Goal: Transaction & Acquisition: Purchase product/service

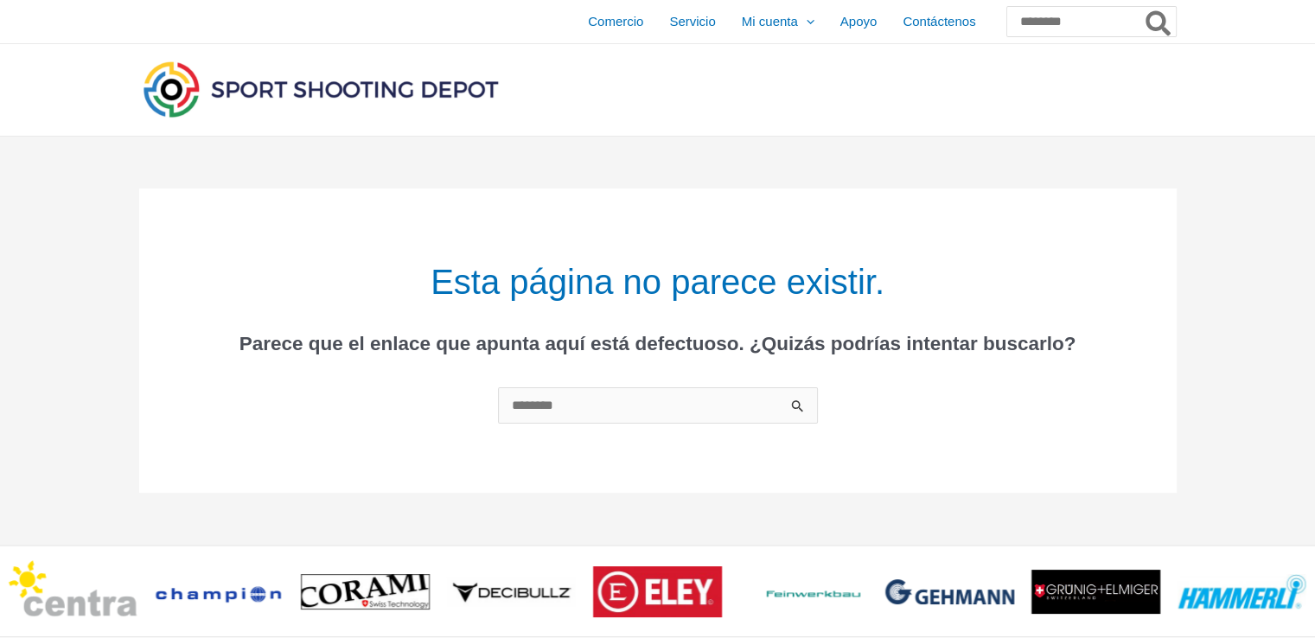
click at [917, 136] on div at bounding box center [1015, 90] width 323 height 92
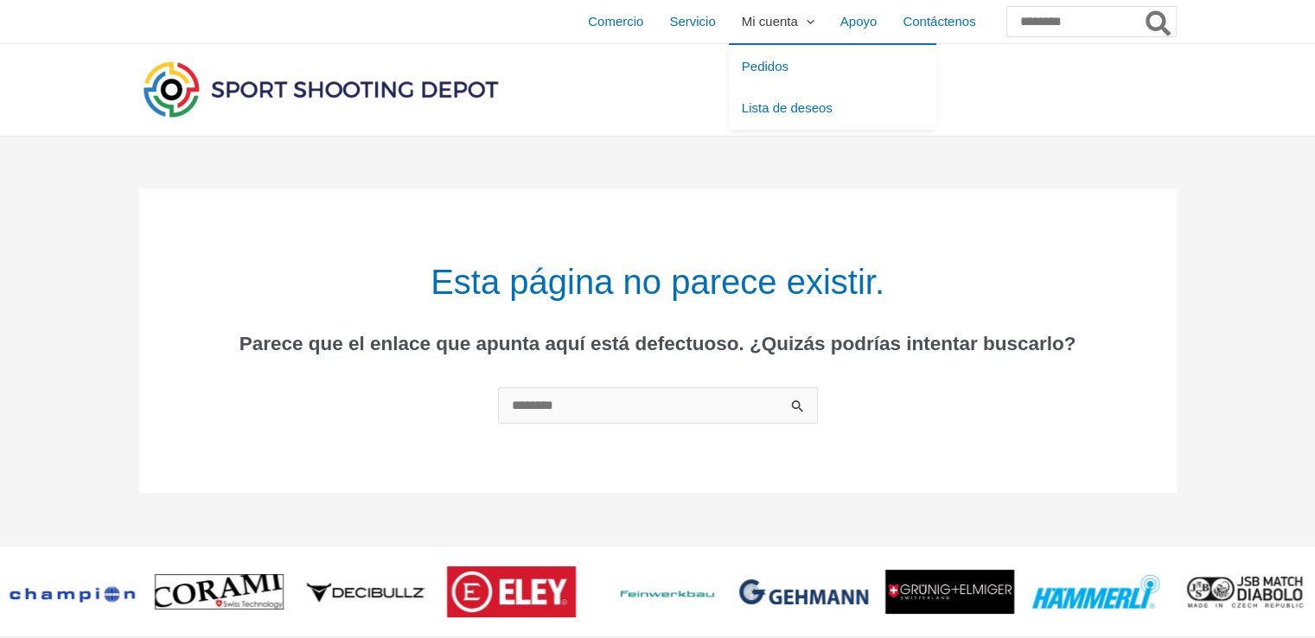
click at [742, 24] on font "Mi cuenta" at bounding box center [770, 21] width 56 height 15
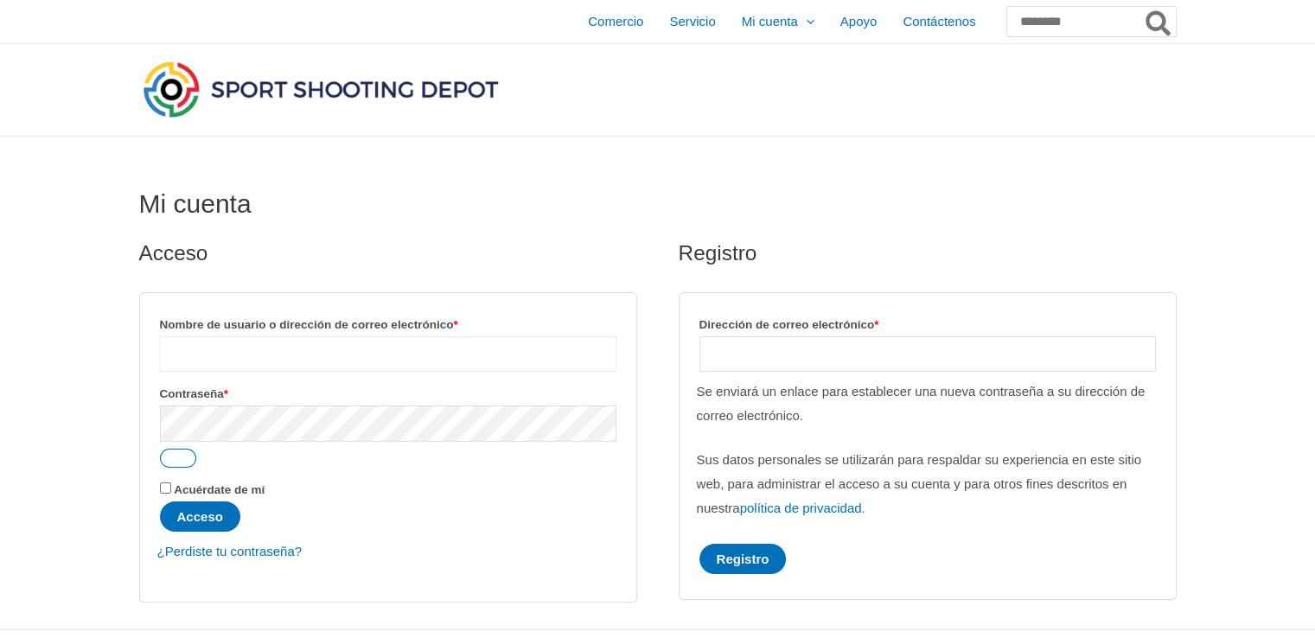
click at [421, 349] on input "Nombre de usuario o dirección de correo electrónico * Requerido" at bounding box center [388, 353] width 457 height 35
type input "**********"
click at [160, 502] on button "Acceso" at bounding box center [200, 517] width 80 height 30
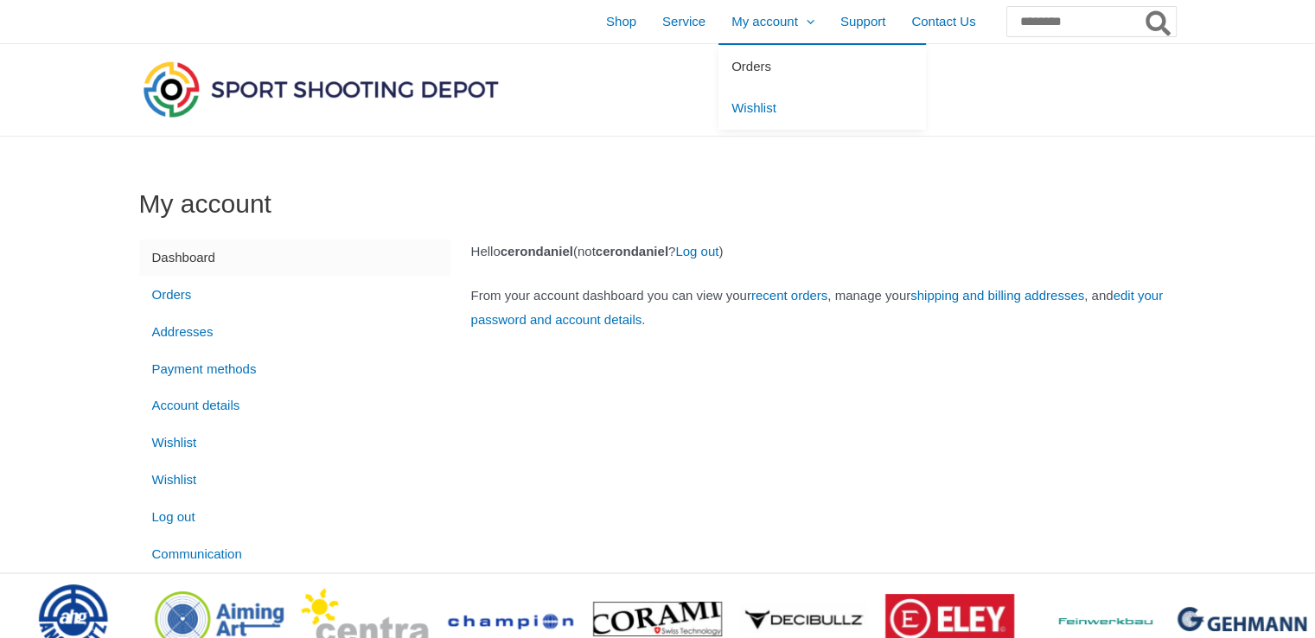
click at [725, 70] on link "Orders" at bounding box center [823, 66] width 208 height 42
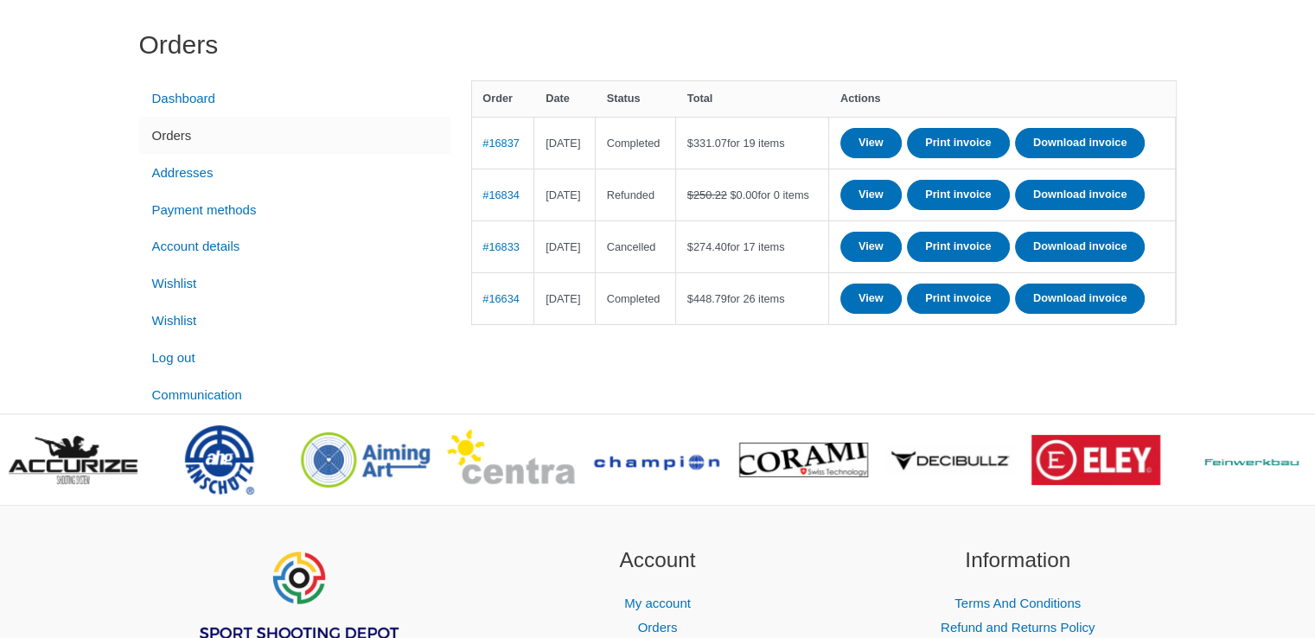
scroll to position [160, 0]
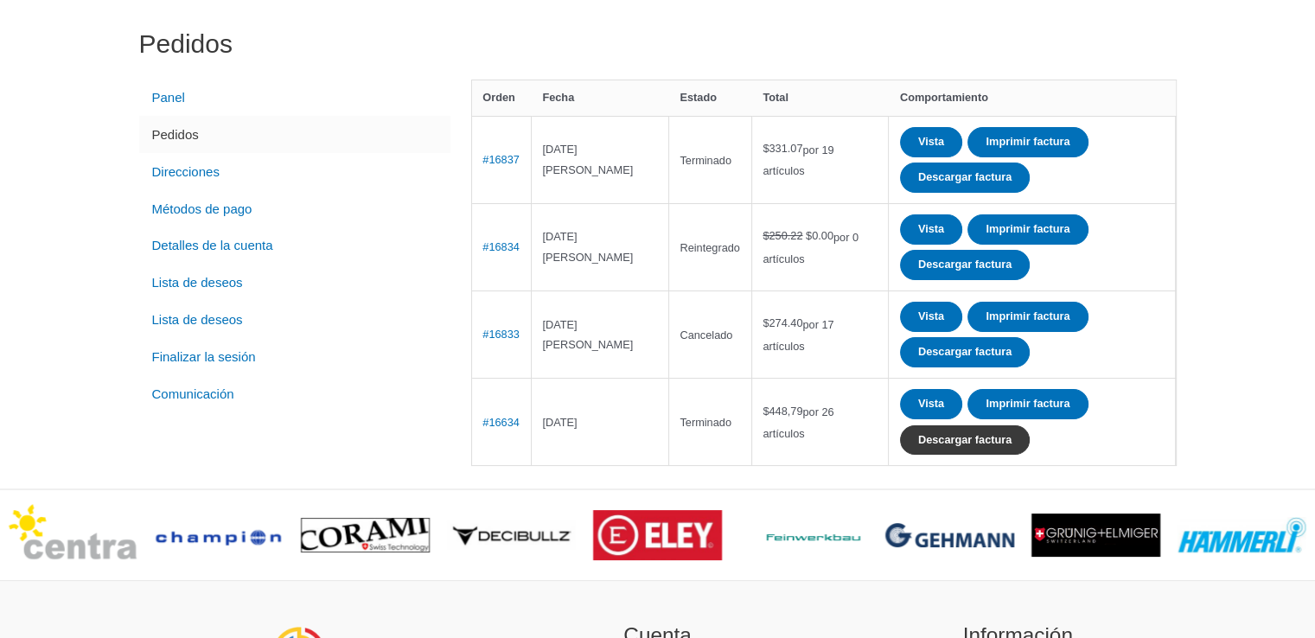
click at [928, 433] on font "Descargar factura" at bounding box center [964, 439] width 93 height 13
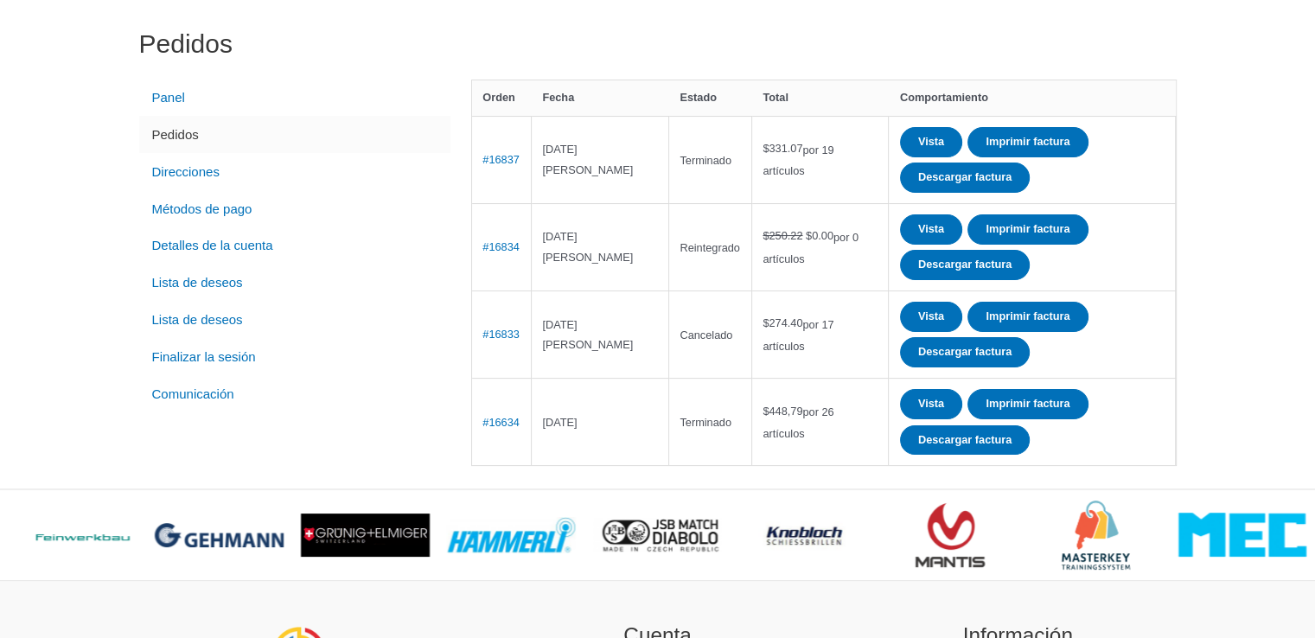
click at [1225, 108] on div "Pedidos Panel Pedidos Direcciones Métodos de pago Detalles de la cuenta Lista d…" at bounding box center [657, 233] width 1315 height 512
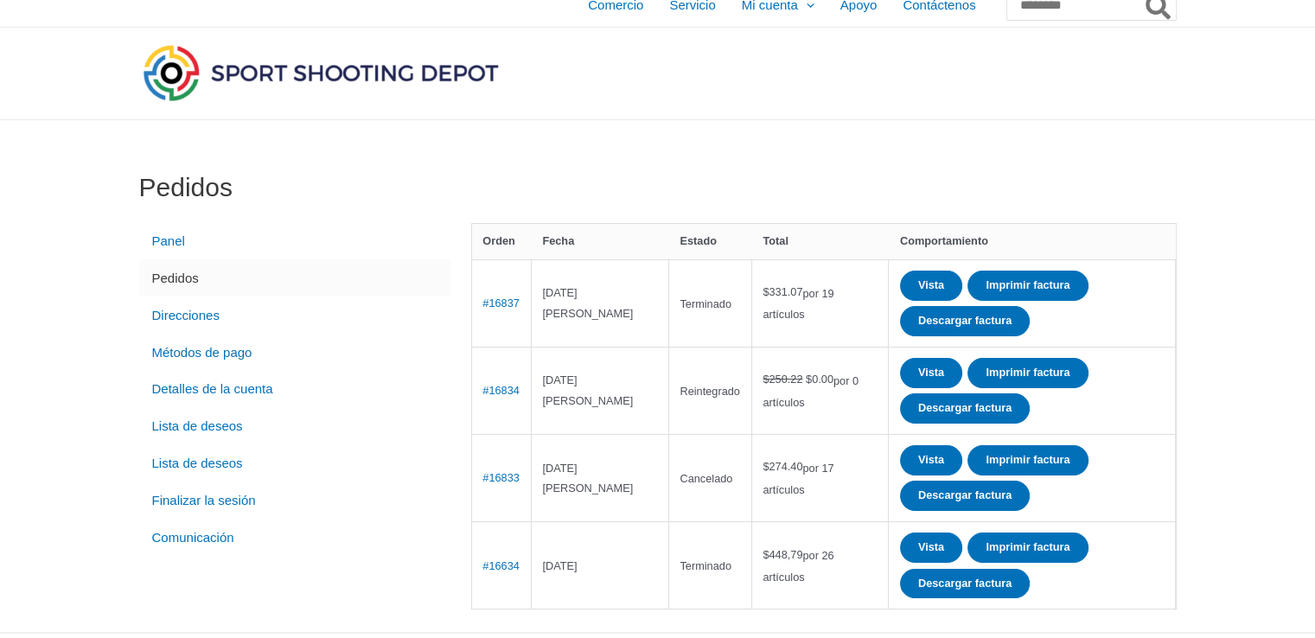
scroll to position [0, 0]
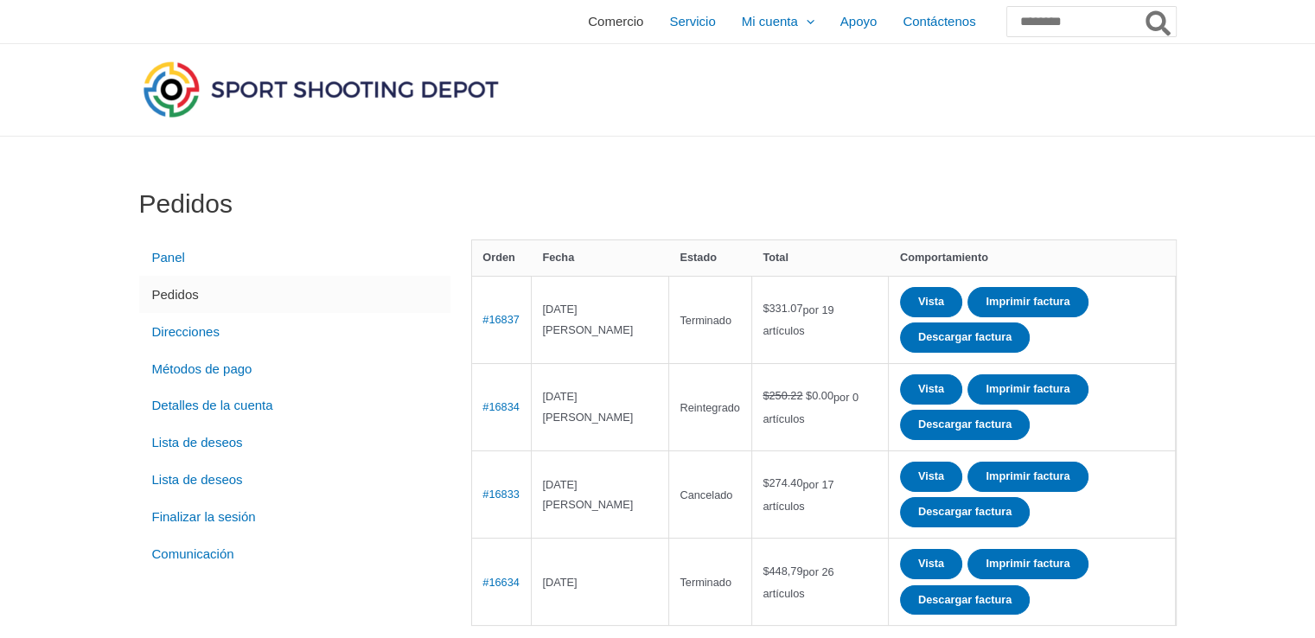
click at [588, 21] on font "Comercio" at bounding box center [615, 21] width 55 height 15
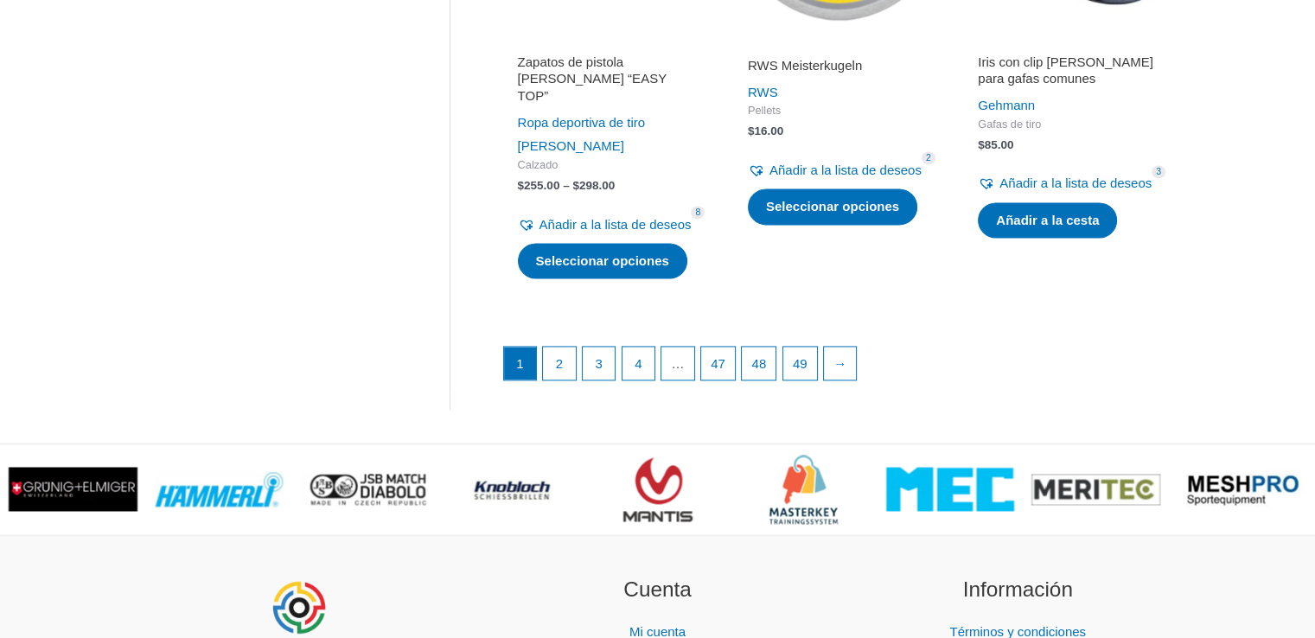
scroll to position [2508, 0]
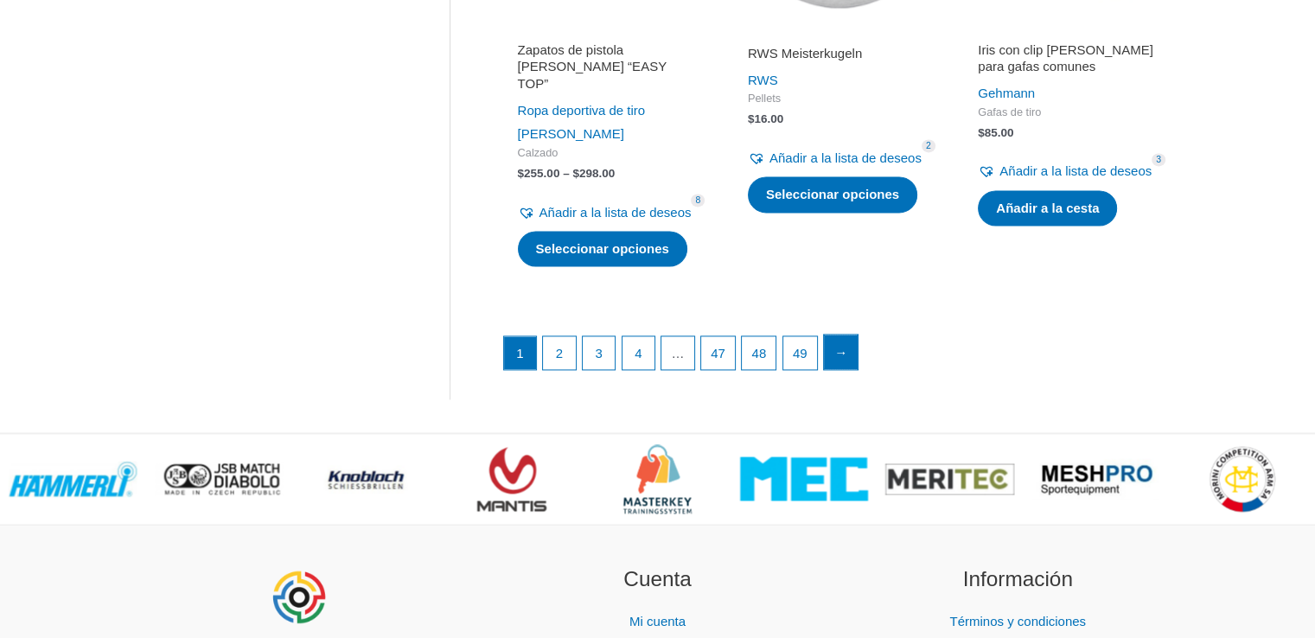
click at [848, 360] on font "→" at bounding box center [841, 352] width 13 height 15
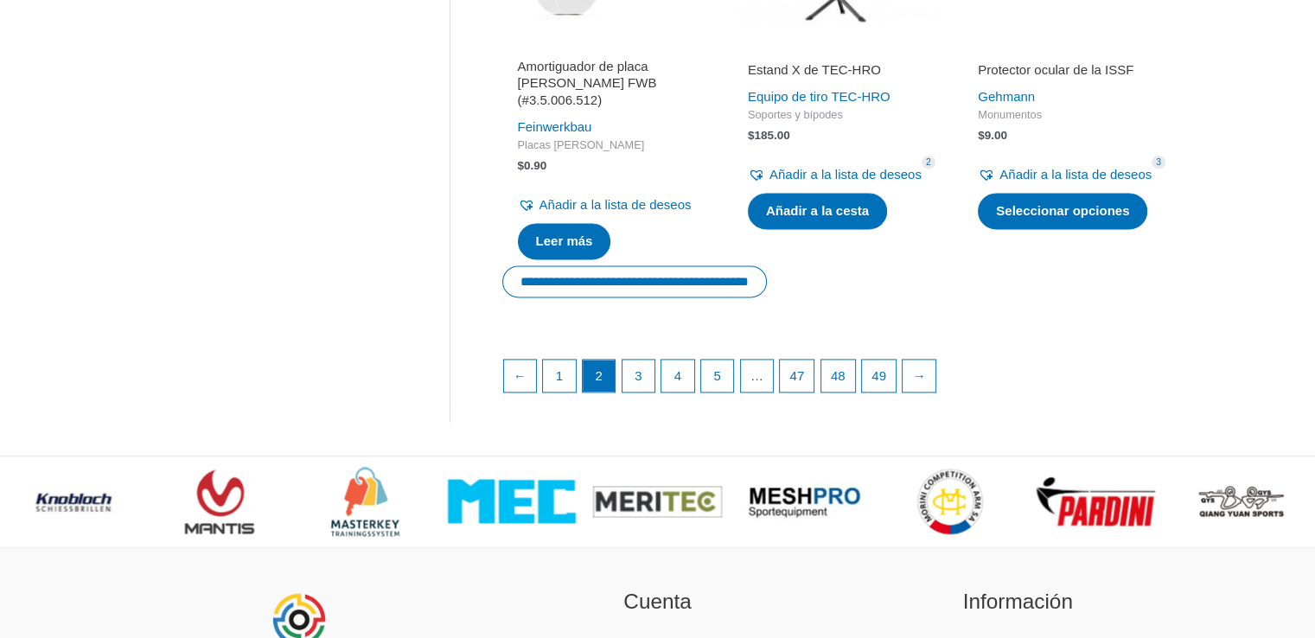
scroll to position [2491, 0]
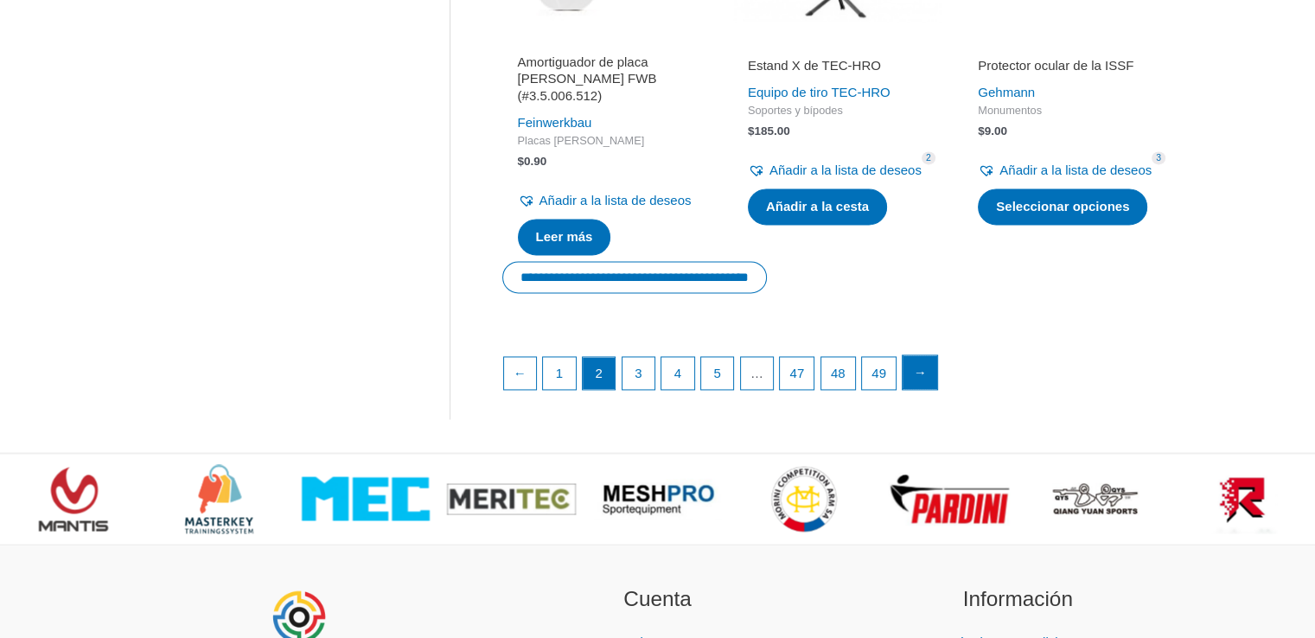
click at [937, 390] on link "→" at bounding box center [920, 372] width 35 height 35
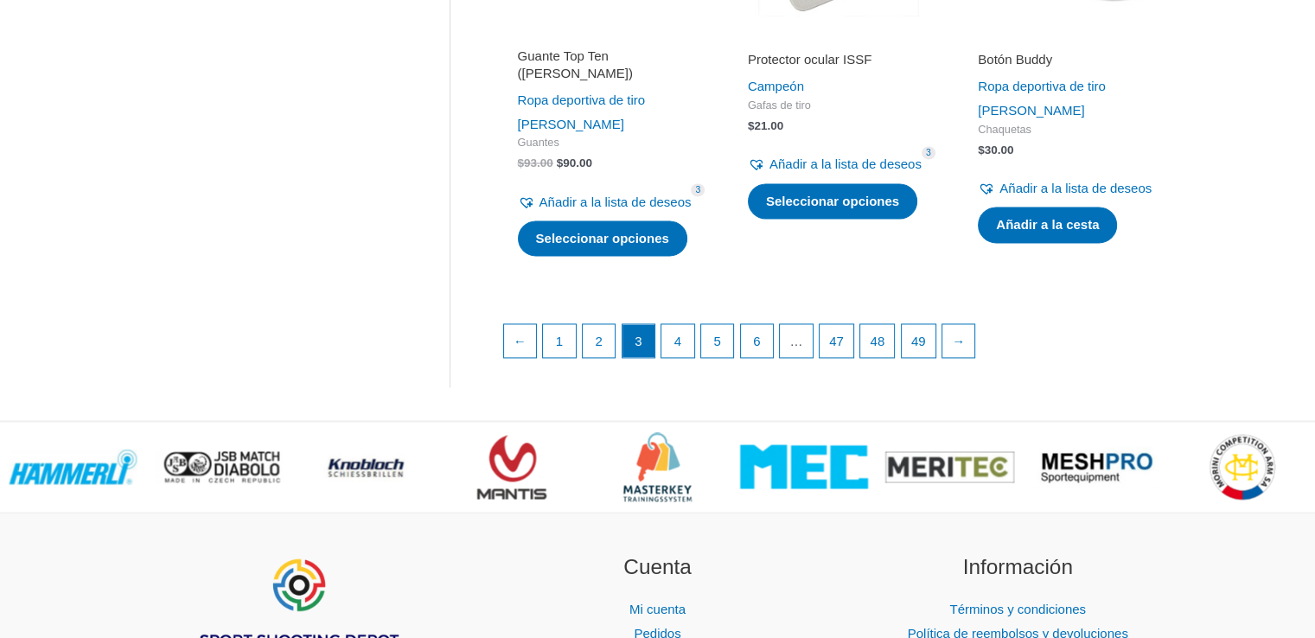
scroll to position [2616, 0]
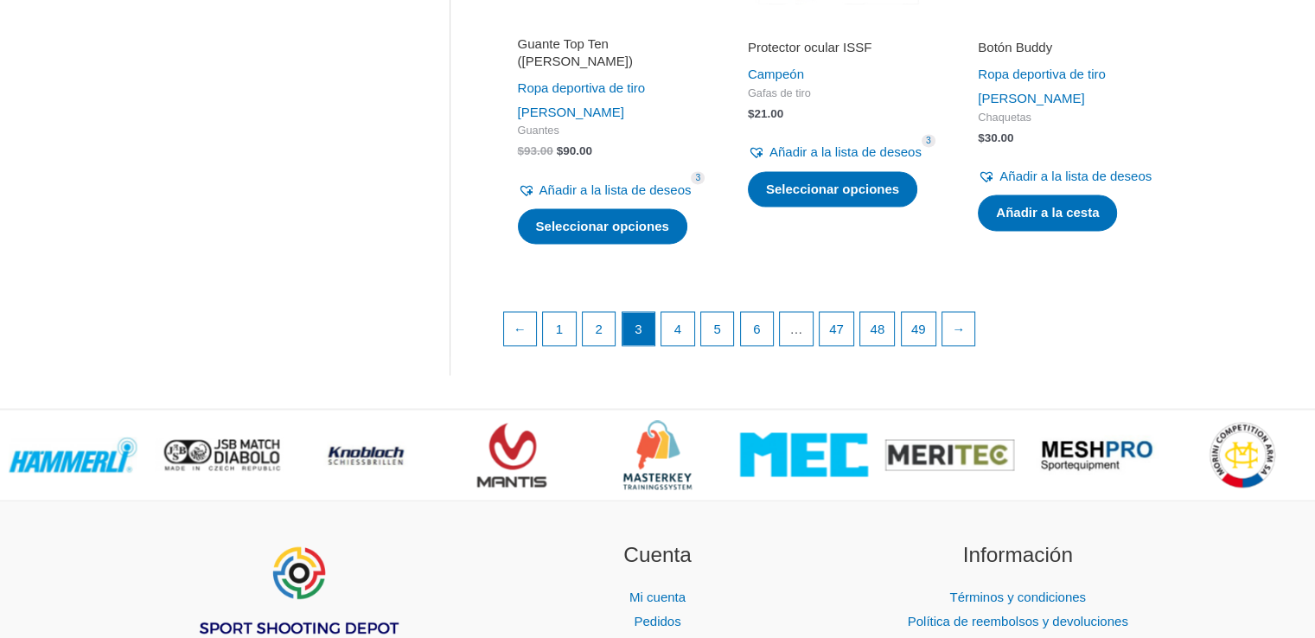
click at [973, 355] on ul "← 1 2 3 4 5 6 … 47 48 49 →" at bounding box center [839, 332] width 672 height 43
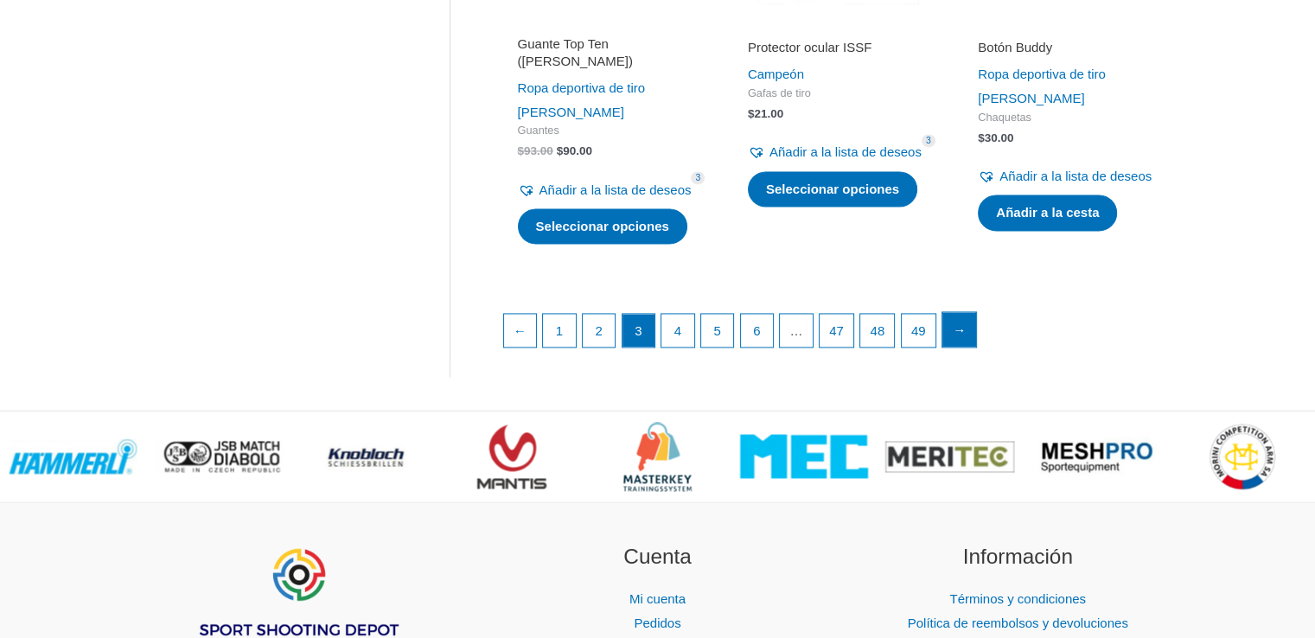
click at [966, 337] on font "→" at bounding box center [959, 330] width 13 height 15
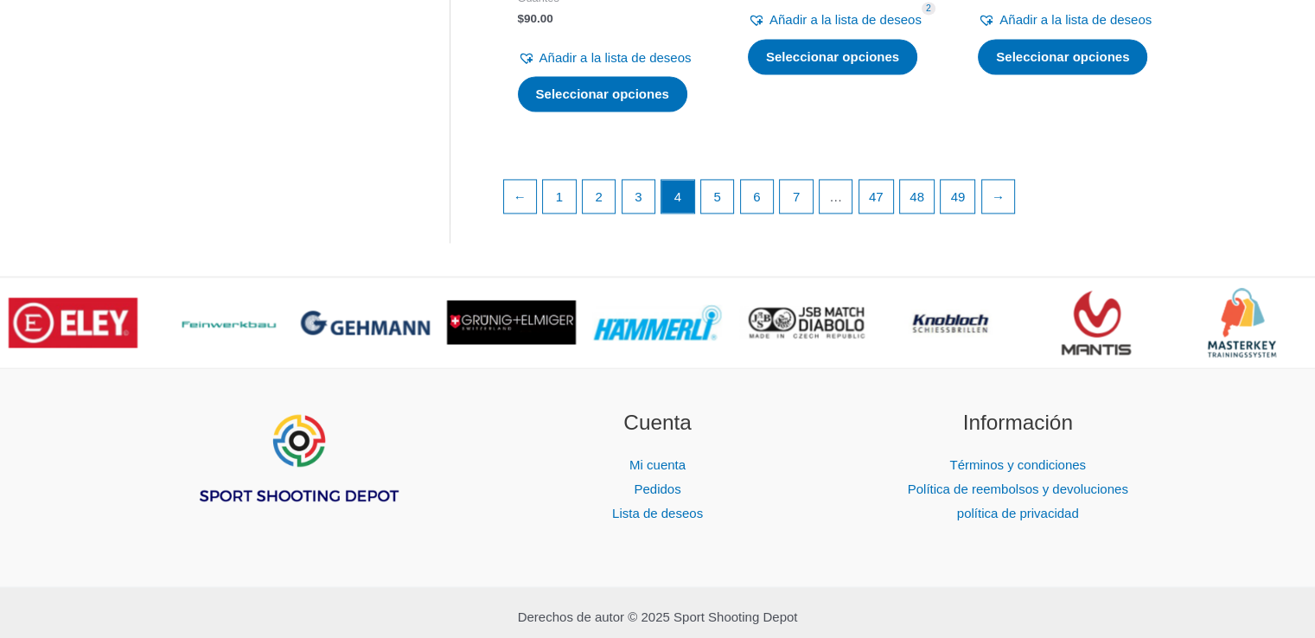
scroll to position [2712, 0]
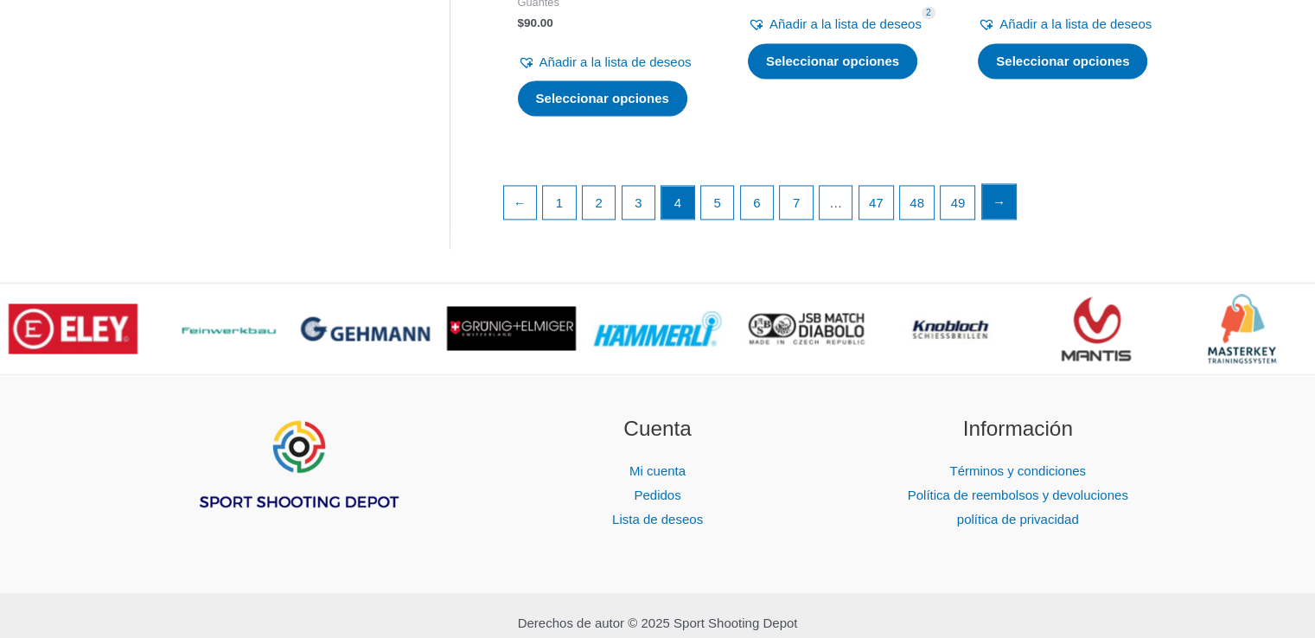
click at [1010, 219] on link "→" at bounding box center [999, 201] width 35 height 35
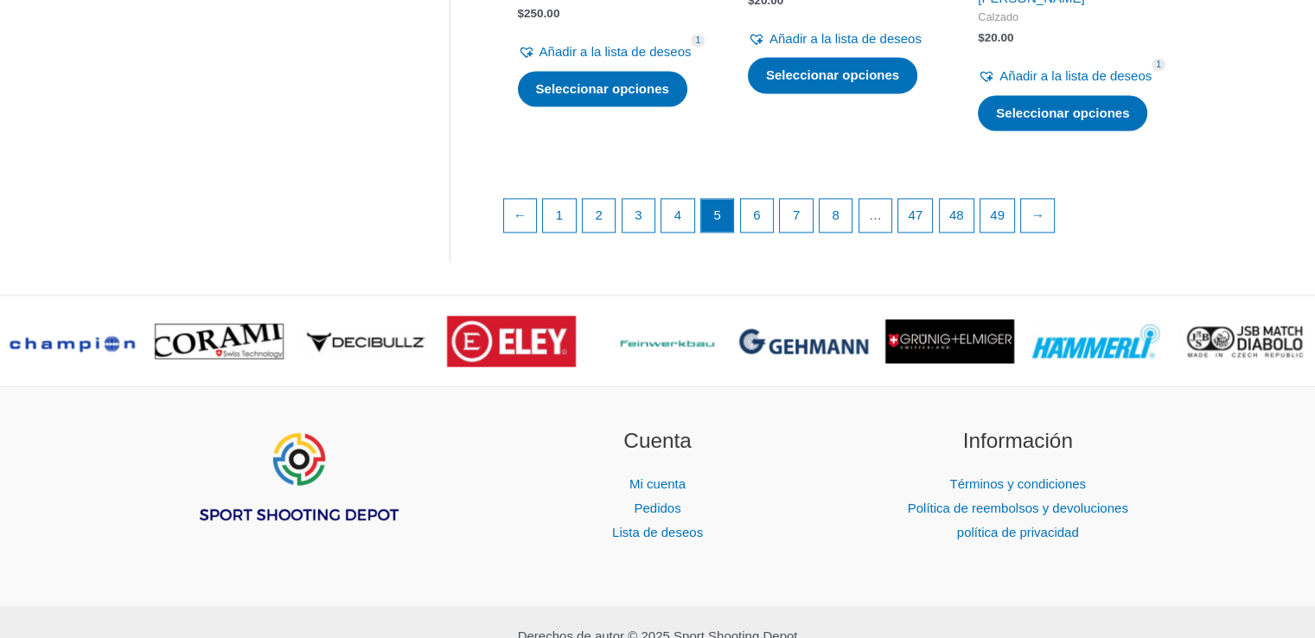
scroll to position [2749, 0]
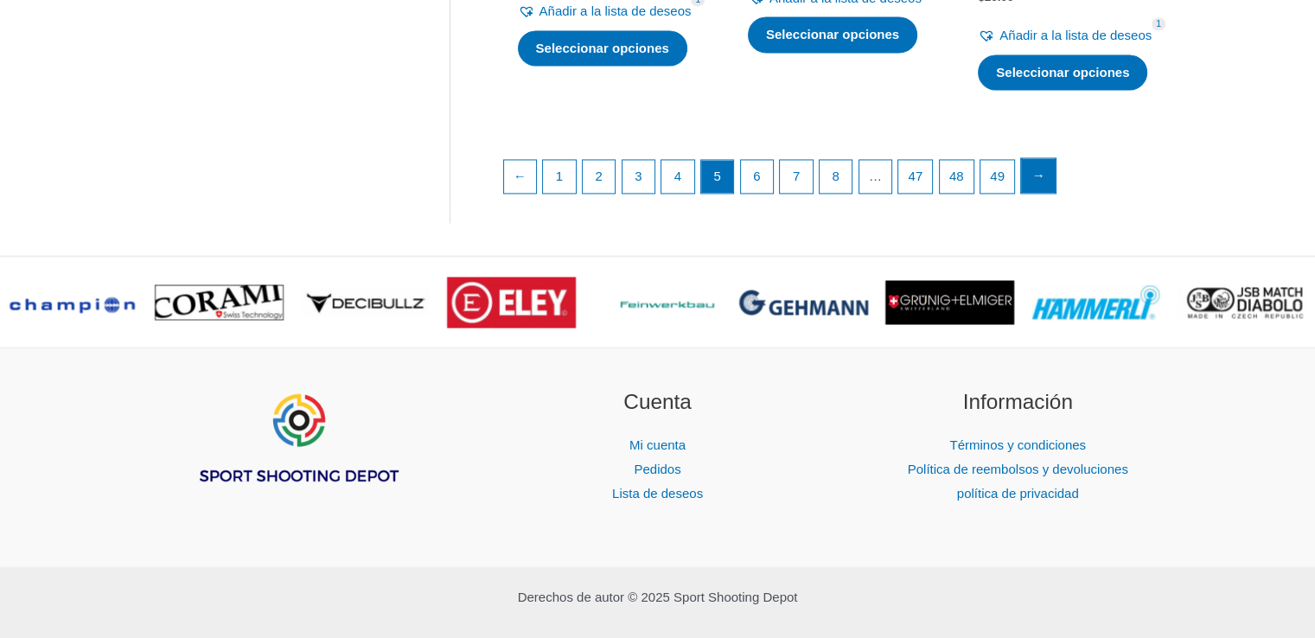
click at [1056, 193] on link "→" at bounding box center [1038, 175] width 35 height 35
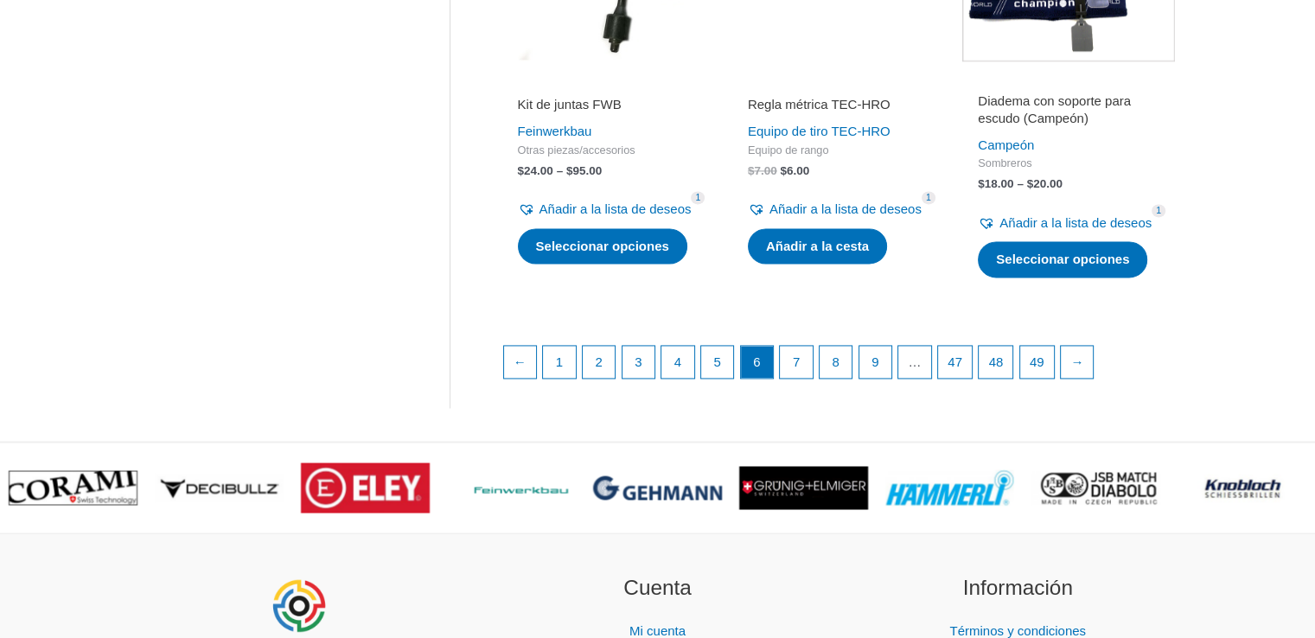
scroll to position [2504, 0]
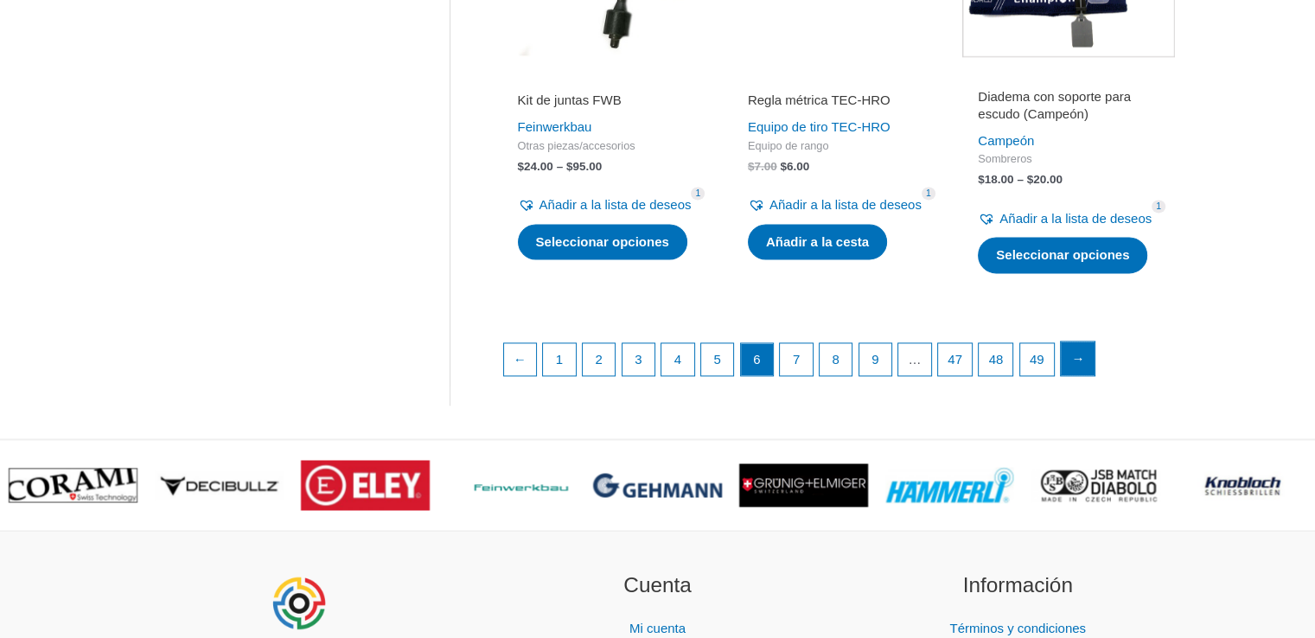
click at [1084, 366] on font "→" at bounding box center [1077, 358] width 13 height 15
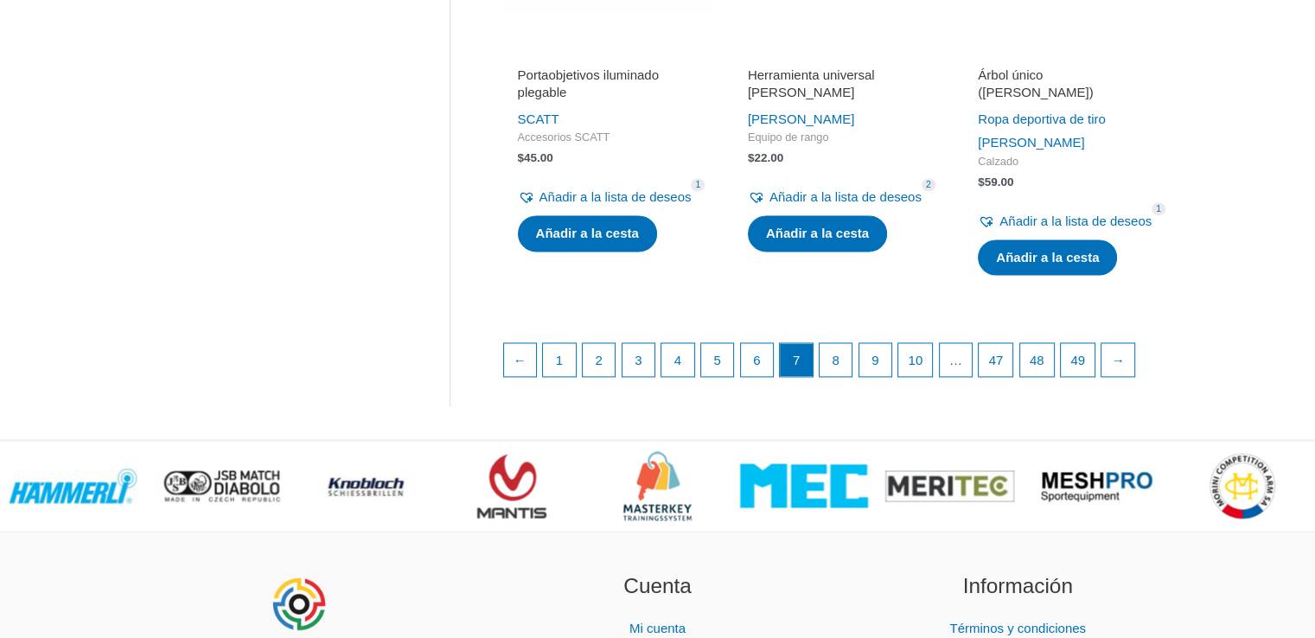
scroll to position [2536, 0]
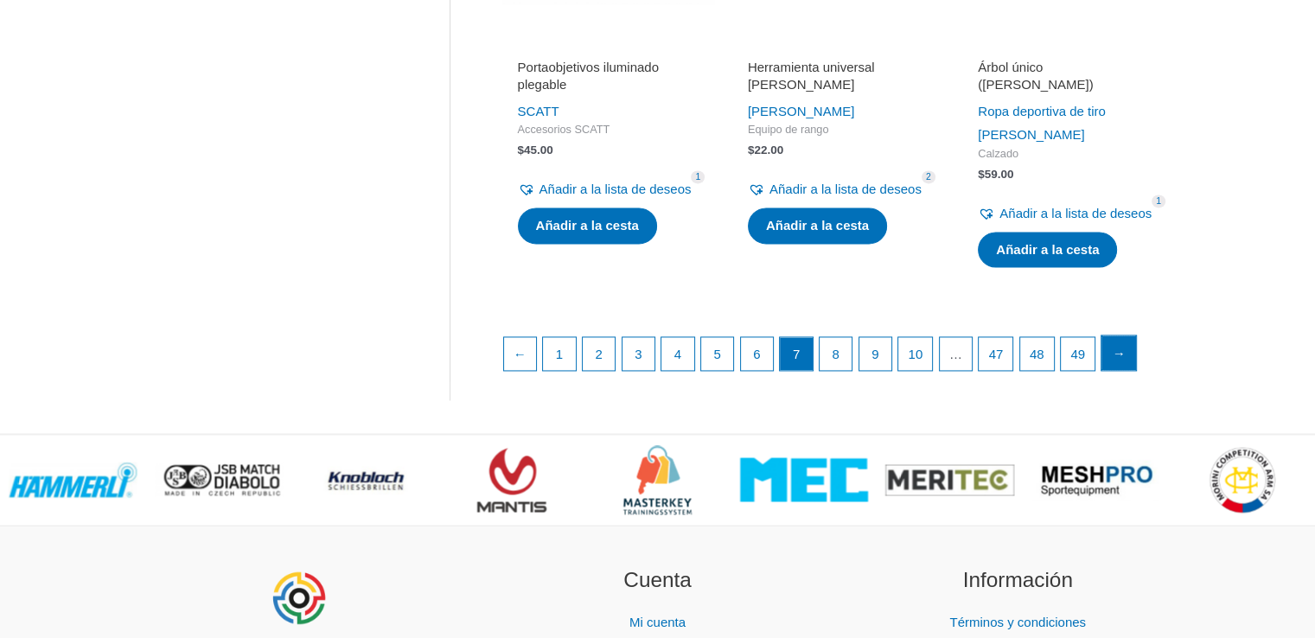
click at [1136, 370] on link "→" at bounding box center [1119, 353] width 35 height 35
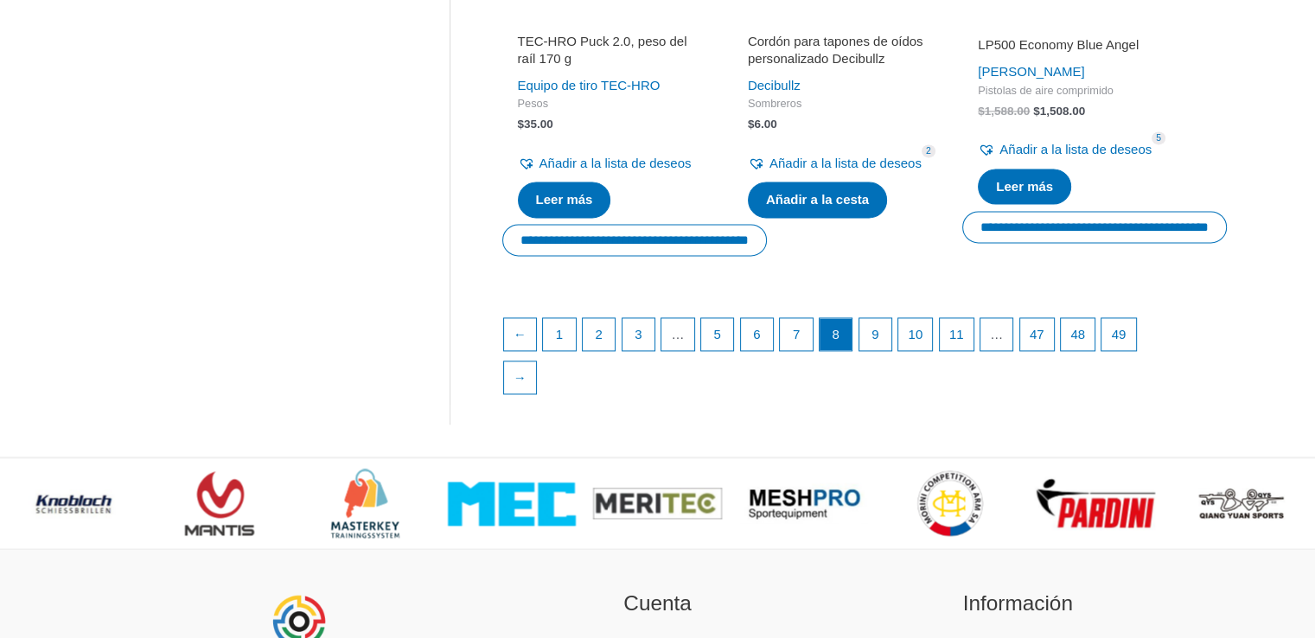
scroll to position [2549, 0]
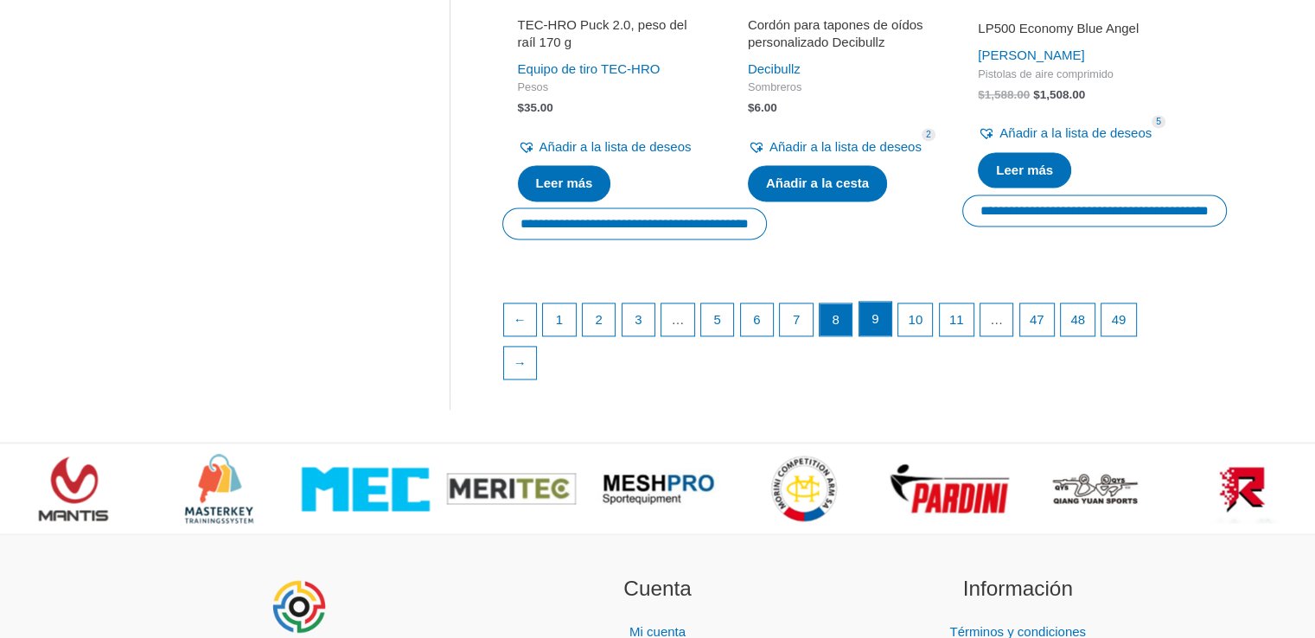
click at [879, 326] on font "9" at bounding box center [875, 318] width 7 height 15
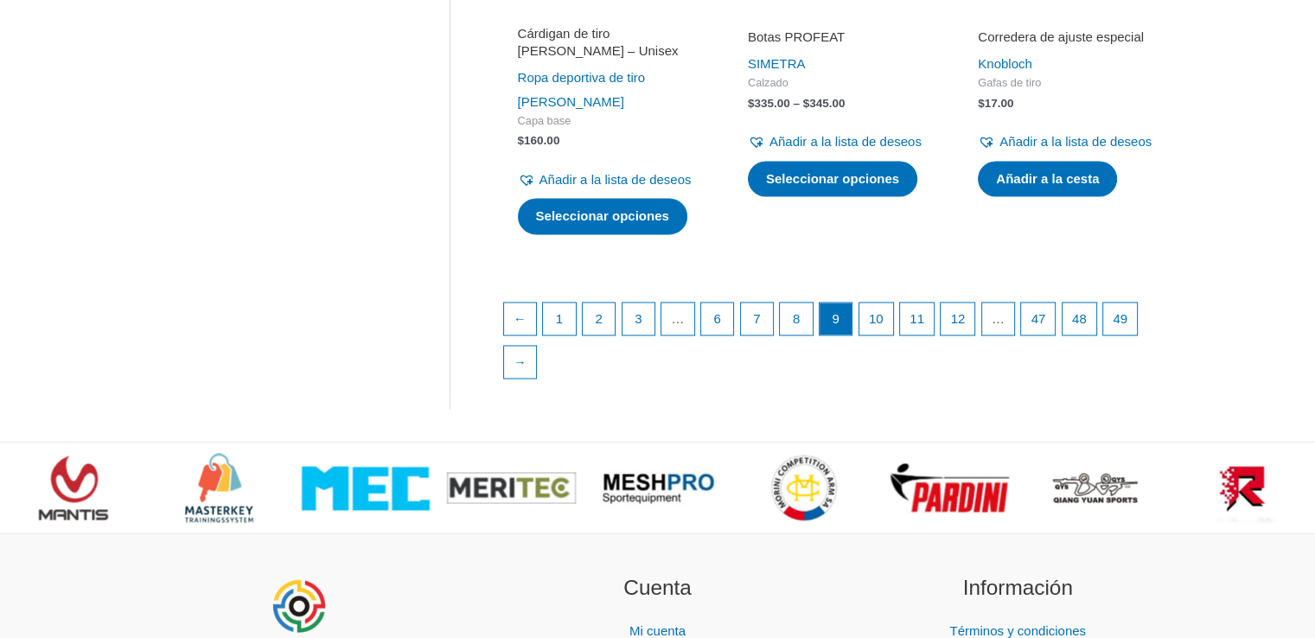
scroll to position [2691, 0]
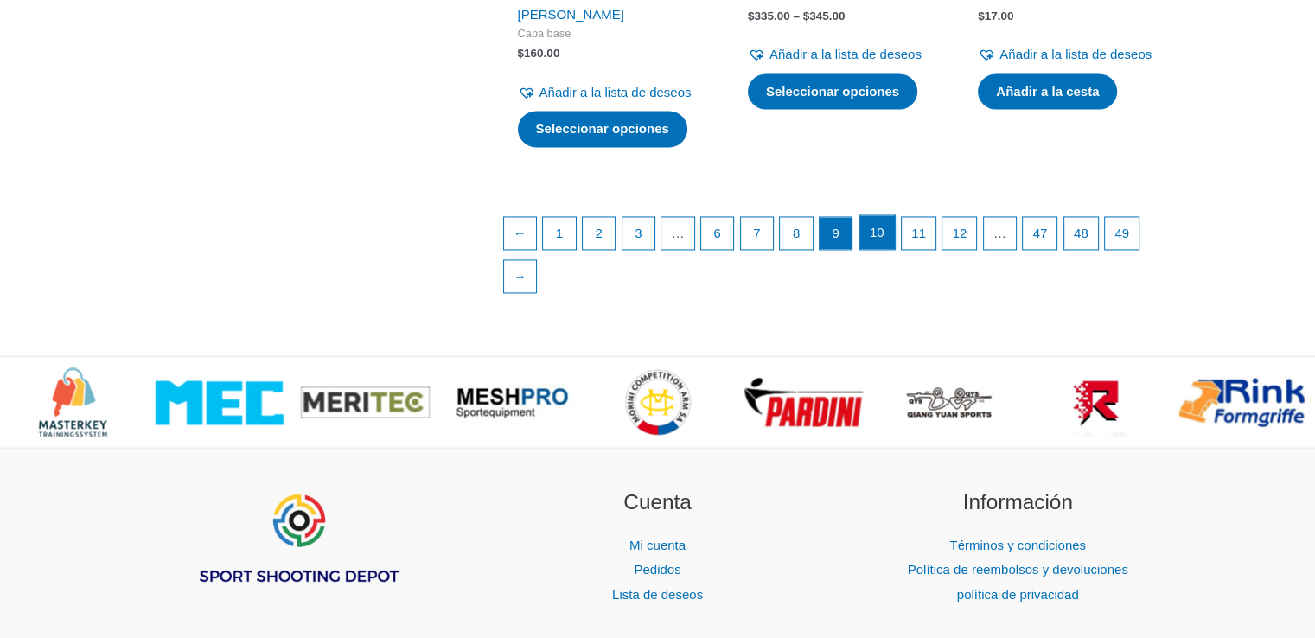
click at [887, 250] on link "10" at bounding box center [877, 232] width 35 height 35
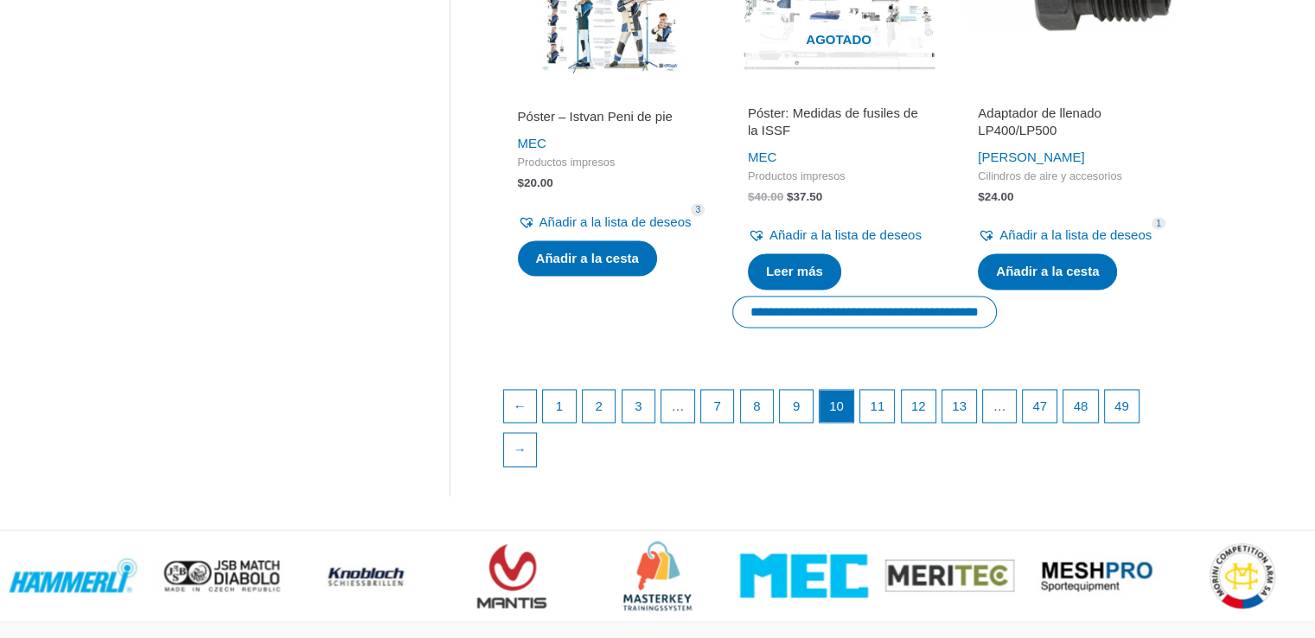
scroll to position [2536, 0]
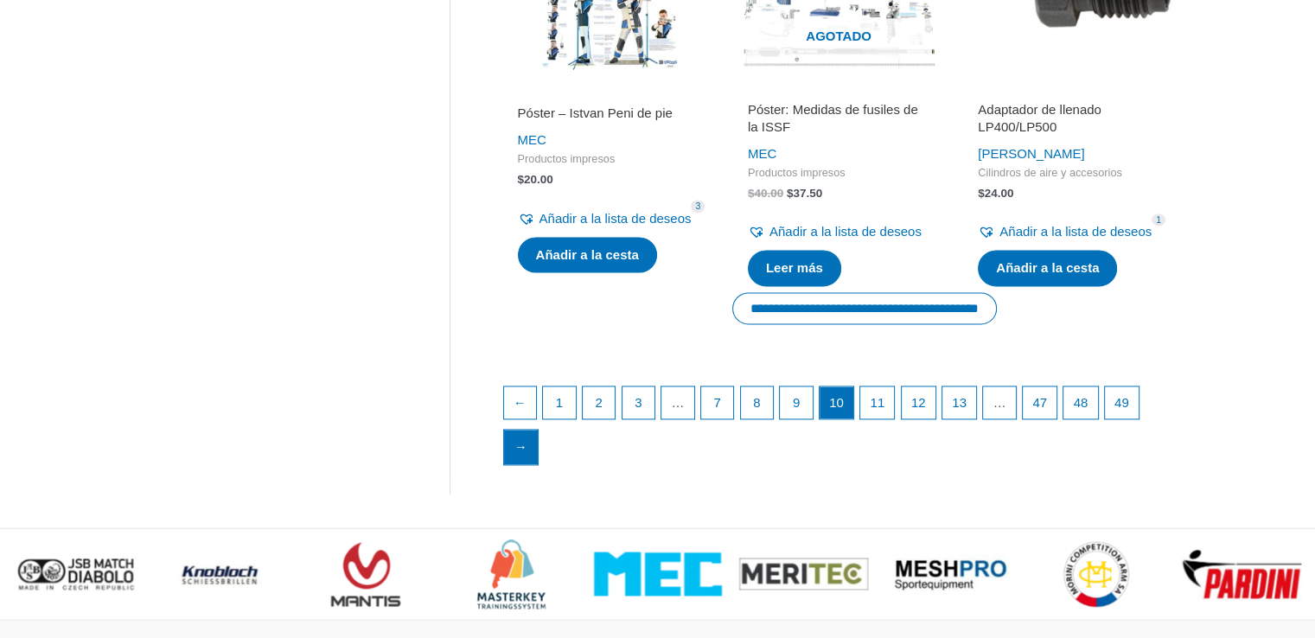
click at [521, 454] on font "→" at bounding box center [521, 446] width 13 height 15
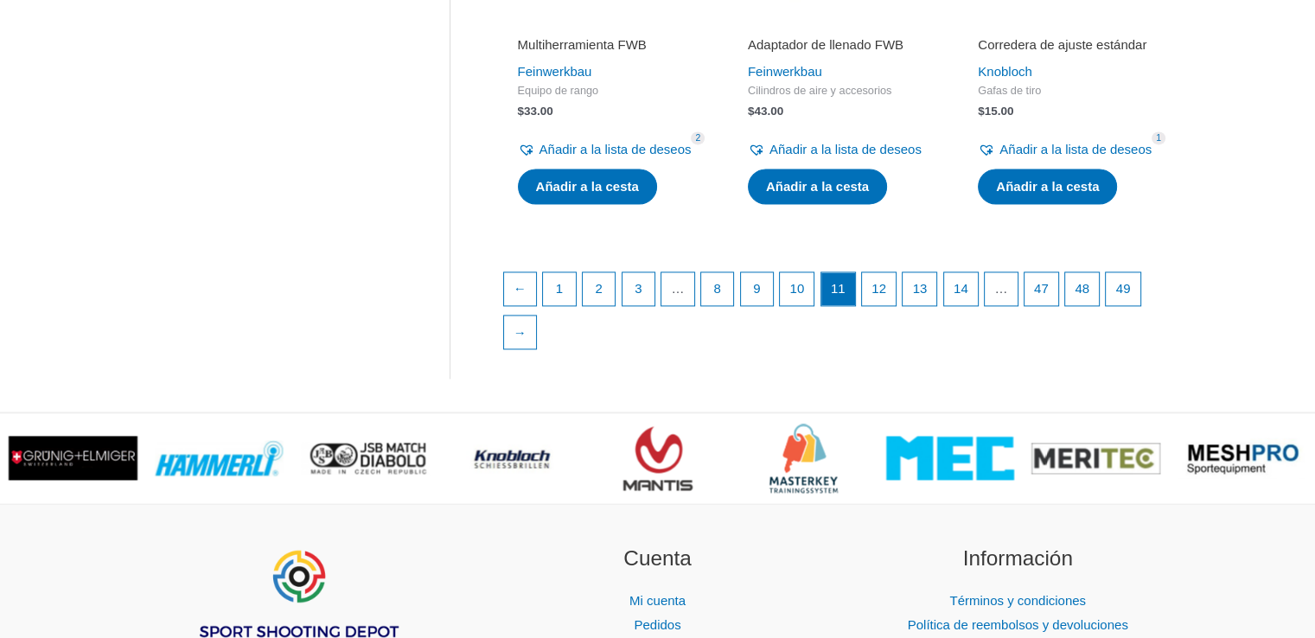
scroll to position [2562, 0]
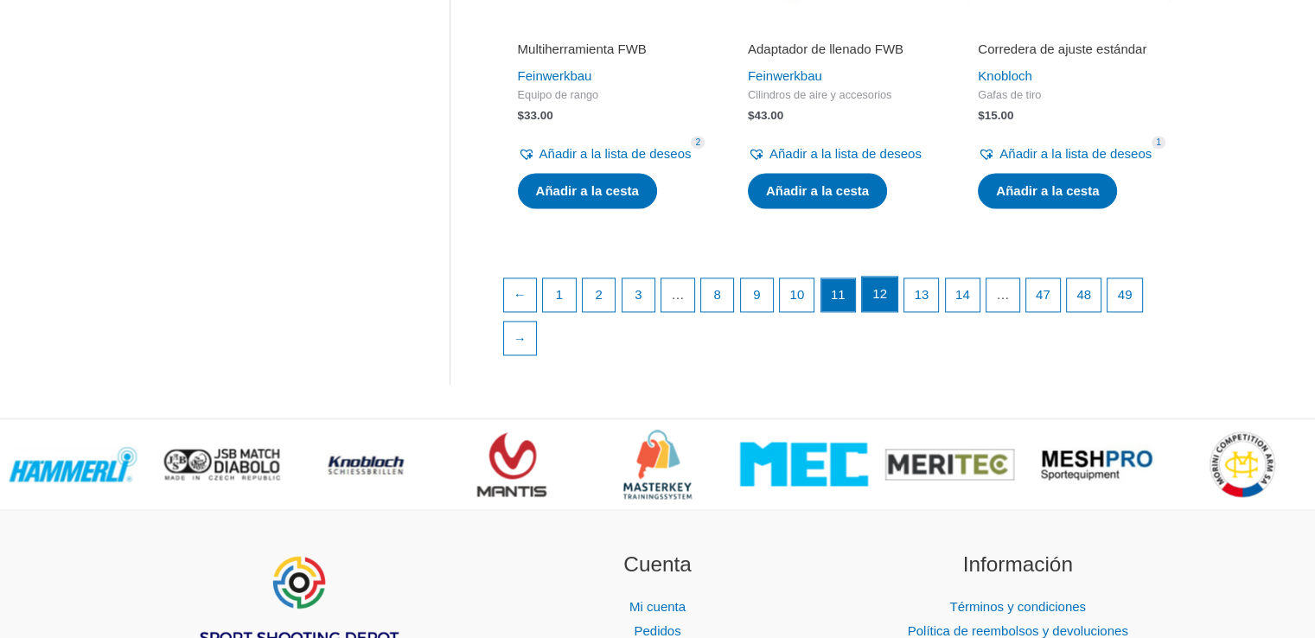
click at [886, 301] on font "12" at bounding box center [880, 293] width 15 height 15
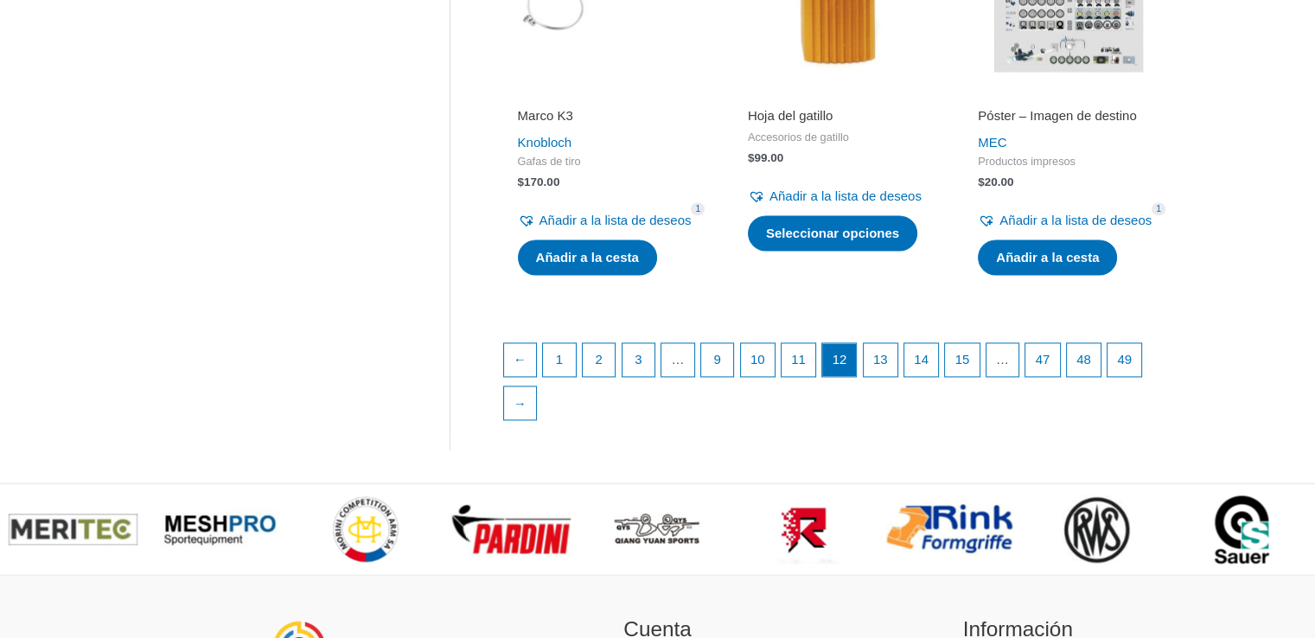
scroll to position [2560, 0]
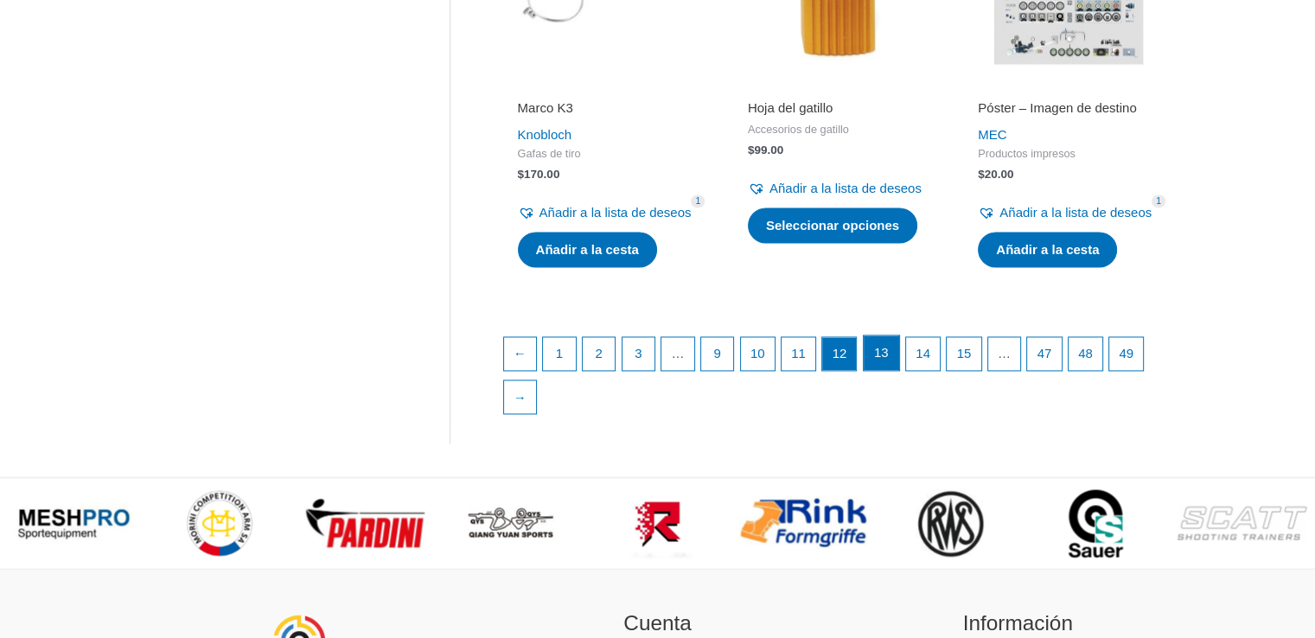
click at [899, 370] on link "13" at bounding box center [881, 353] width 35 height 35
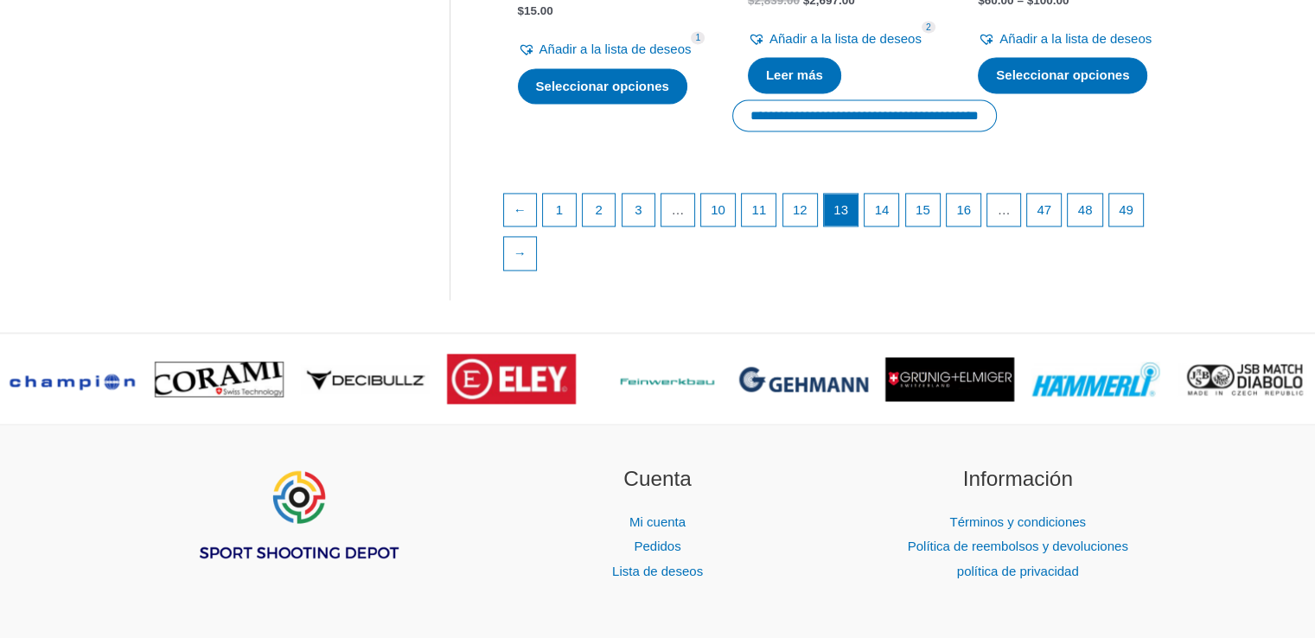
scroll to position [2724, 0]
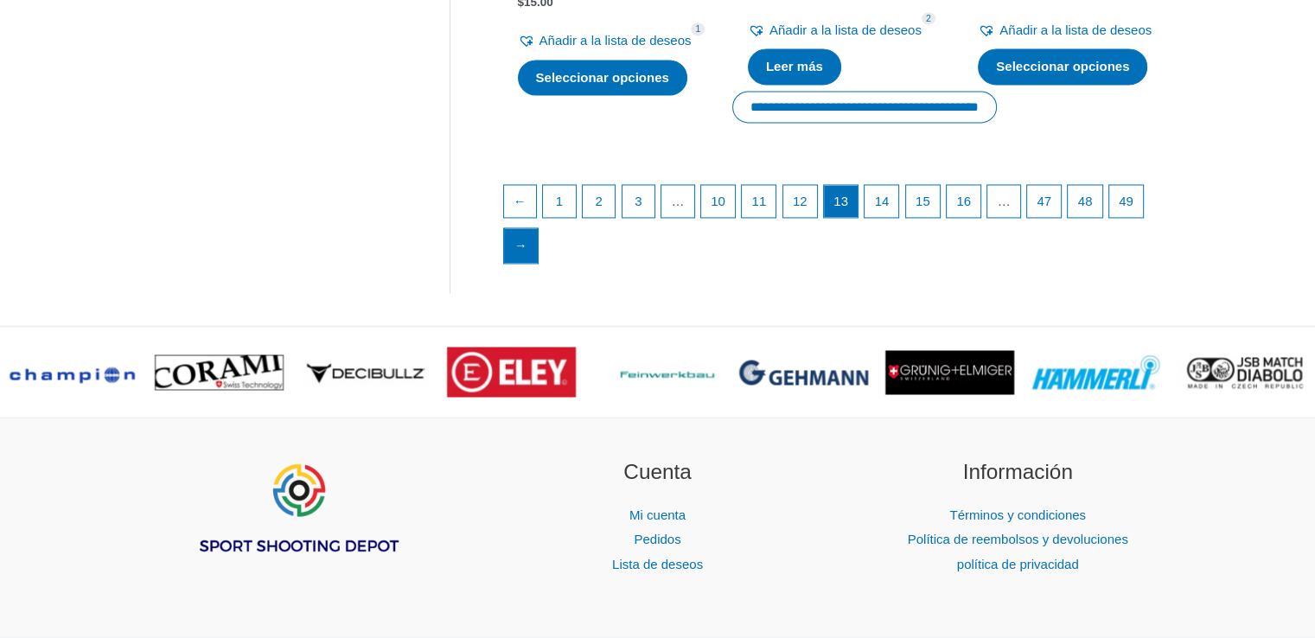
click at [539, 263] on link "→" at bounding box center [521, 245] width 35 height 35
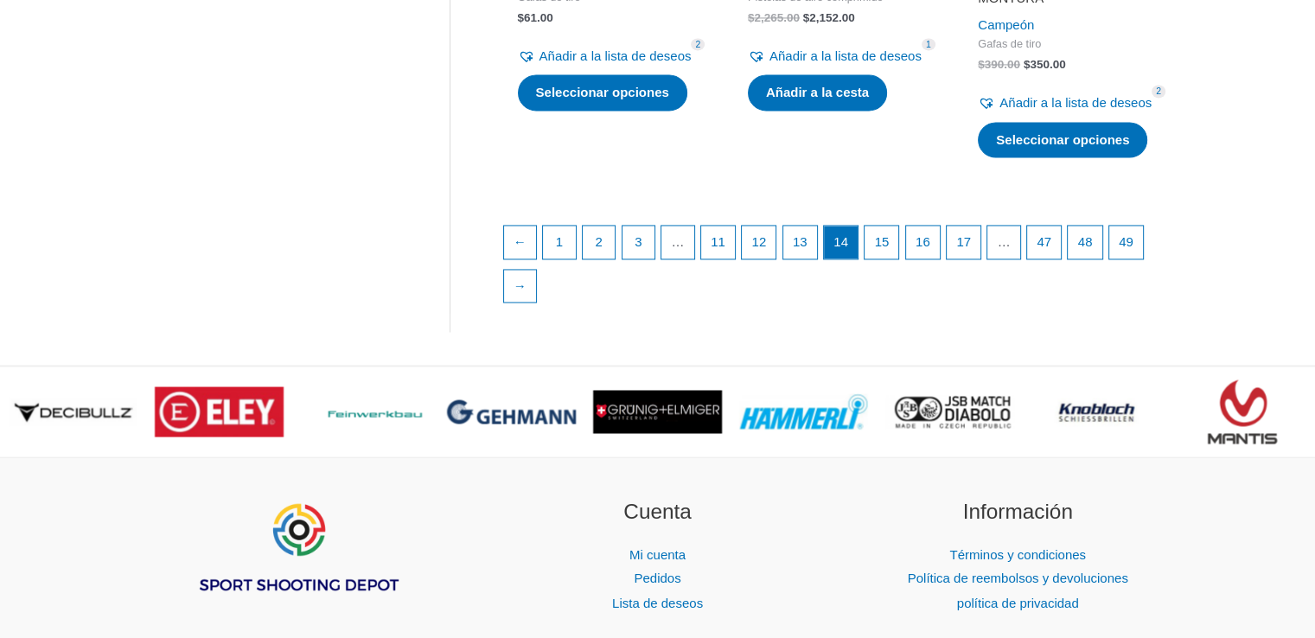
scroll to position [2743, 0]
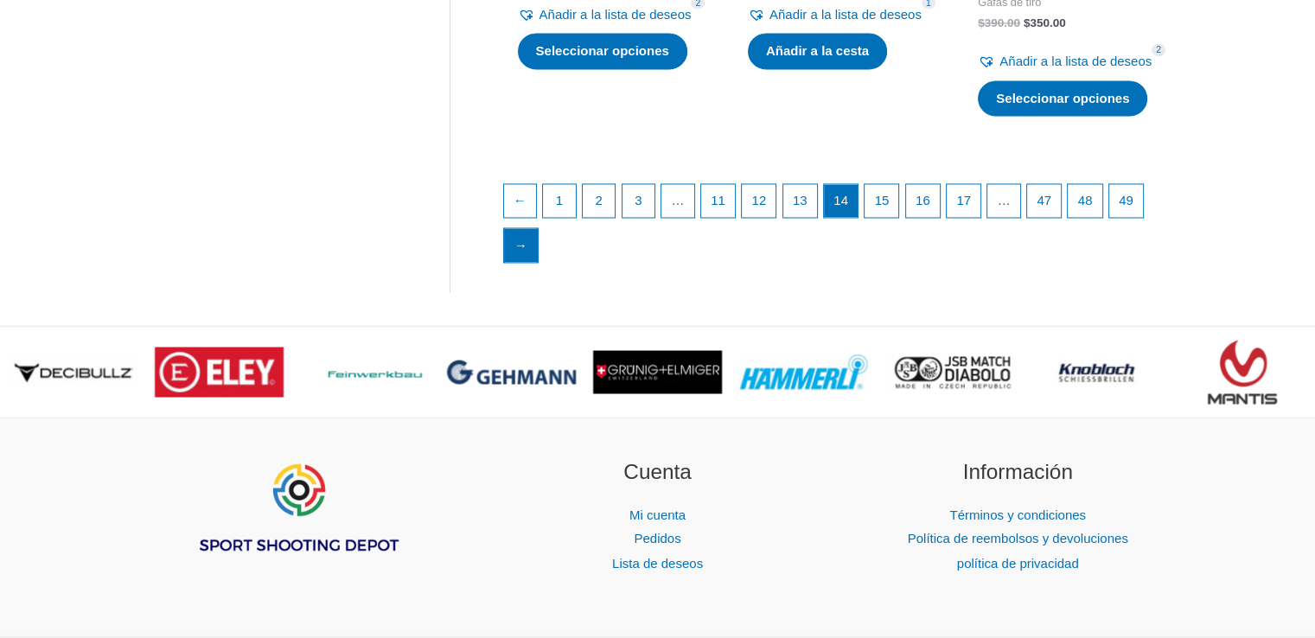
click at [528, 253] on font "→" at bounding box center [521, 245] width 13 height 15
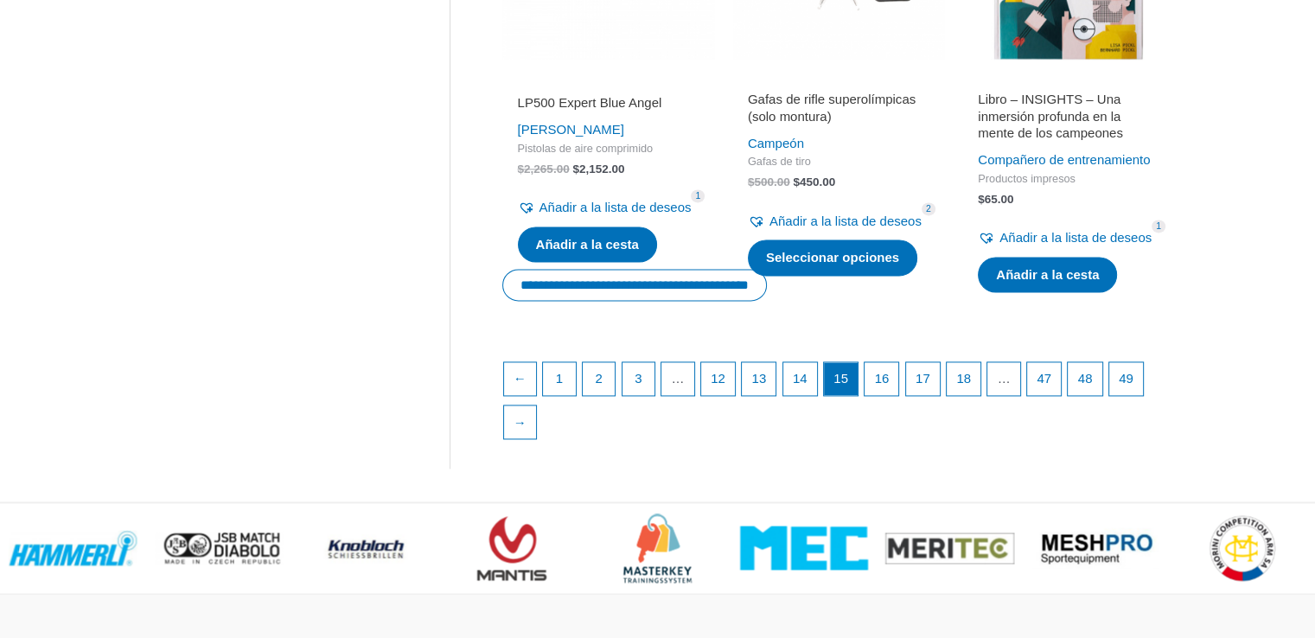
scroll to position [2543, 0]
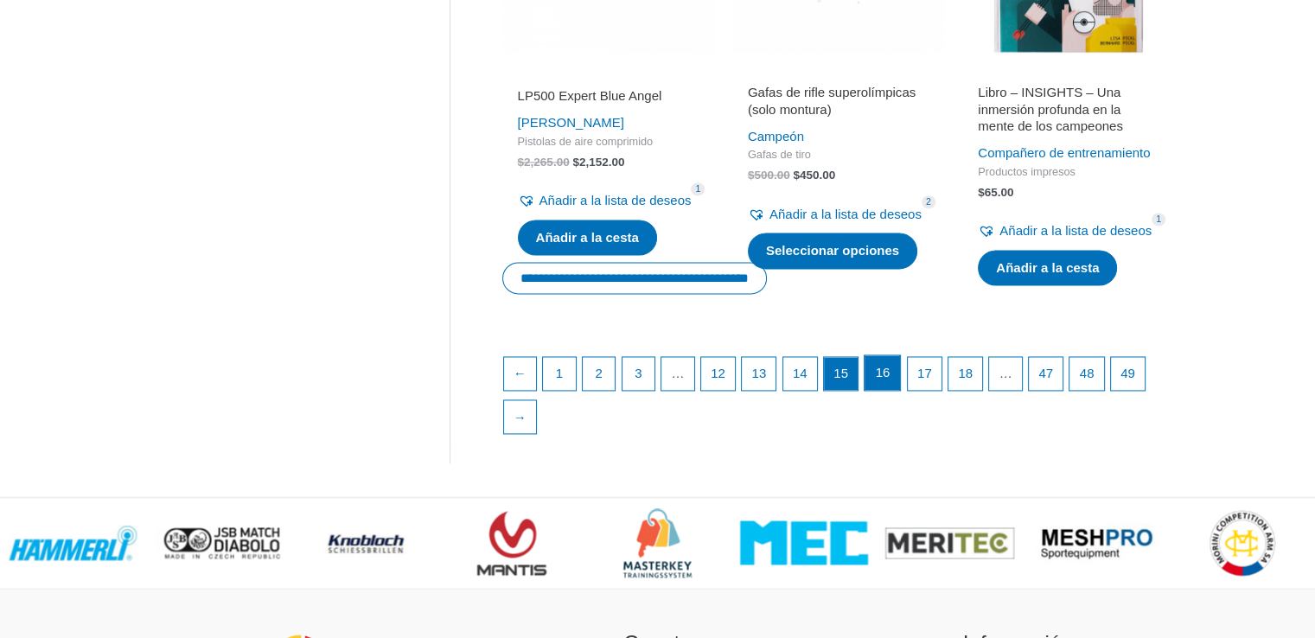
click at [900, 390] on link "16" at bounding box center [882, 372] width 35 height 35
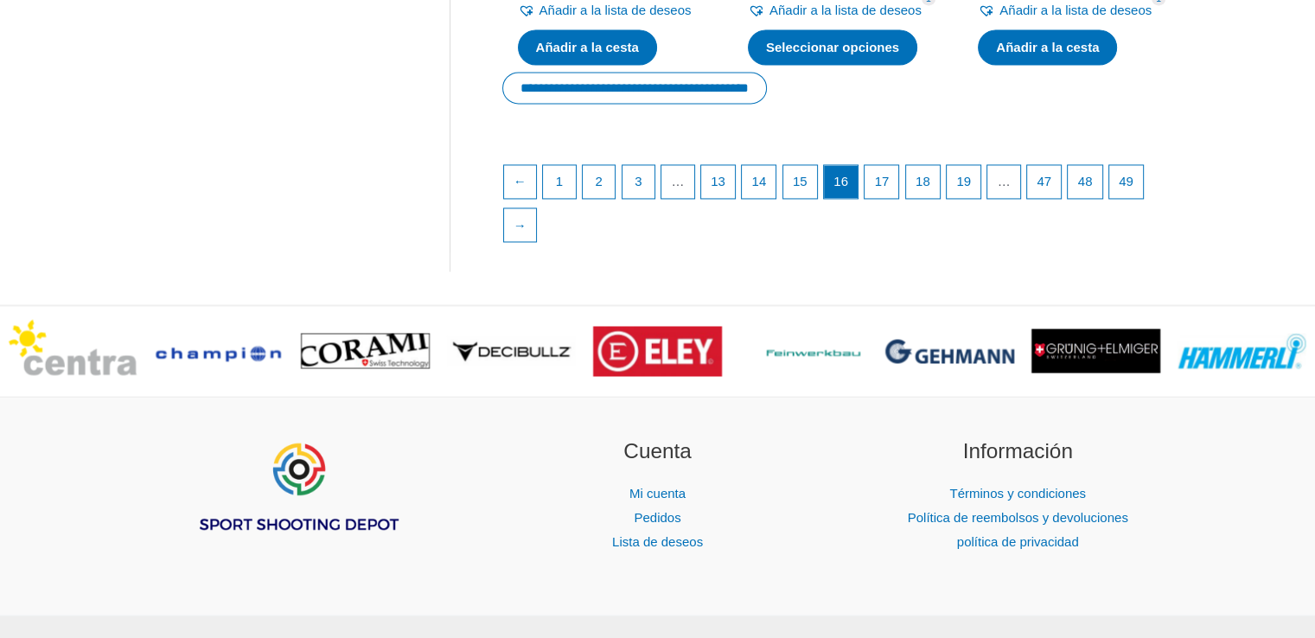
scroll to position [2735, 0]
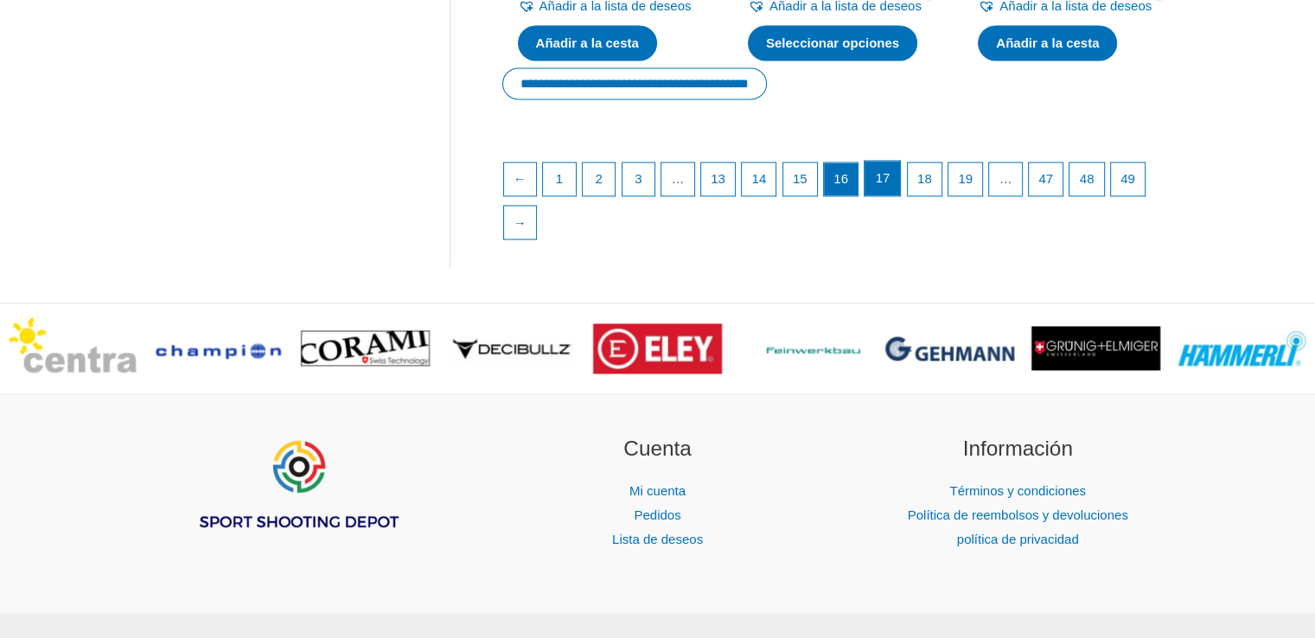
click at [891, 185] on font "17" at bounding box center [883, 177] width 15 height 15
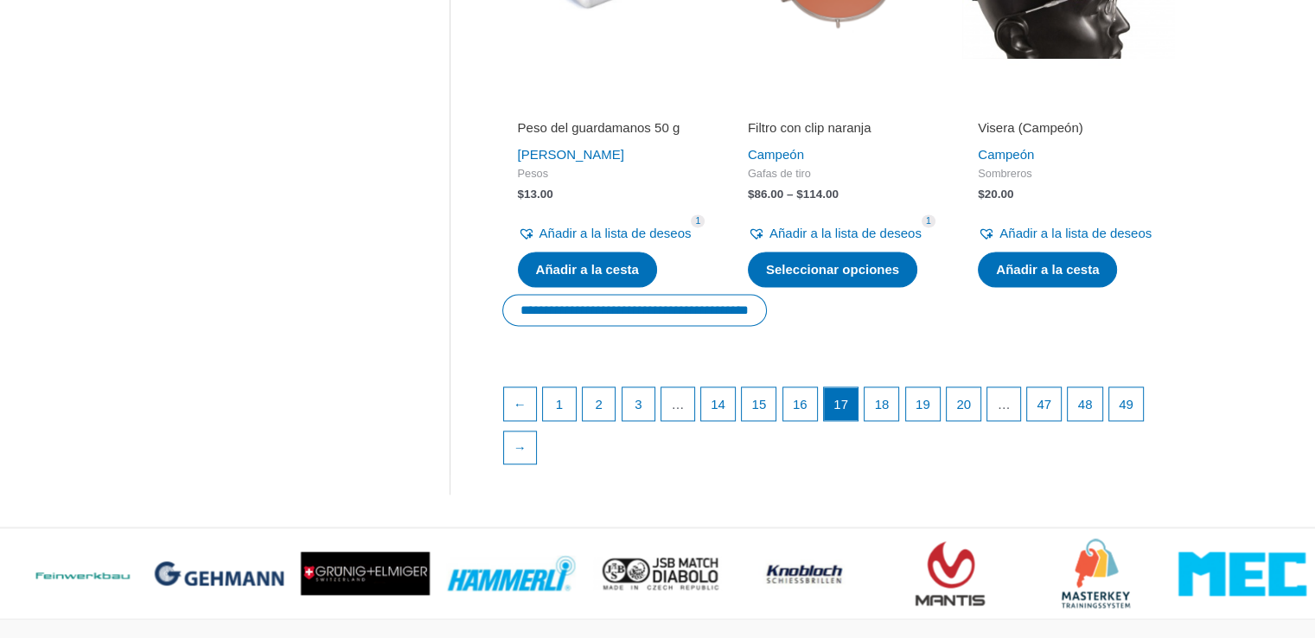
scroll to position [2578, 0]
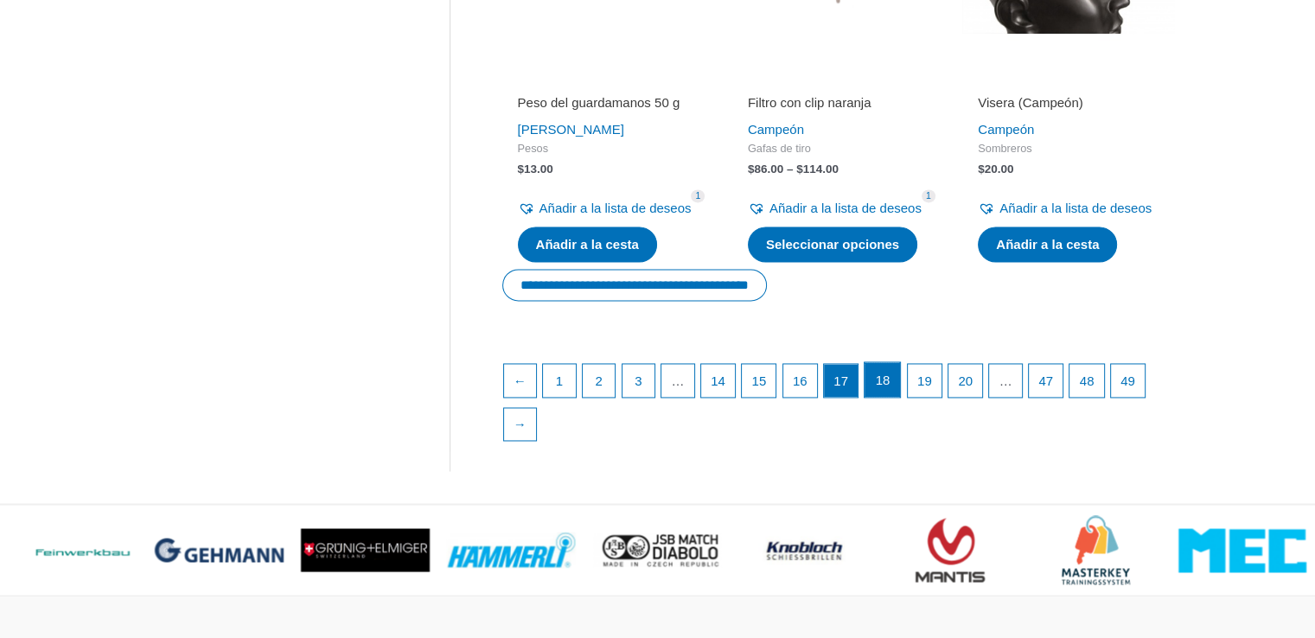
click at [900, 397] on link "18" at bounding box center [882, 379] width 35 height 35
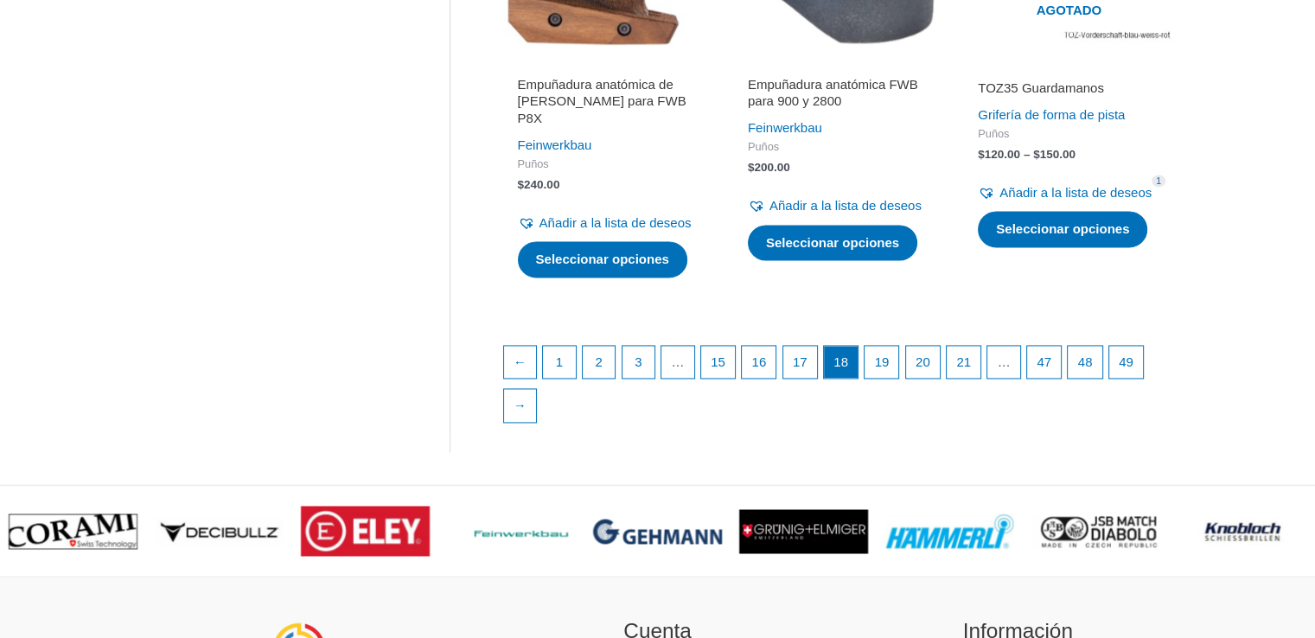
scroll to position [2611, 0]
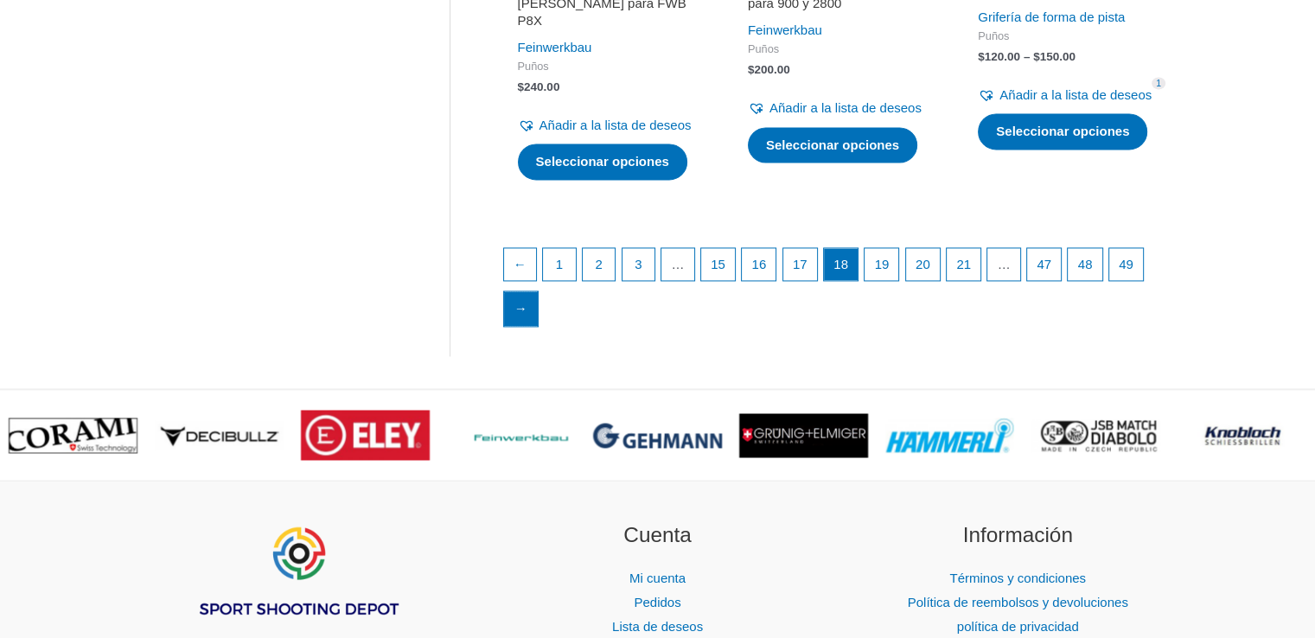
click at [528, 316] on font "→" at bounding box center [521, 308] width 13 height 15
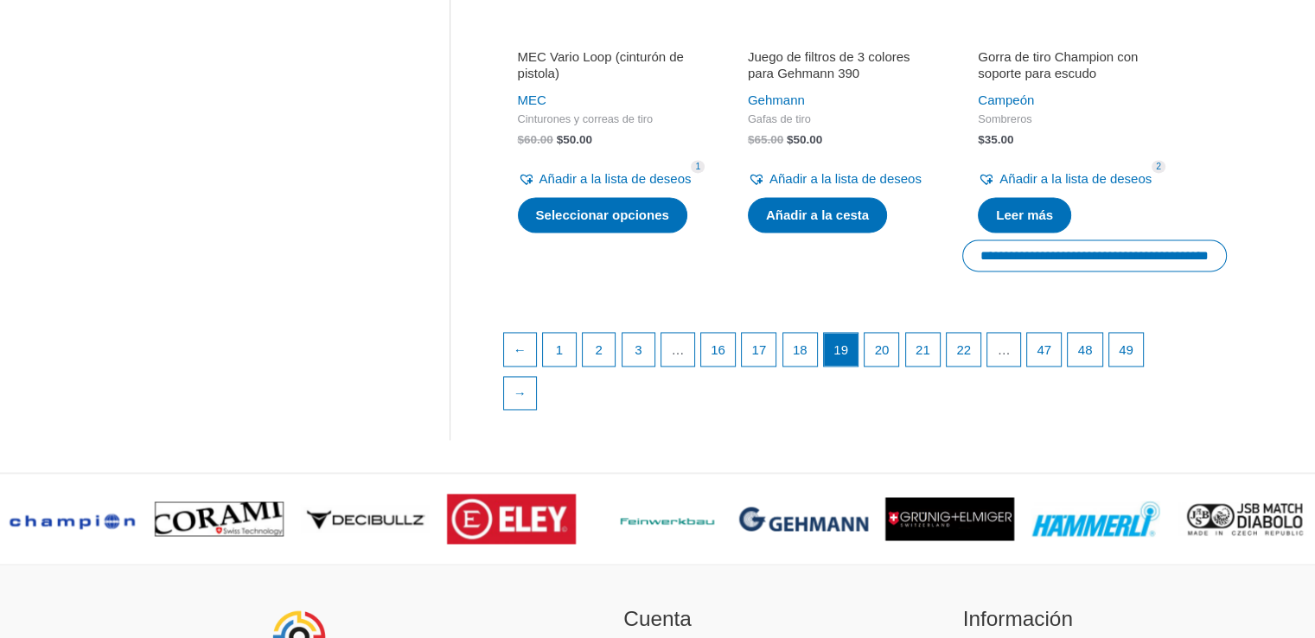
scroll to position [2600, 0]
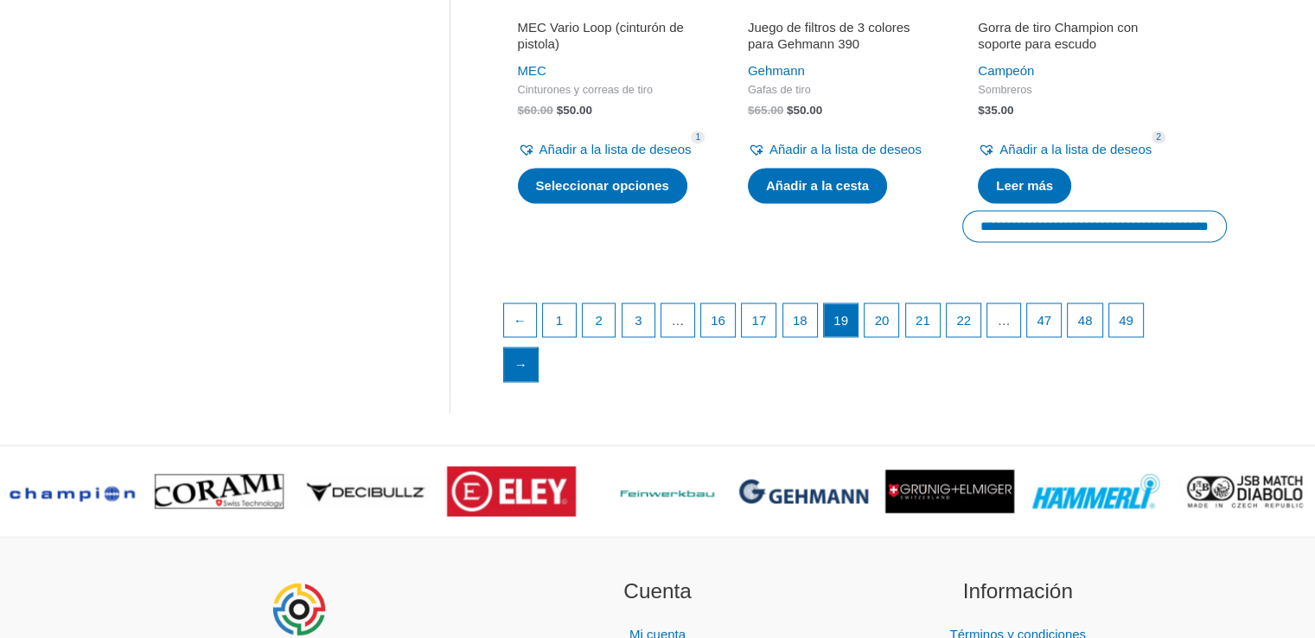
click at [539, 382] on link "→" at bounding box center [521, 365] width 35 height 35
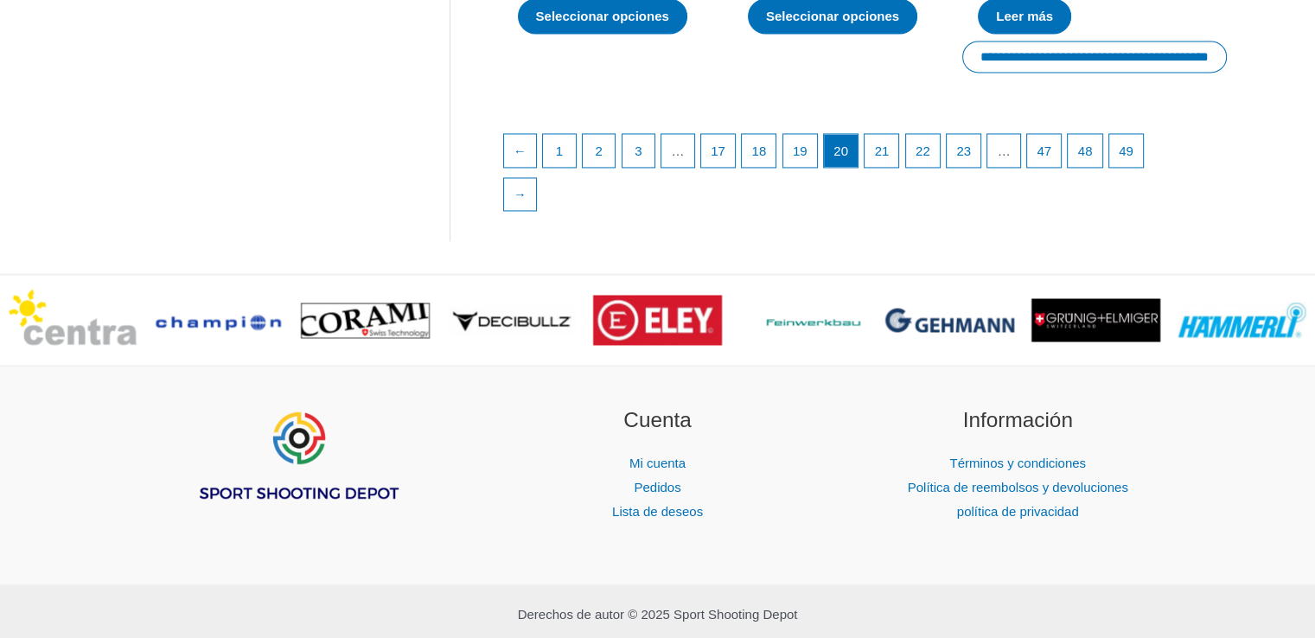
scroll to position [2799, 0]
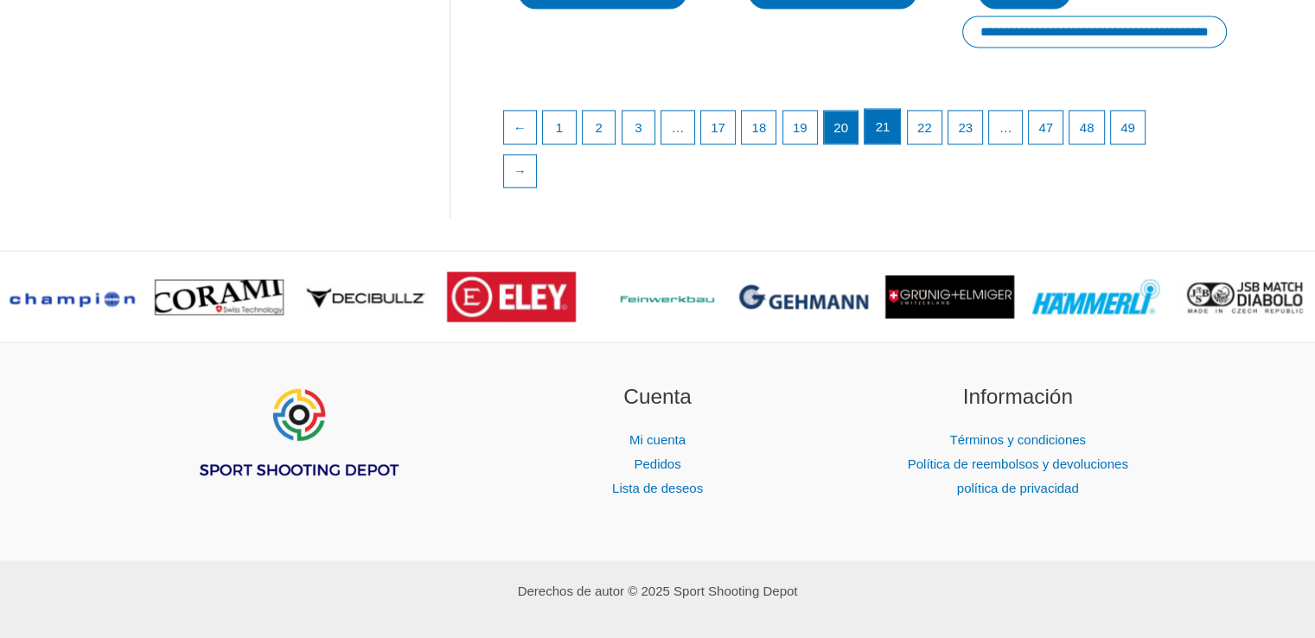
click at [891, 134] on font "21" at bounding box center [883, 126] width 15 height 15
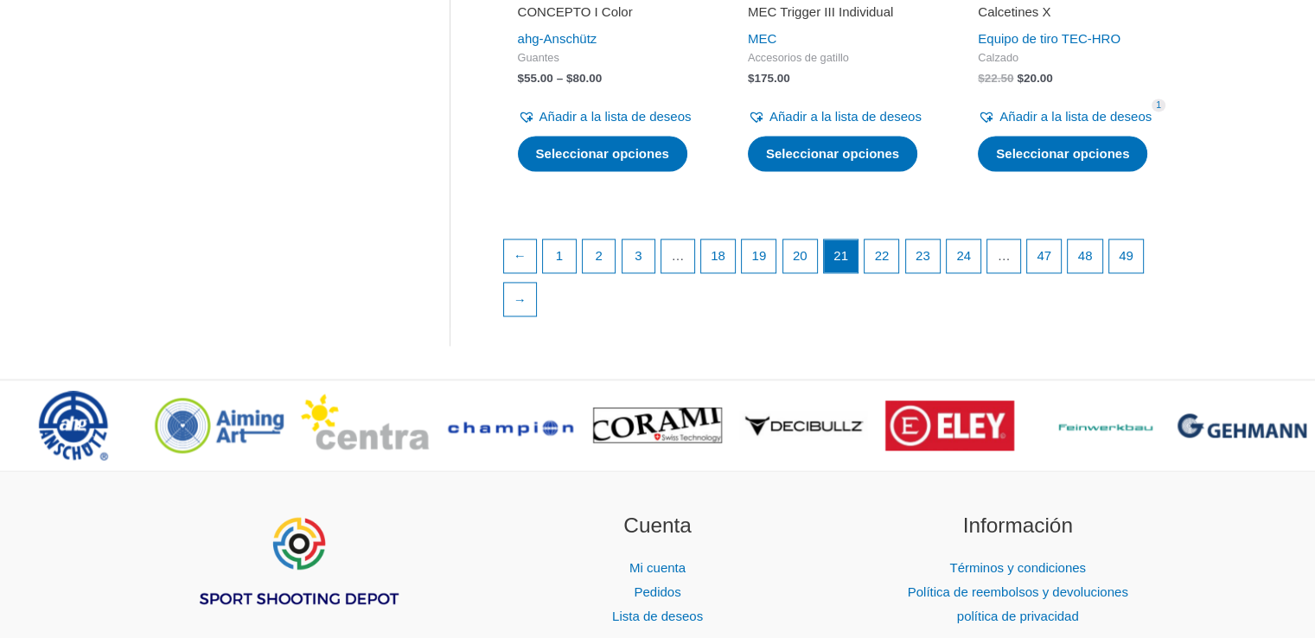
scroll to position [2628, 0]
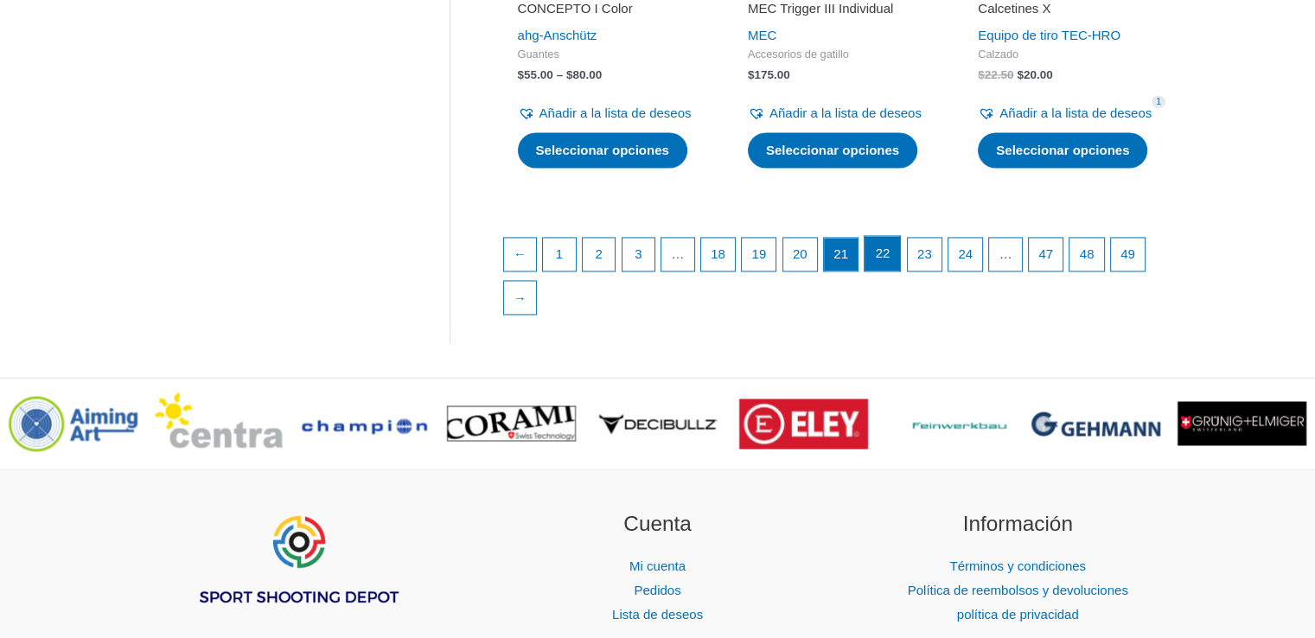
click at [899, 271] on link "22" at bounding box center [882, 253] width 35 height 35
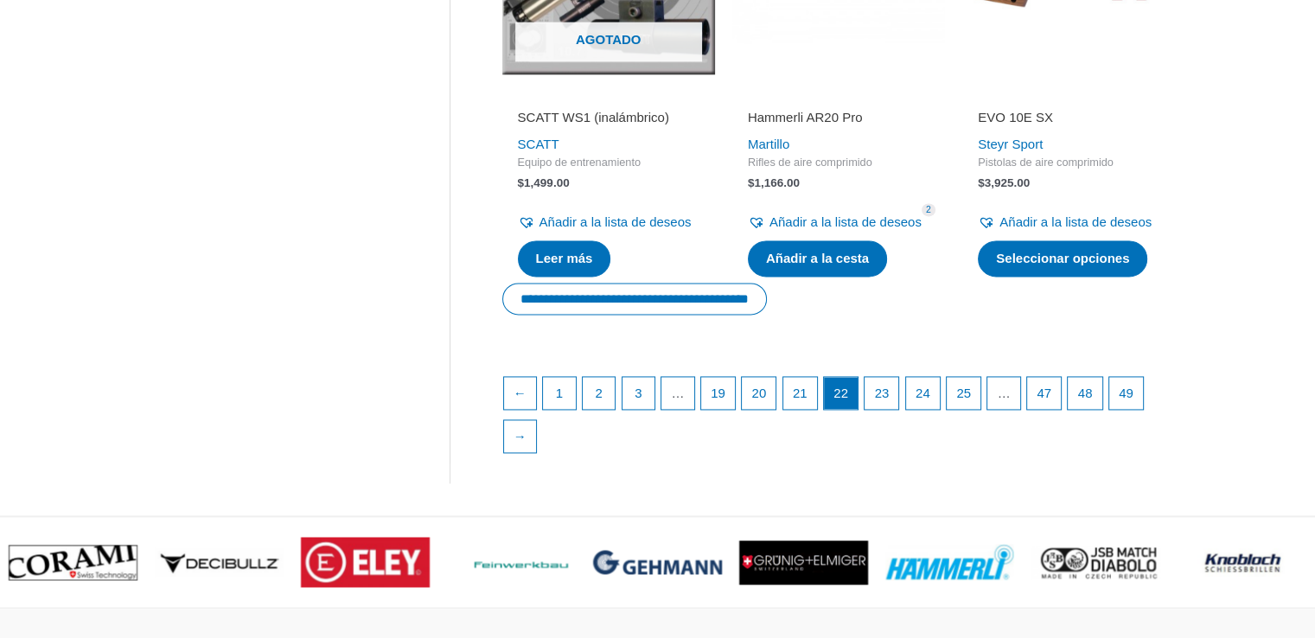
scroll to position [2632, 0]
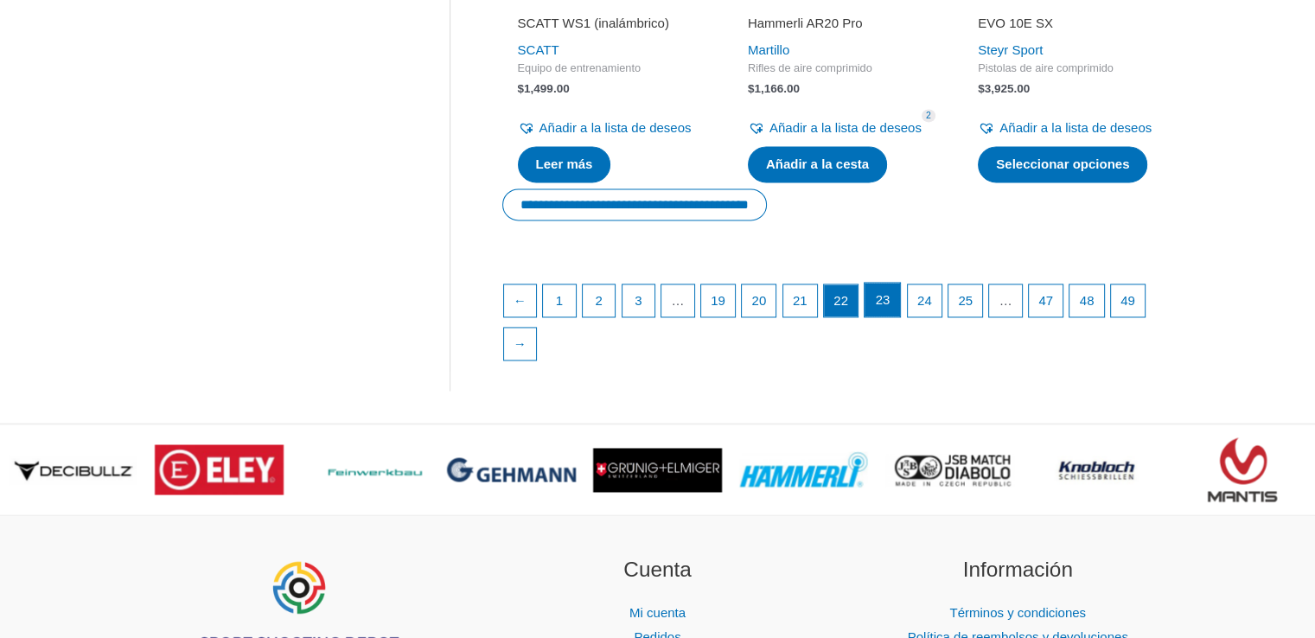
click at [900, 317] on link "23" at bounding box center [882, 300] width 35 height 35
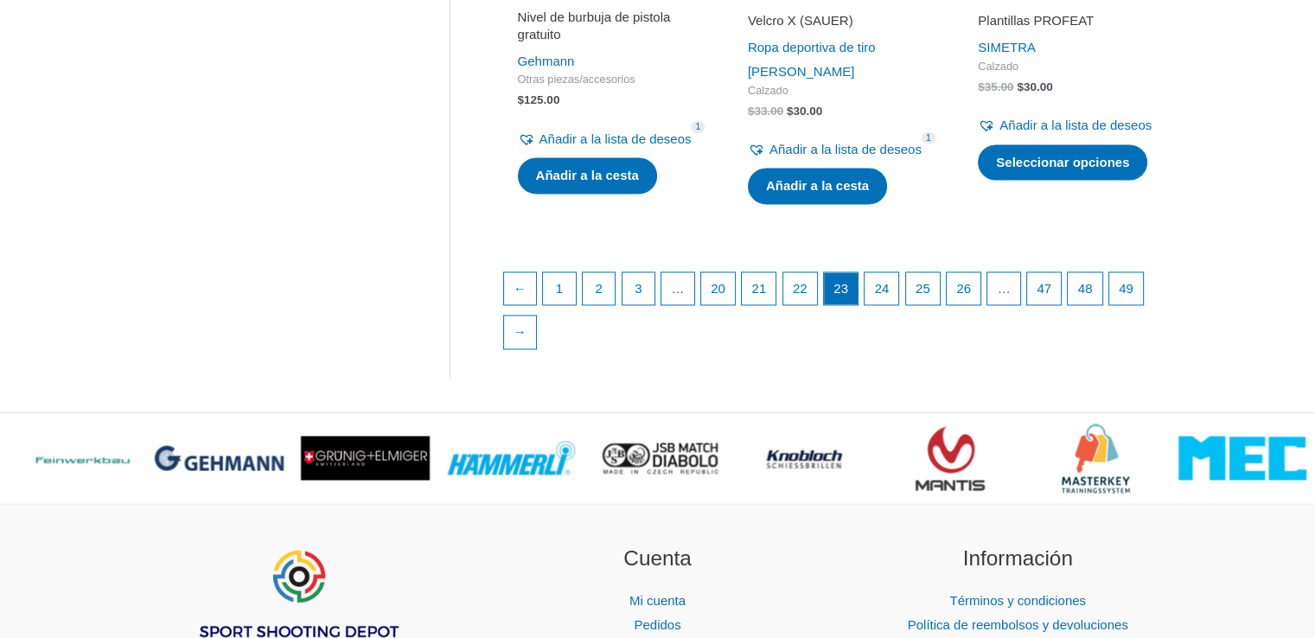
scroll to position [2594, 0]
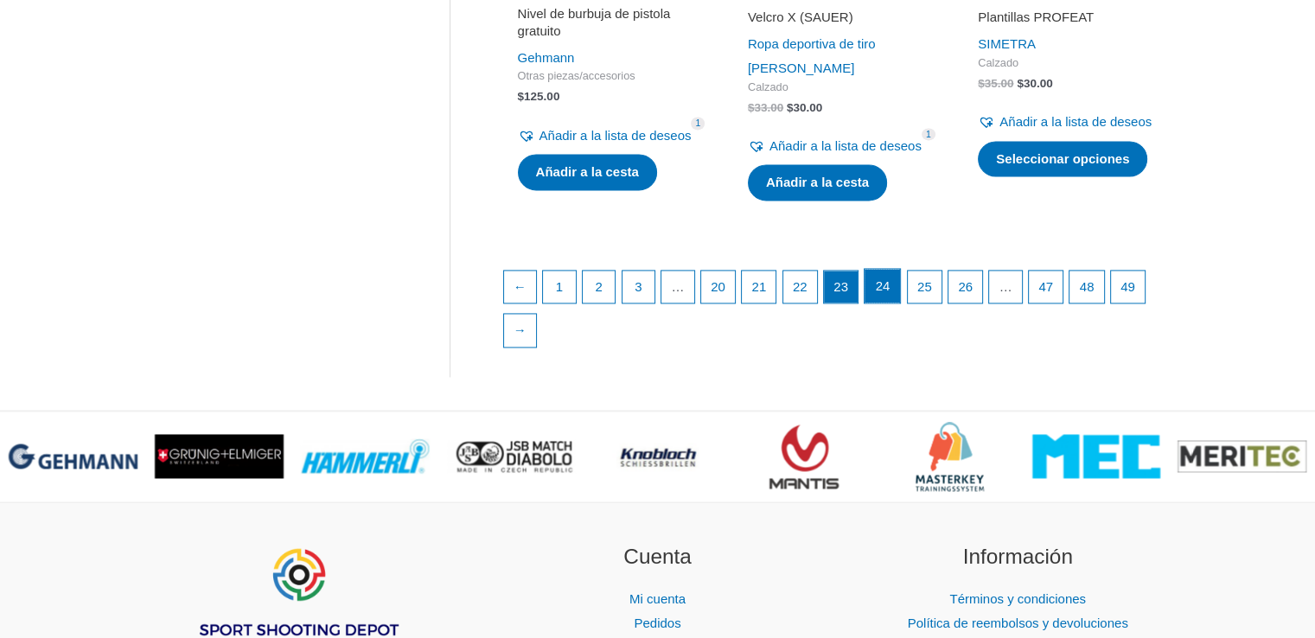
click at [900, 304] on link "24" at bounding box center [882, 286] width 35 height 35
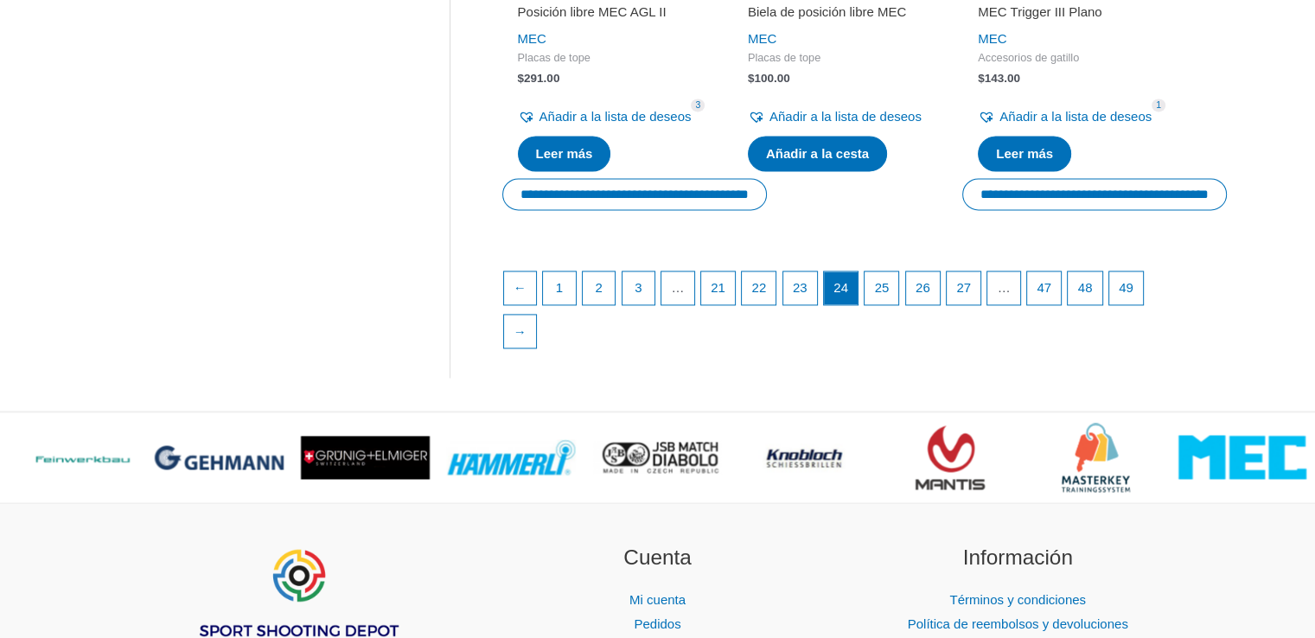
scroll to position [2560, 0]
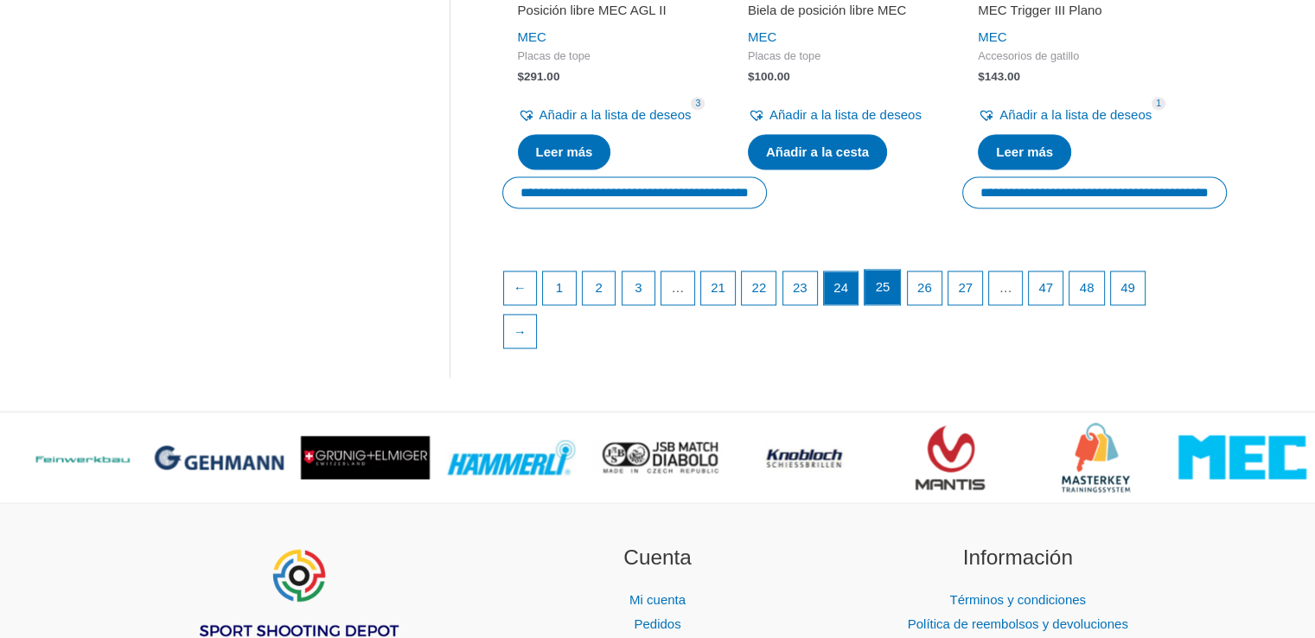
click at [900, 304] on link "25" at bounding box center [882, 287] width 35 height 35
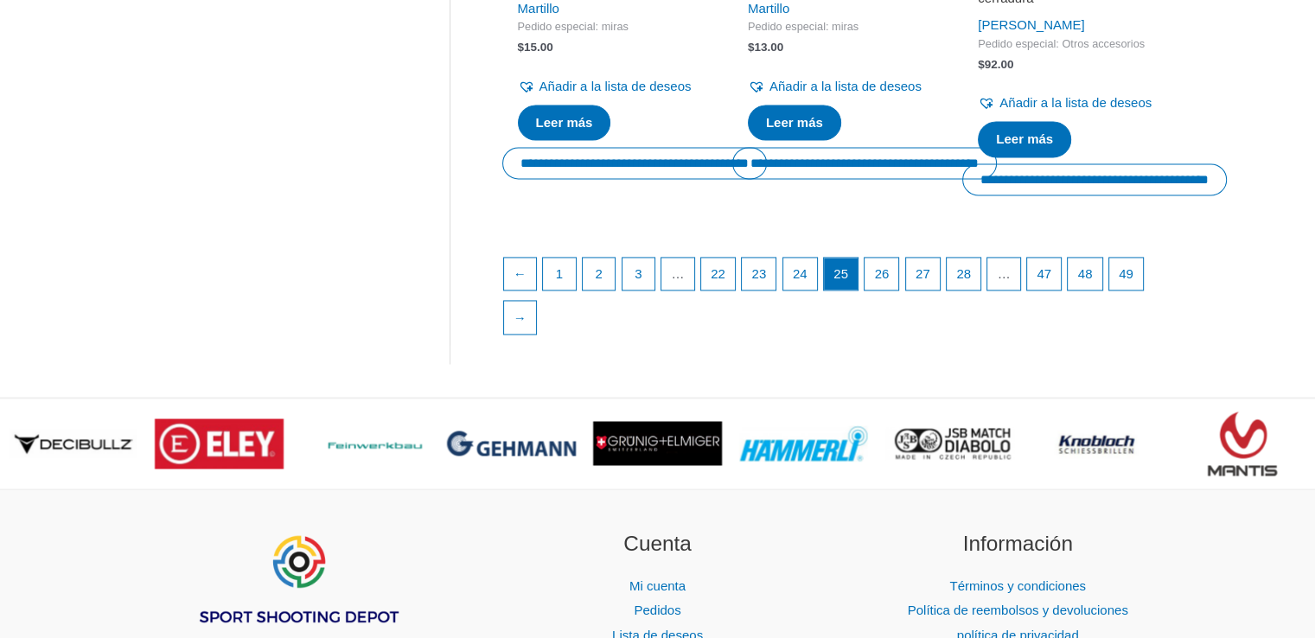
scroll to position [2629, 0]
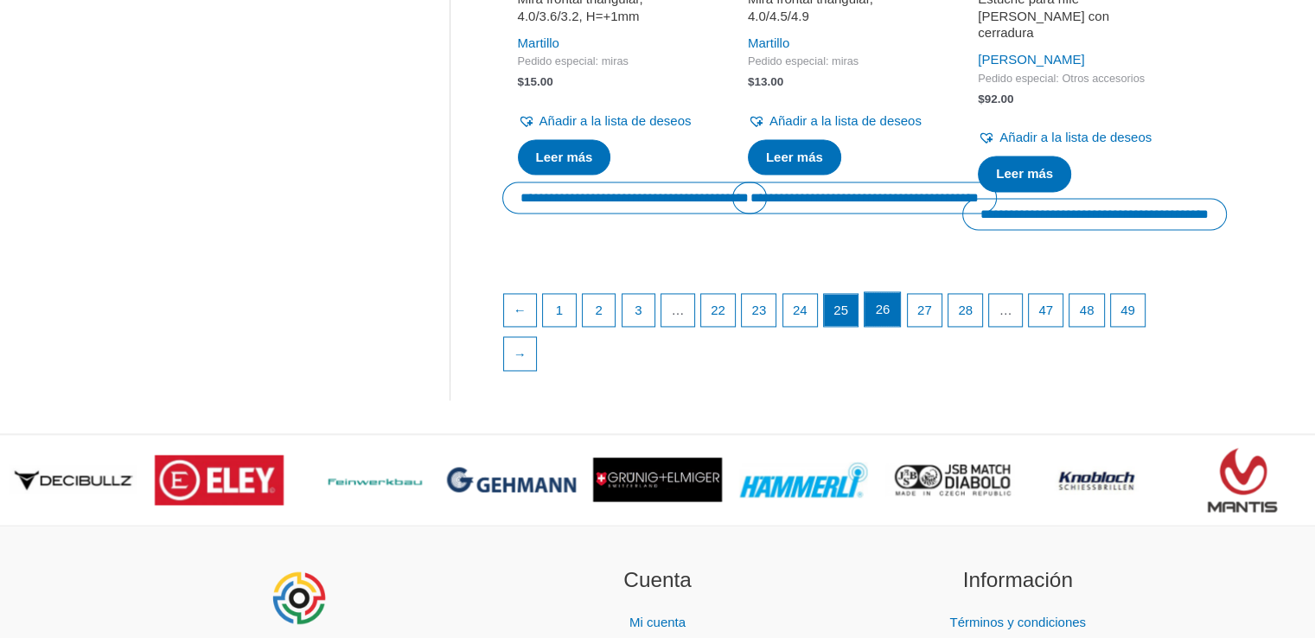
click at [891, 317] on font "26" at bounding box center [883, 309] width 15 height 15
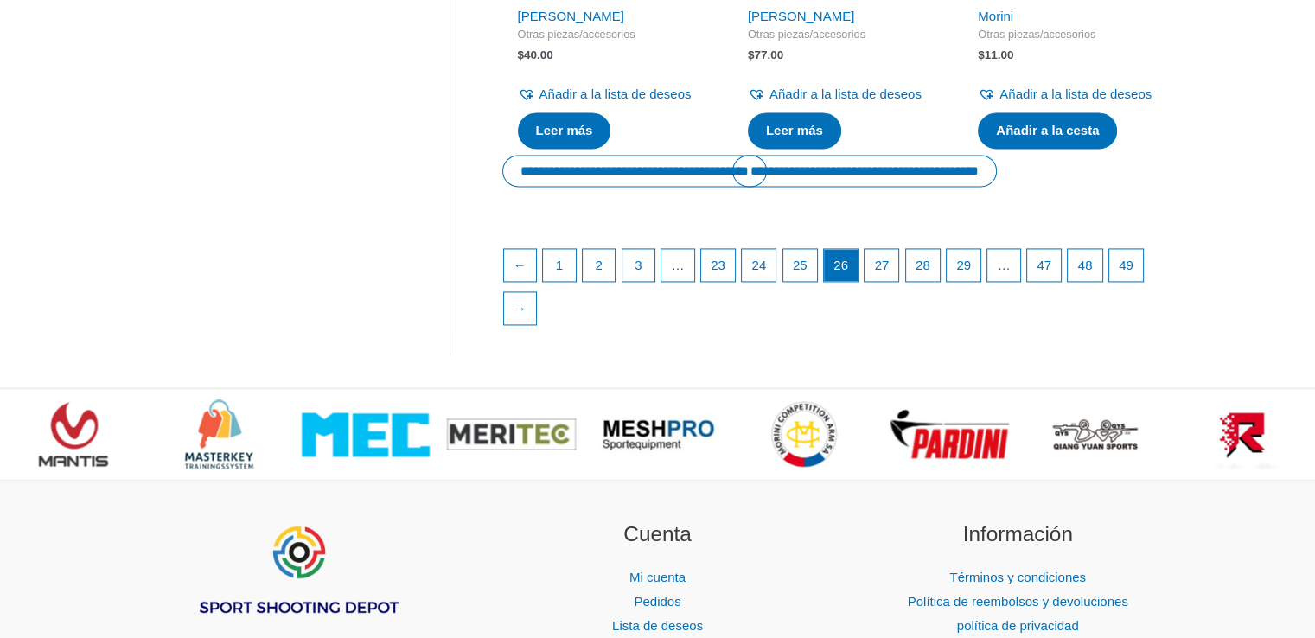
scroll to position [2594, 0]
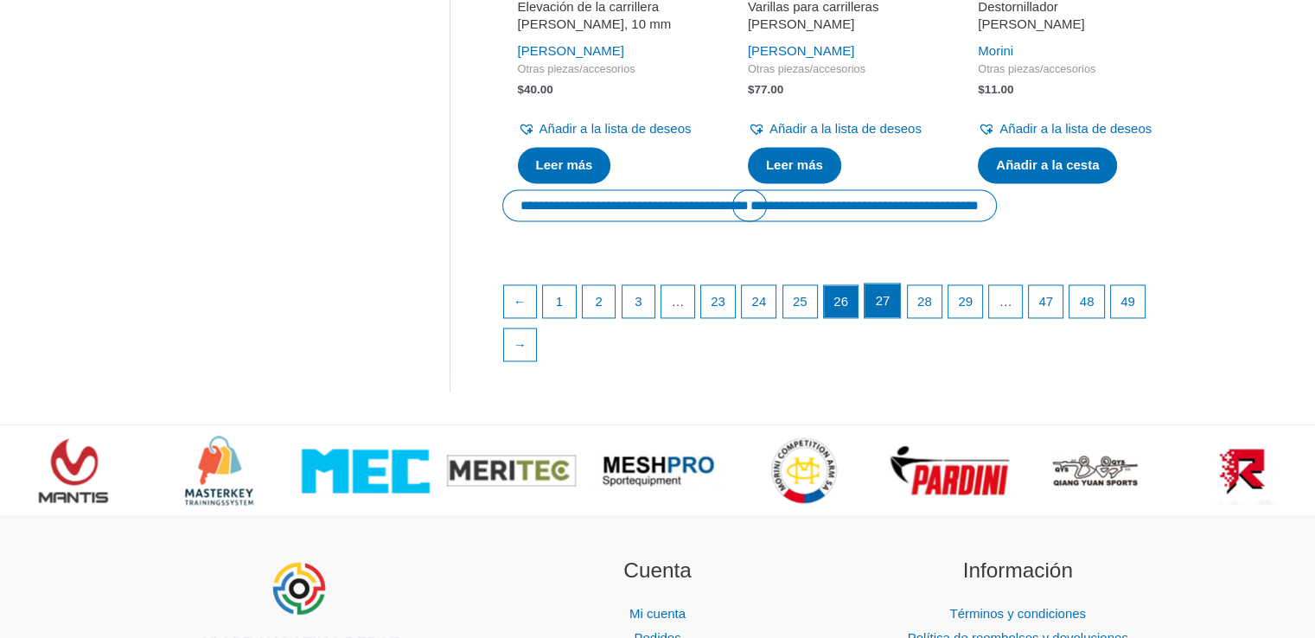
click at [899, 318] on link "27" at bounding box center [882, 301] width 35 height 35
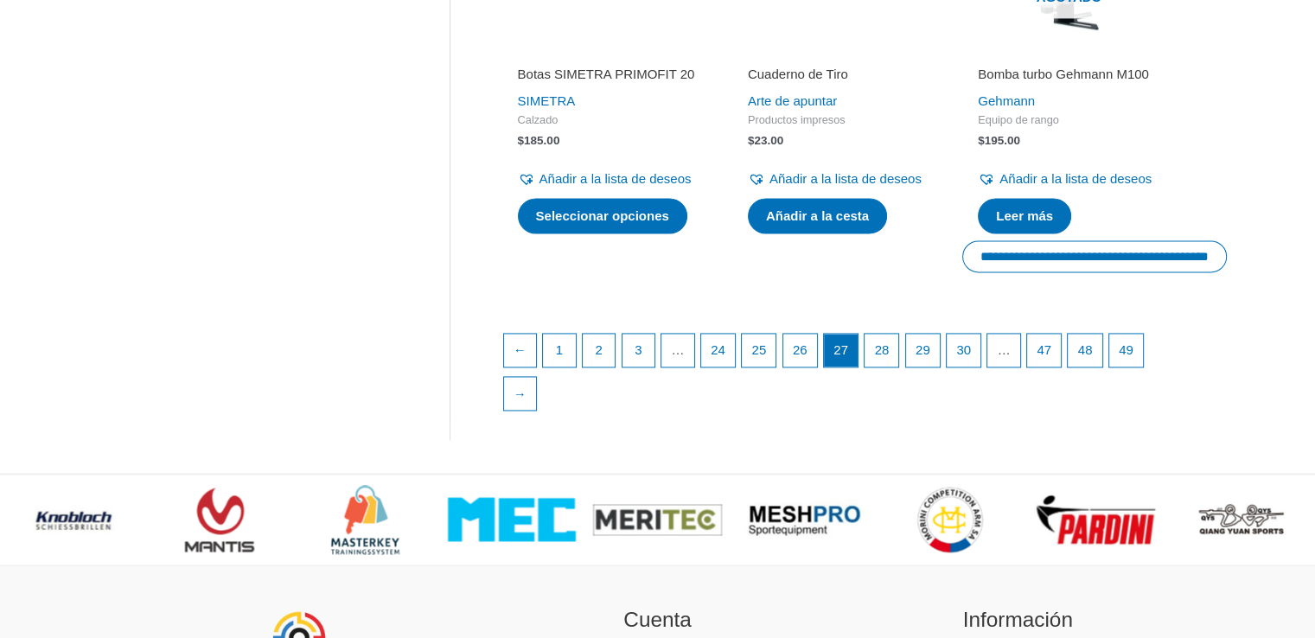
scroll to position [2629, 0]
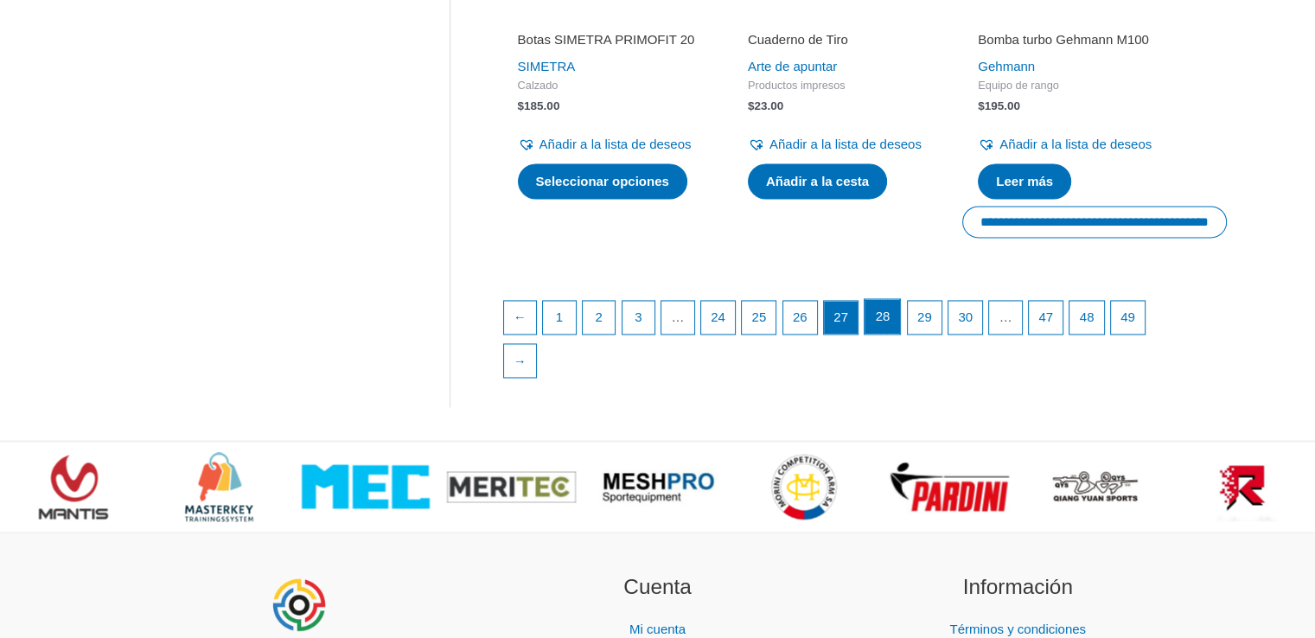
click at [899, 334] on link "28" at bounding box center [882, 316] width 35 height 35
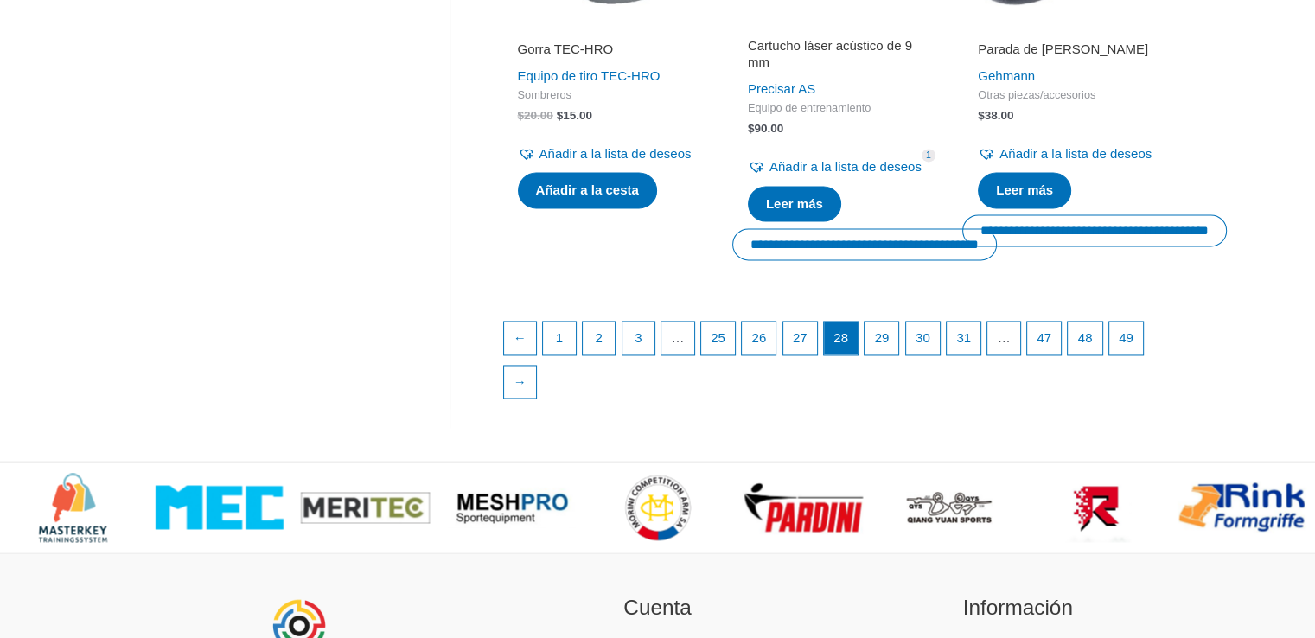
scroll to position [2594, 0]
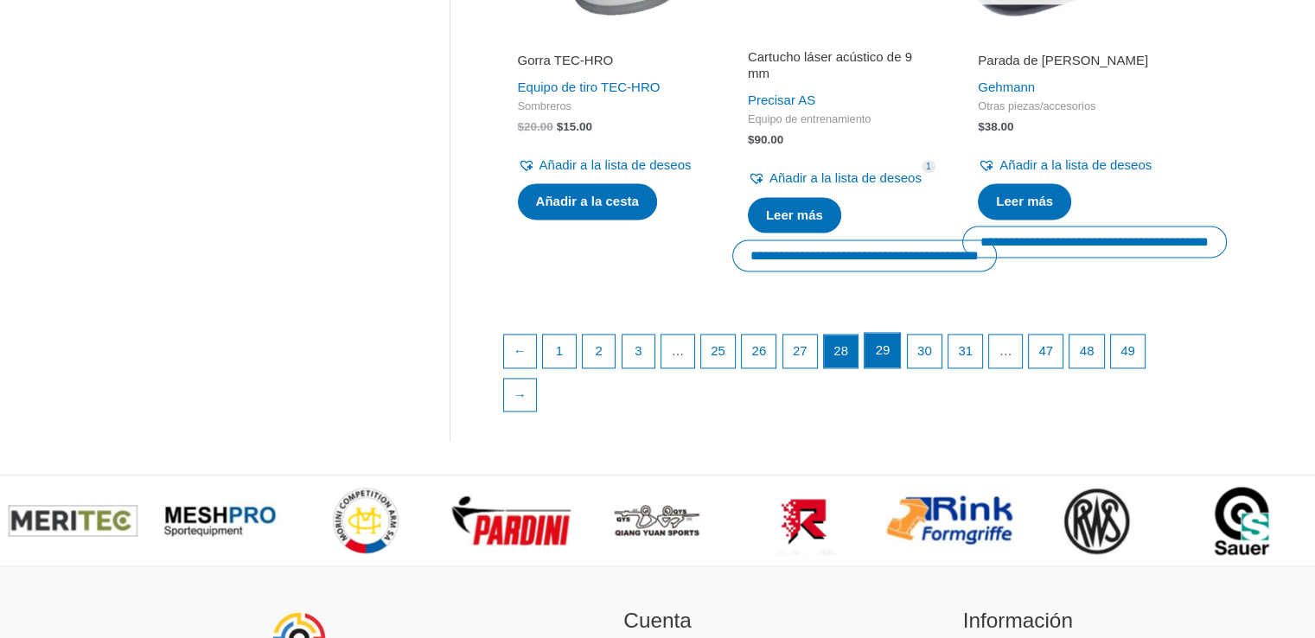
click at [899, 368] on link "29" at bounding box center [882, 350] width 35 height 35
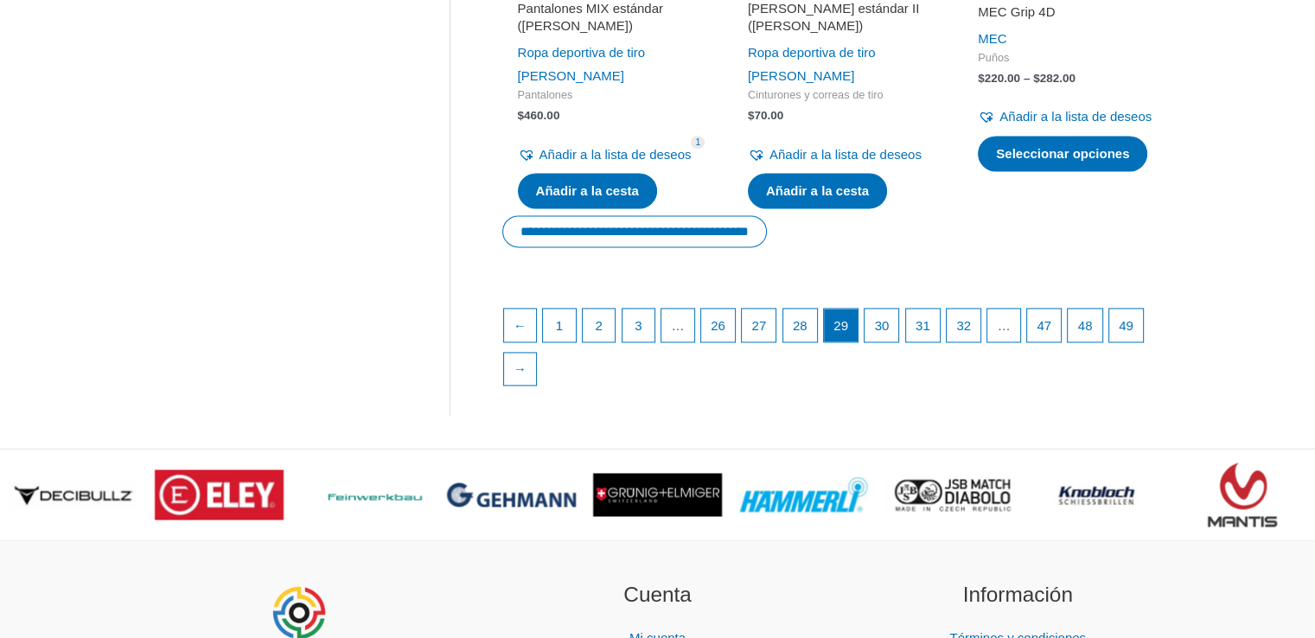
scroll to position [2629, 0]
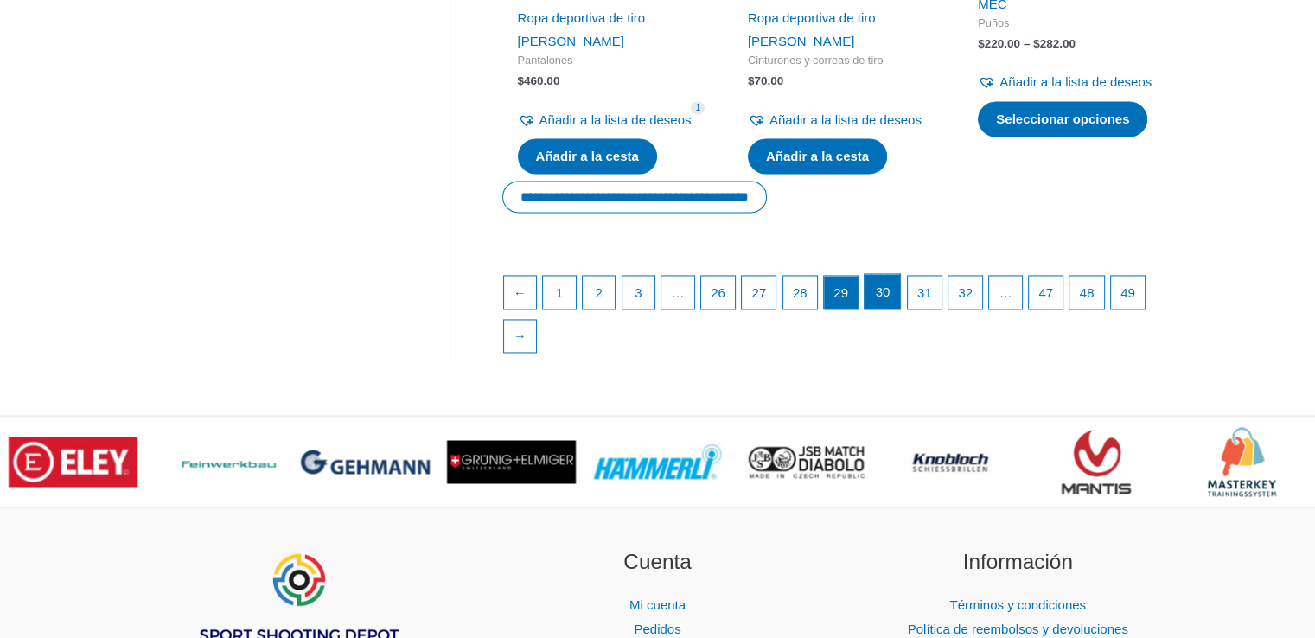
click at [899, 309] on link "30" at bounding box center [882, 291] width 35 height 35
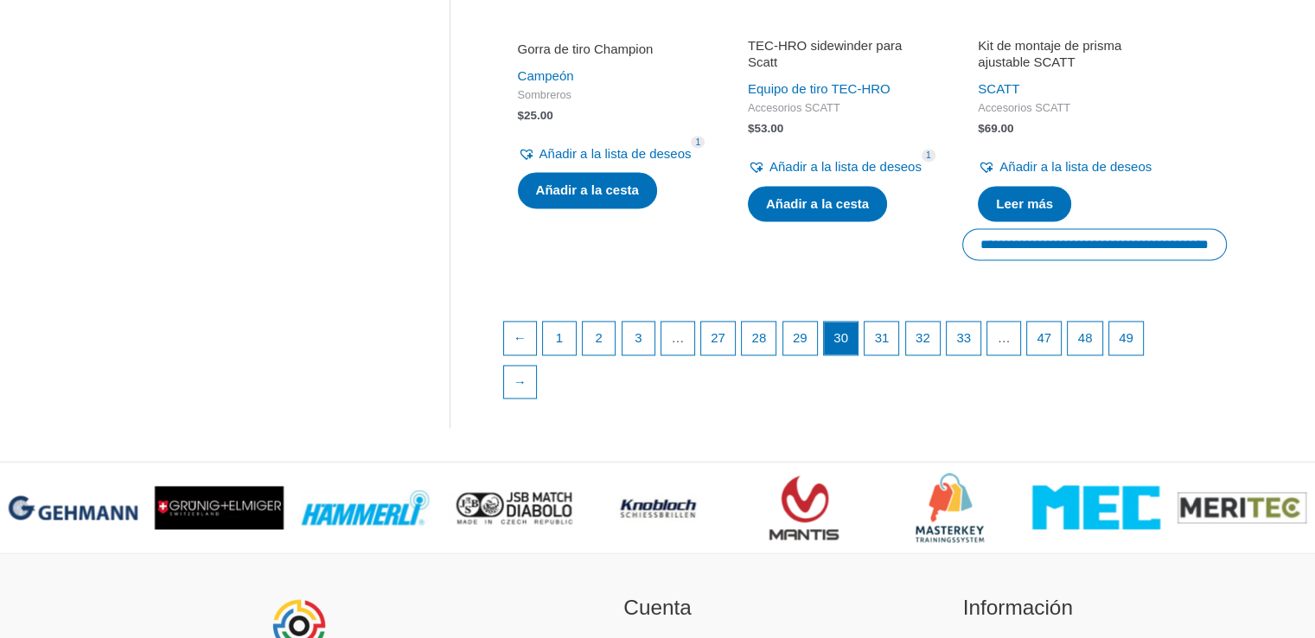
scroll to position [2634, 0]
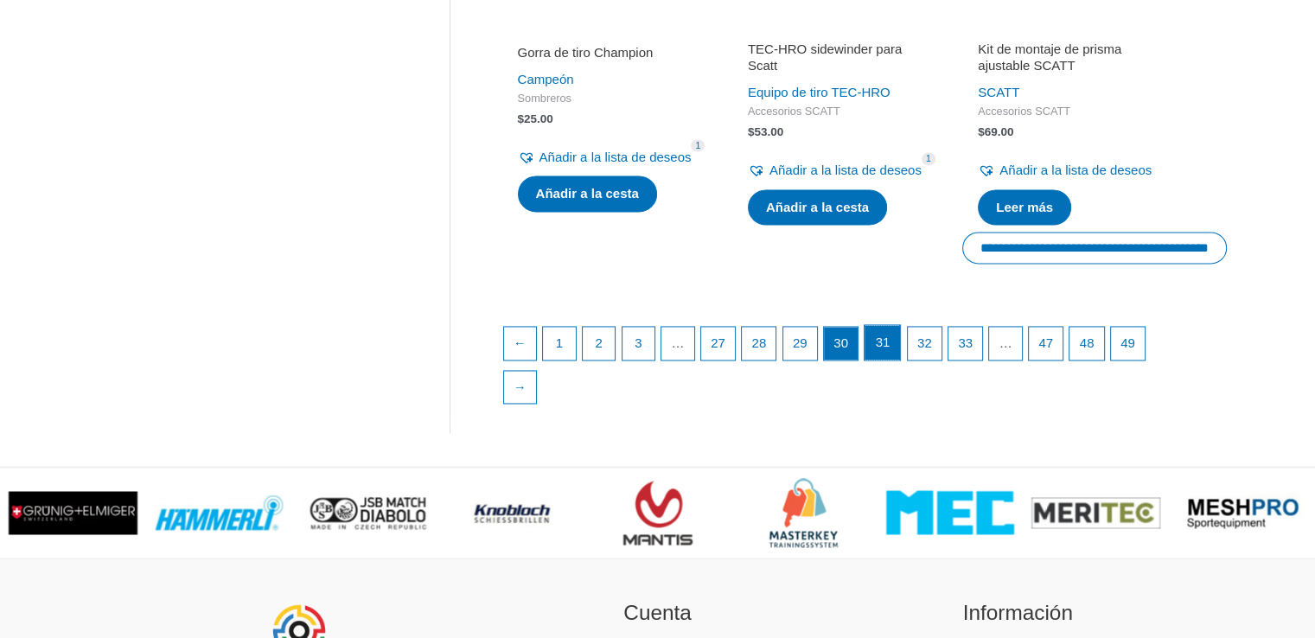
click at [899, 360] on link "31" at bounding box center [882, 342] width 35 height 35
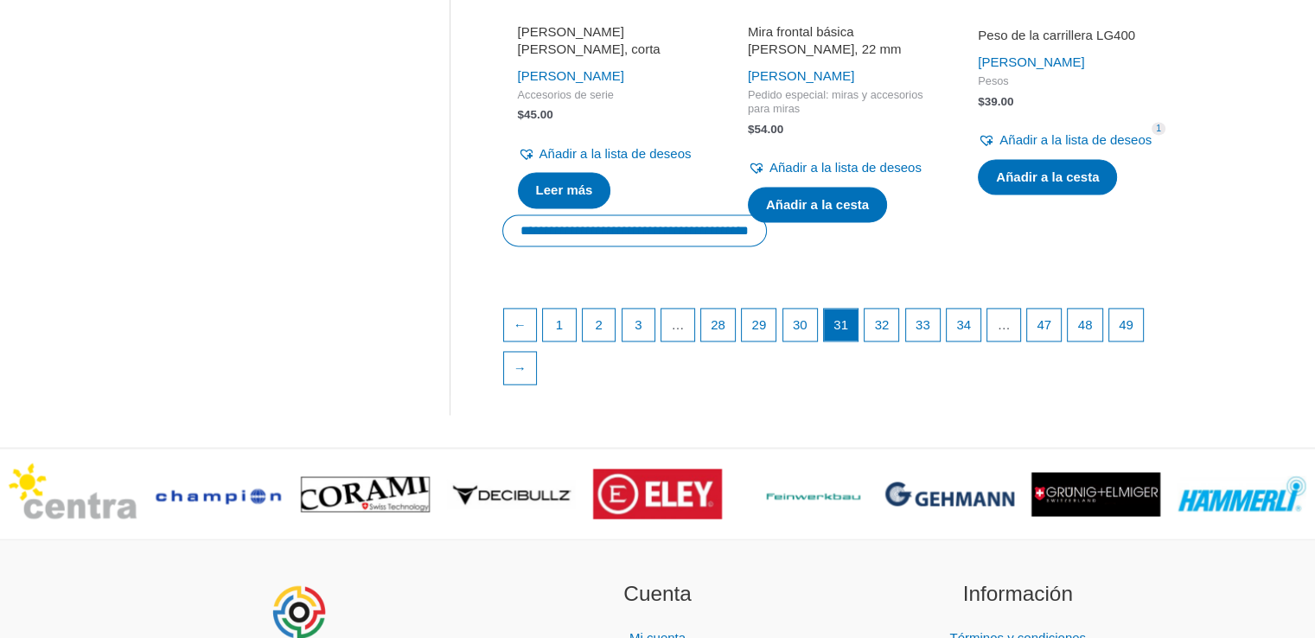
scroll to position [2664, 0]
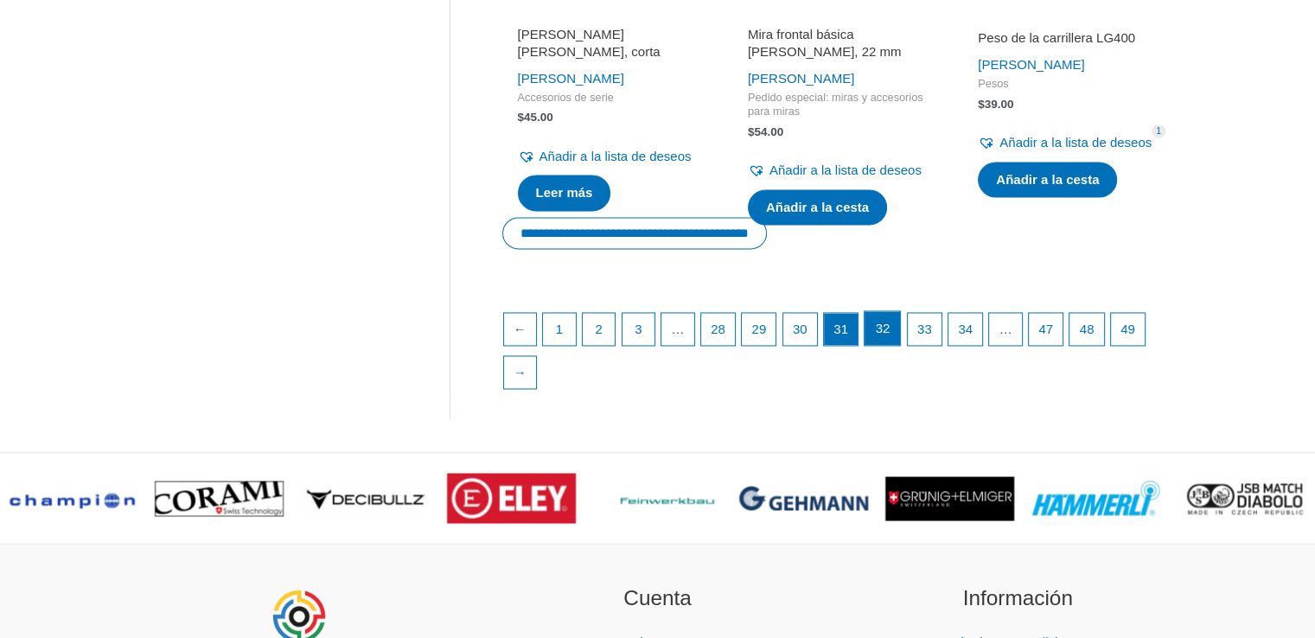
click at [891, 336] on font "32" at bounding box center [883, 328] width 15 height 15
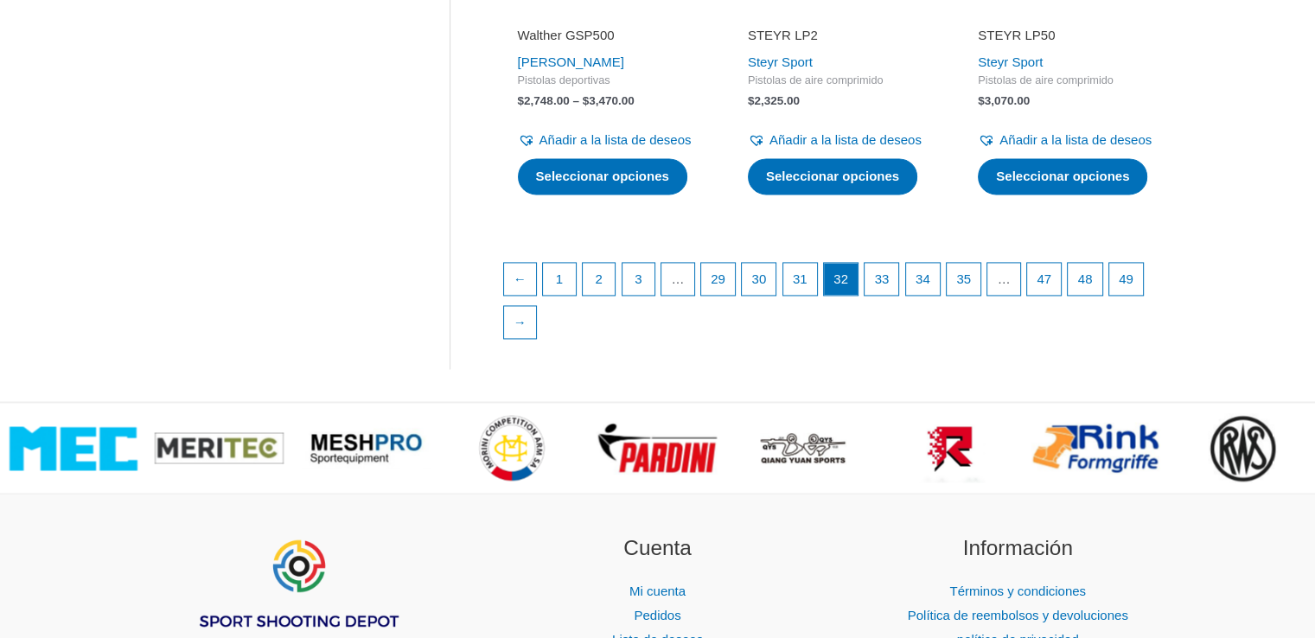
scroll to position [2560, 0]
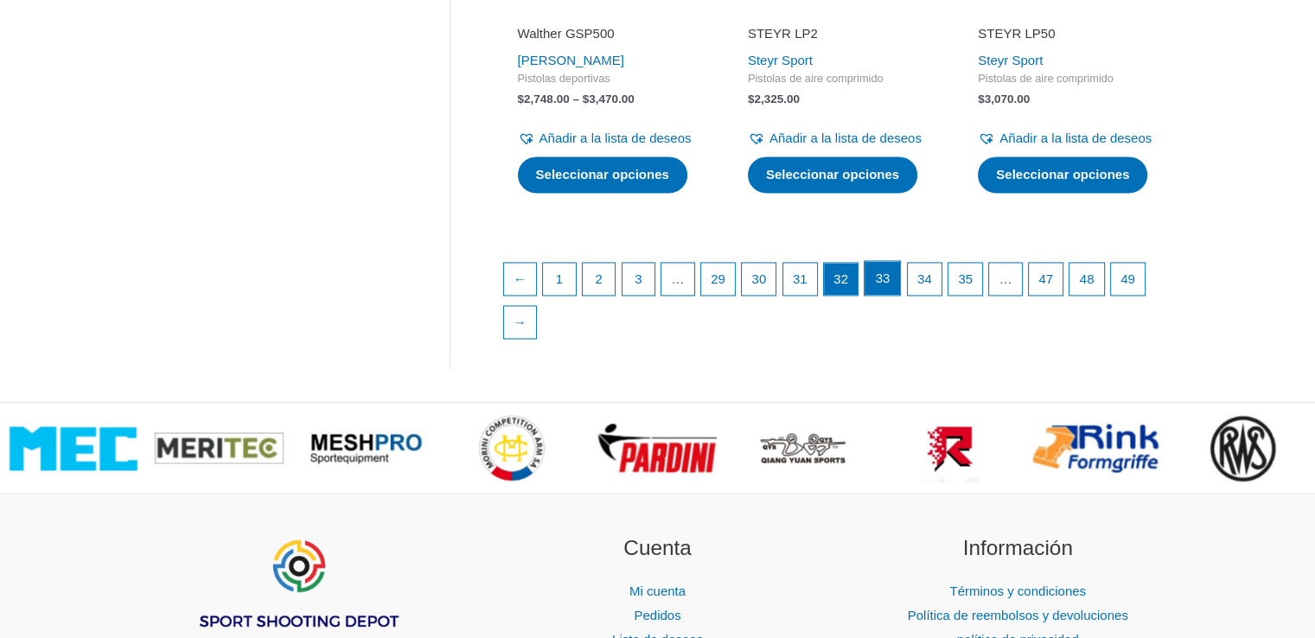
click at [897, 296] on link "33" at bounding box center [882, 278] width 35 height 35
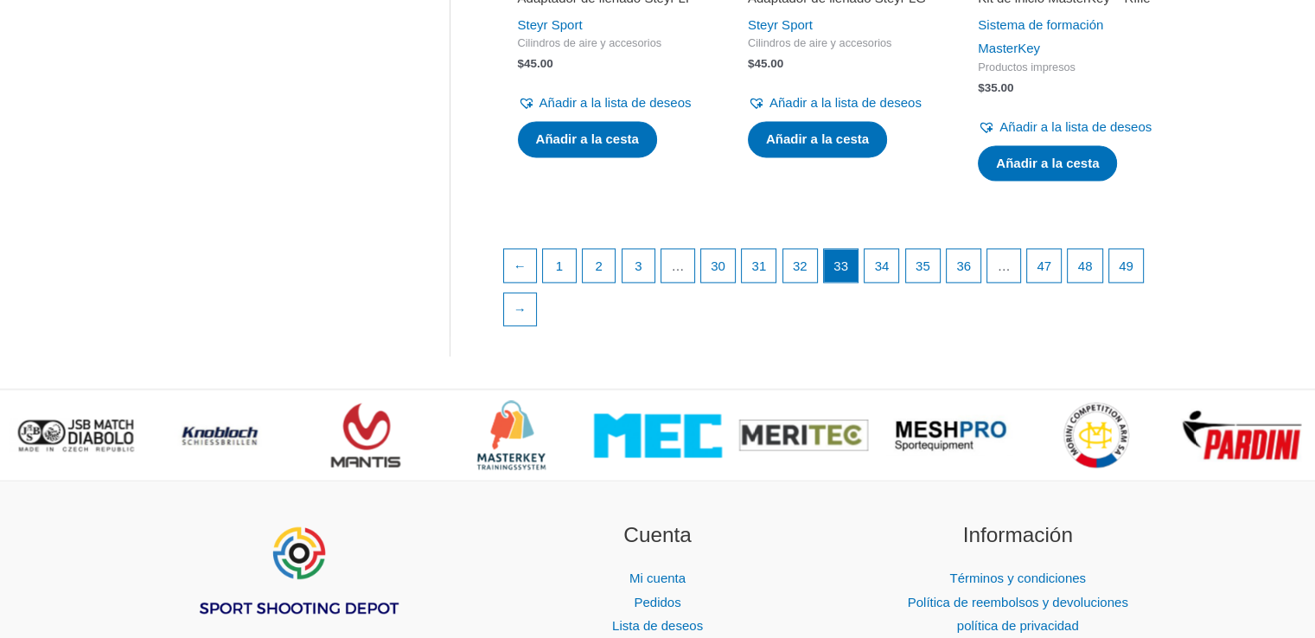
scroll to position [2560, 0]
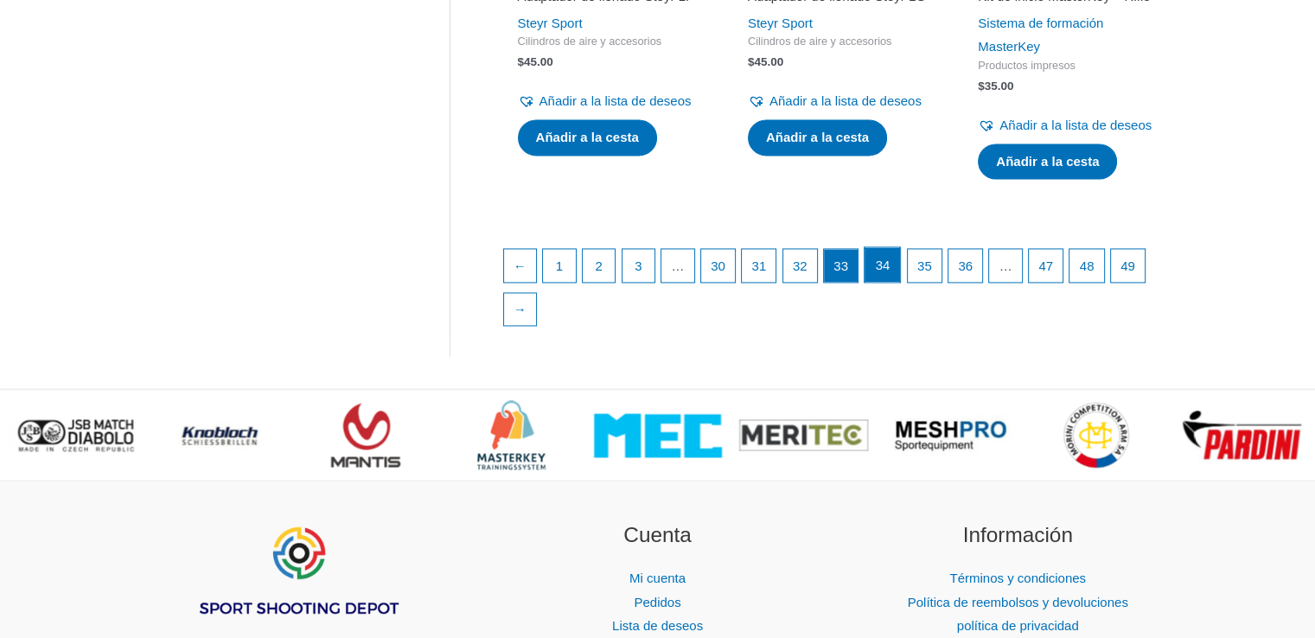
click at [891, 272] on font "34" at bounding box center [883, 265] width 15 height 15
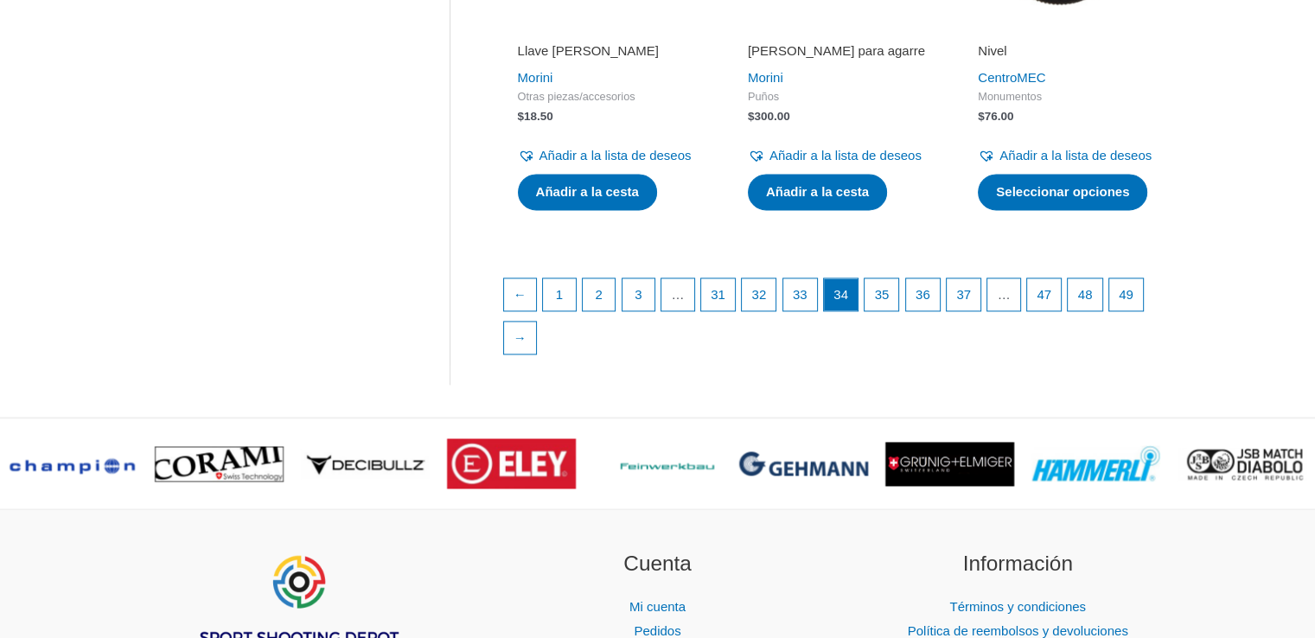
scroll to position [2525, 0]
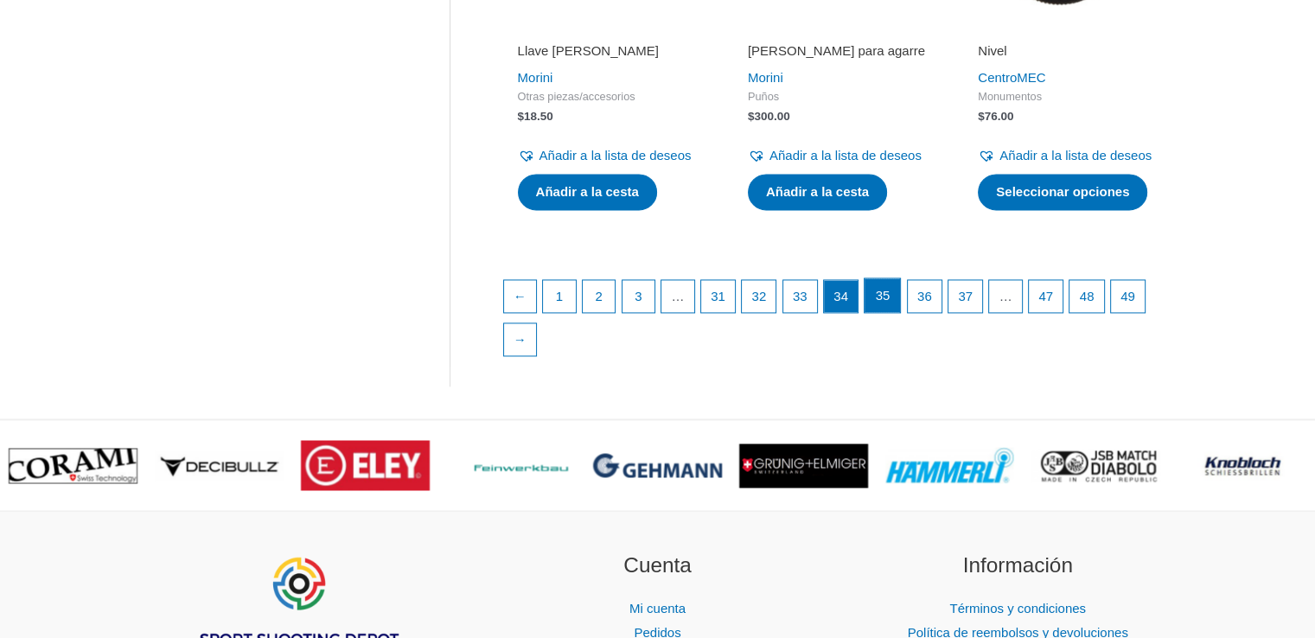
click at [891, 303] on font "35" at bounding box center [883, 295] width 15 height 15
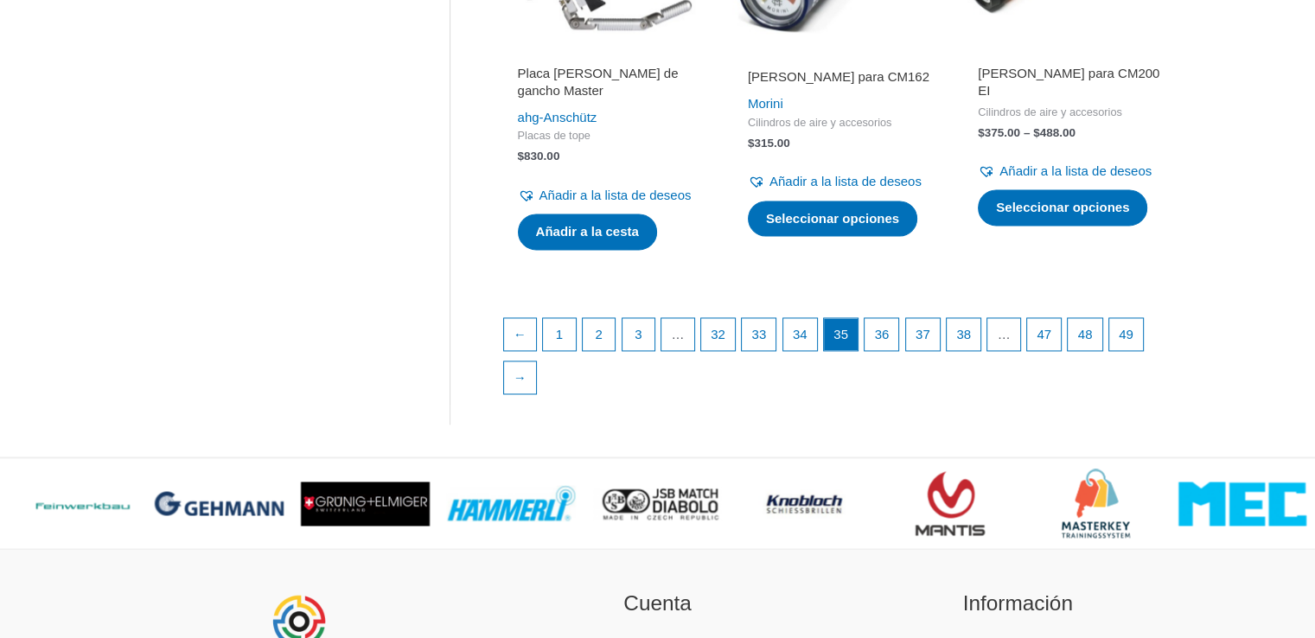
scroll to position [2560, 0]
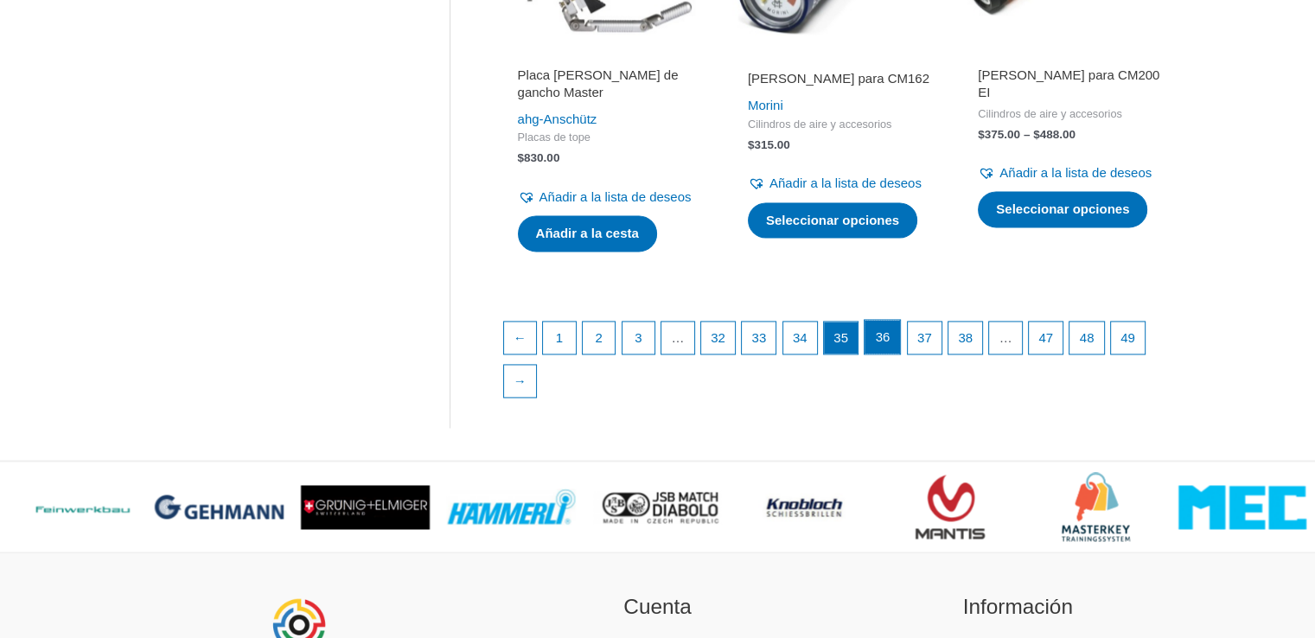
click at [896, 355] on link "36" at bounding box center [882, 337] width 35 height 35
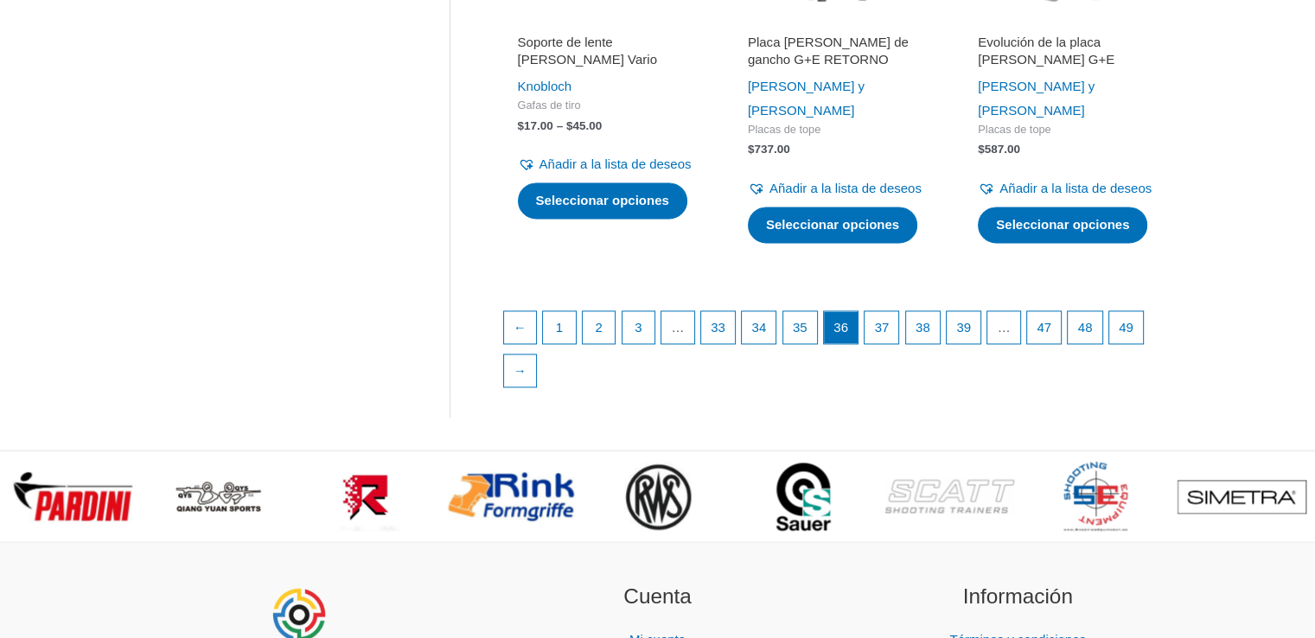
scroll to position [2560, 0]
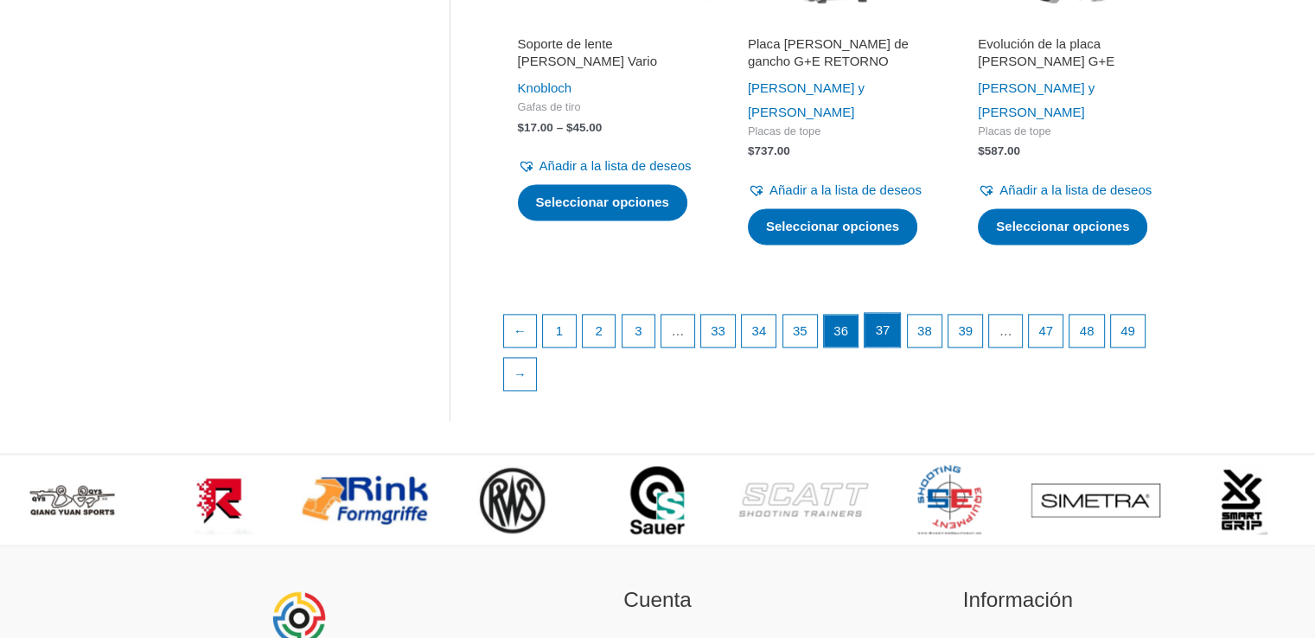
click at [896, 348] on link "37" at bounding box center [882, 330] width 35 height 35
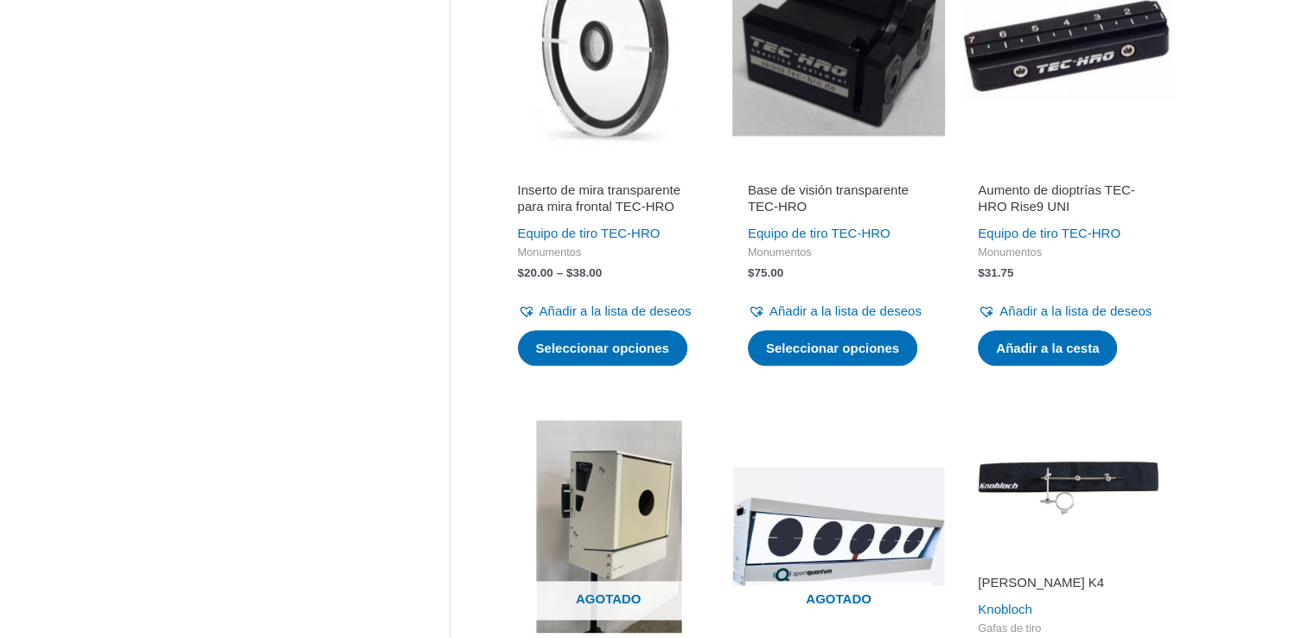
scroll to position [1833, 0]
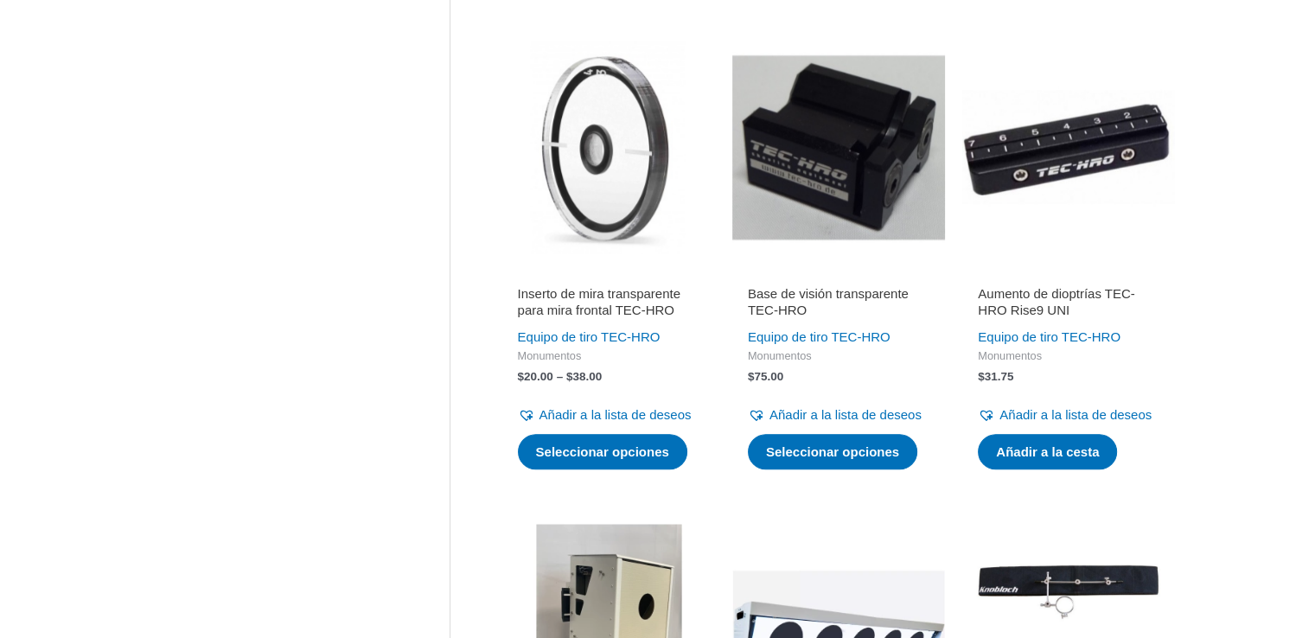
click at [590, 318] on font "Inserto de mira transparente para mira frontal TEC-HRO" at bounding box center [599, 302] width 163 height 32
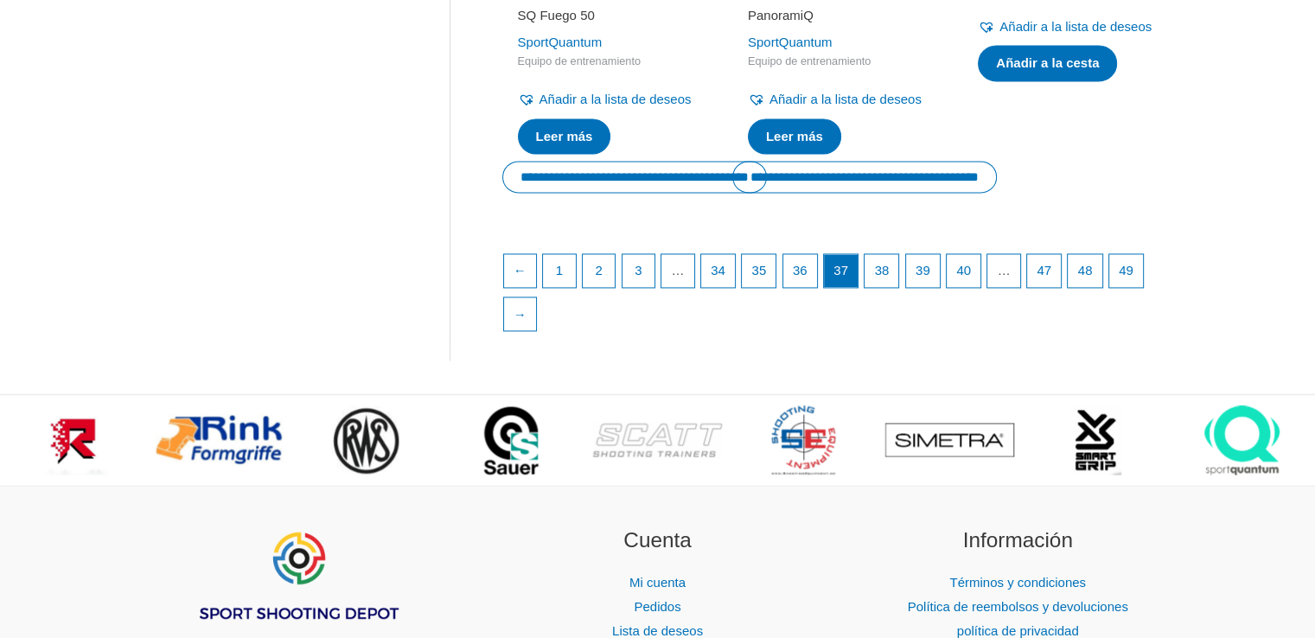
scroll to position [2618, 0]
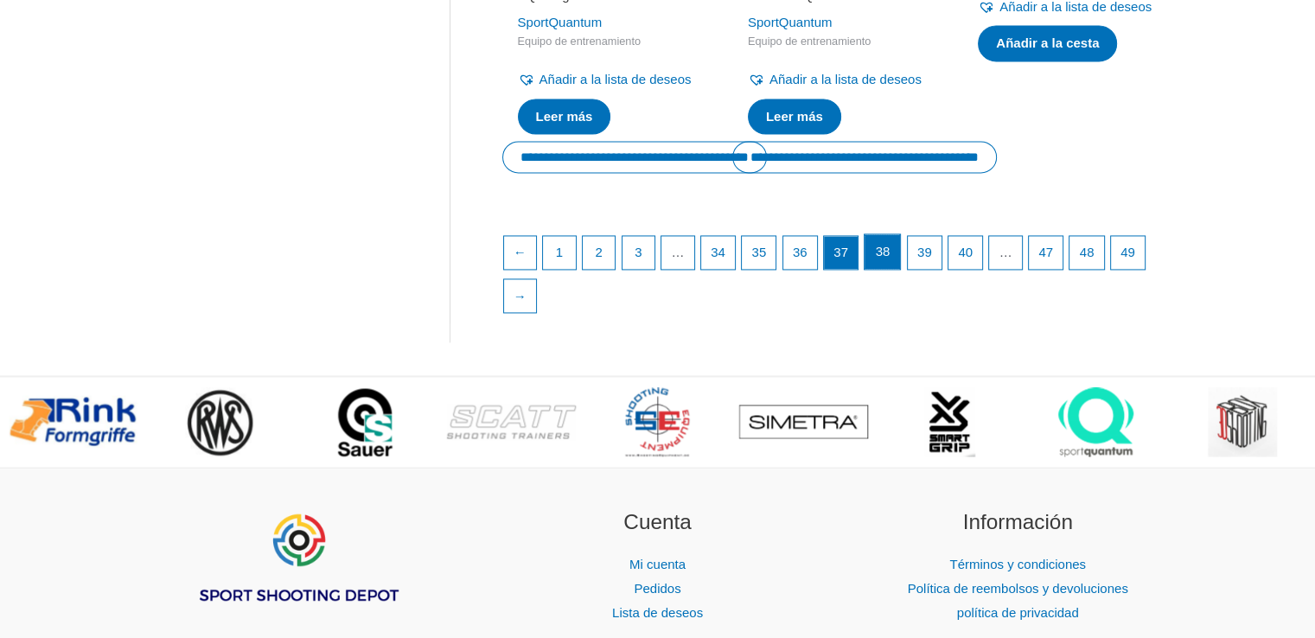
click at [900, 269] on link "38" at bounding box center [882, 251] width 35 height 35
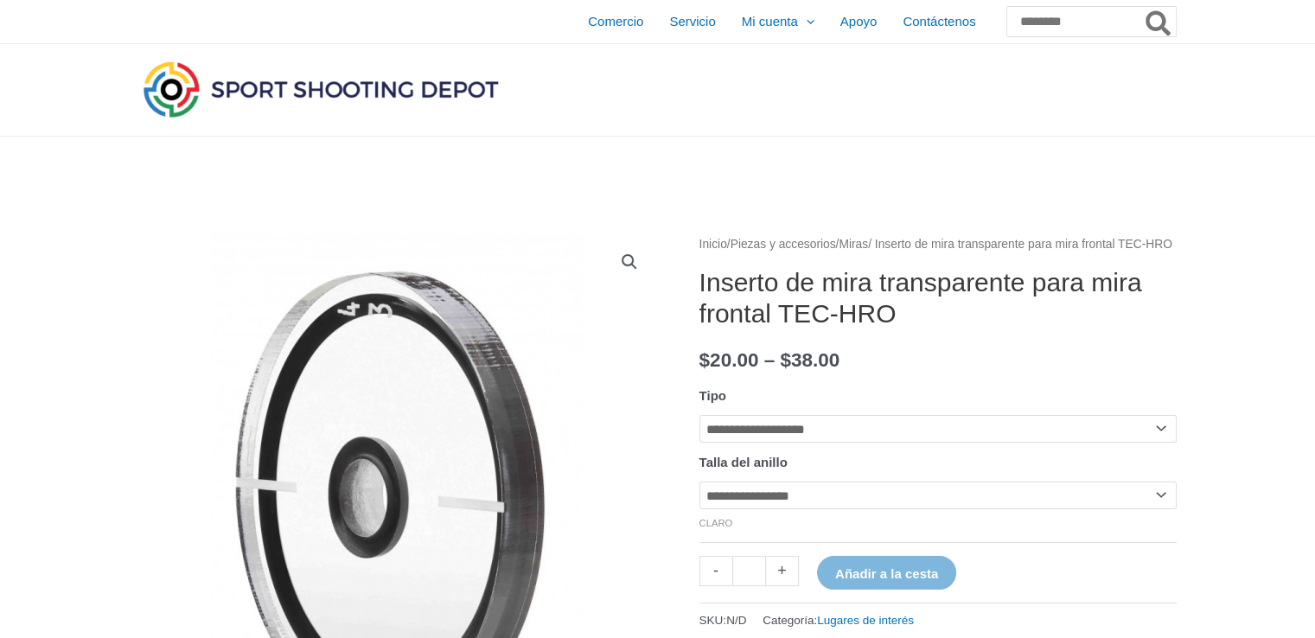
click at [782, 443] on select "**********" at bounding box center [938, 429] width 477 height 28
click at [700, 437] on select "**********" at bounding box center [938, 429] width 477 height 28
click at [916, 501] on tr "**********" at bounding box center [938, 493] width 477 height 86
click at [905, 509] on select "**********" at bounding box center [938, 496] width 477 height 28
select select "***"
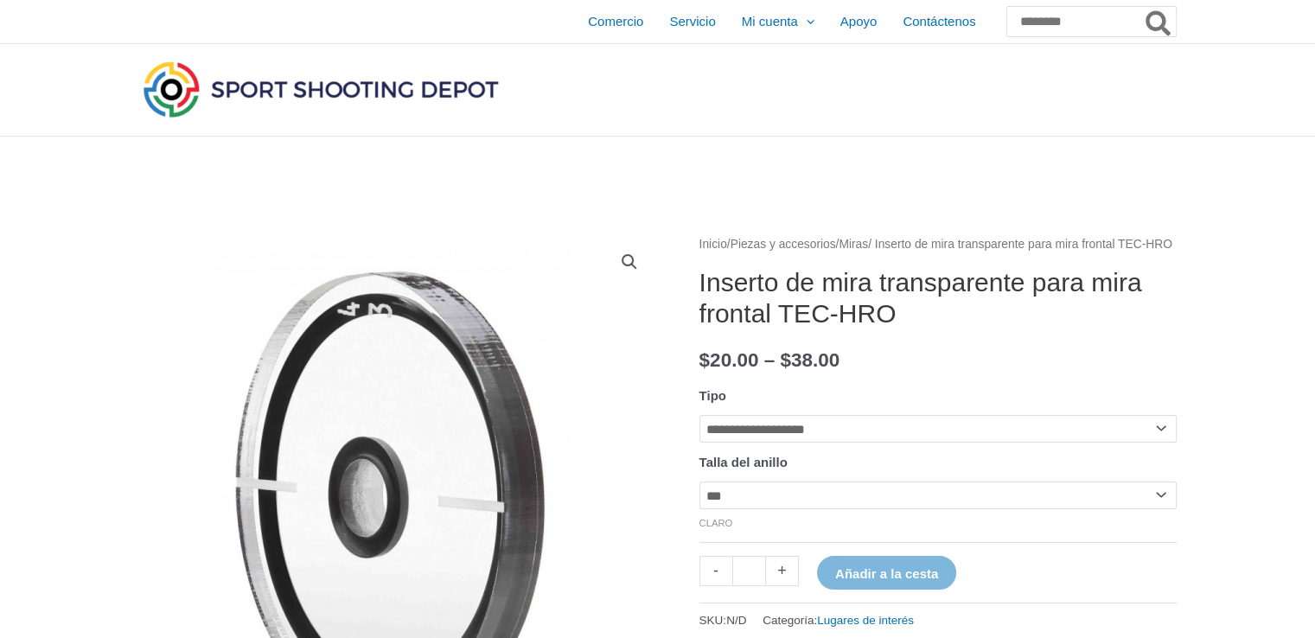
click at [700, 506] on select "**********" at bounding box center [938, 496] width 477 height 28
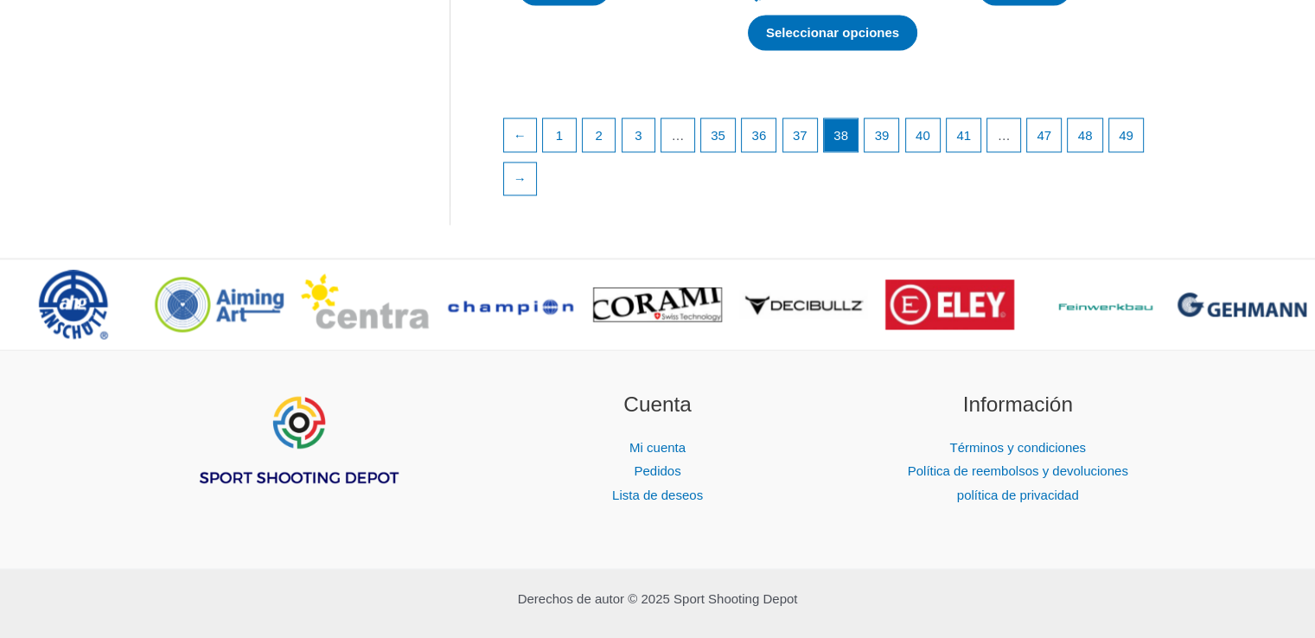
scroll to position [2754, 0]
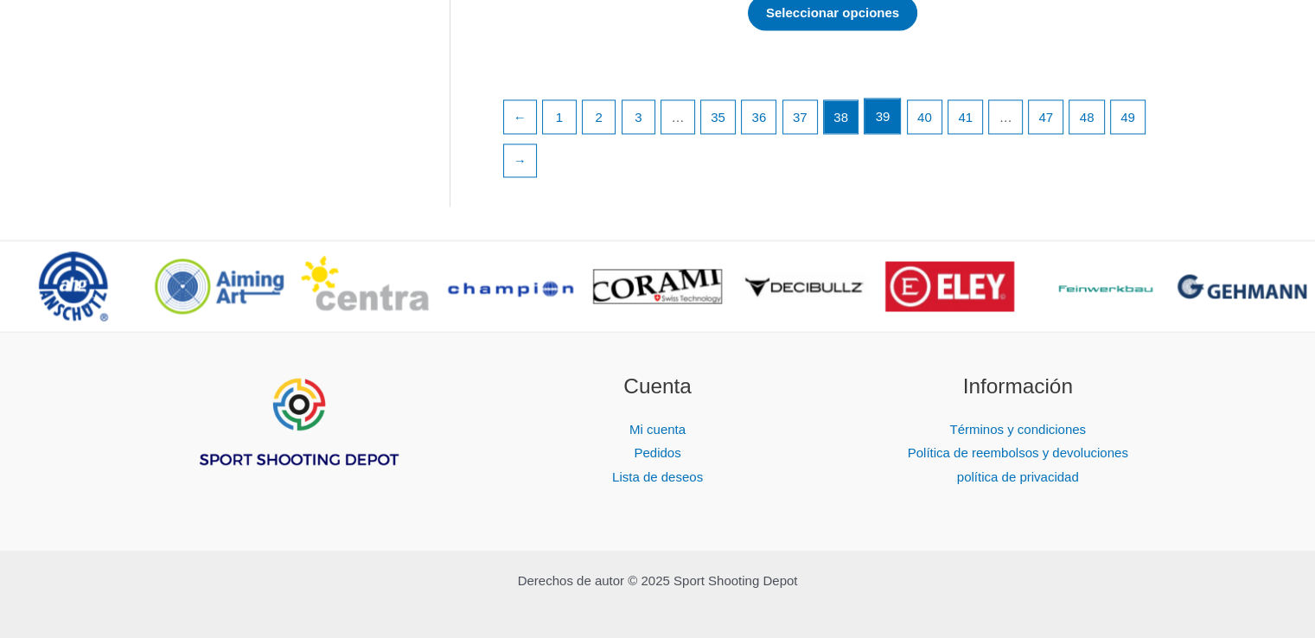
click at [900, 133] on link "39" at bounding box center [882, 116] width 35 height 35
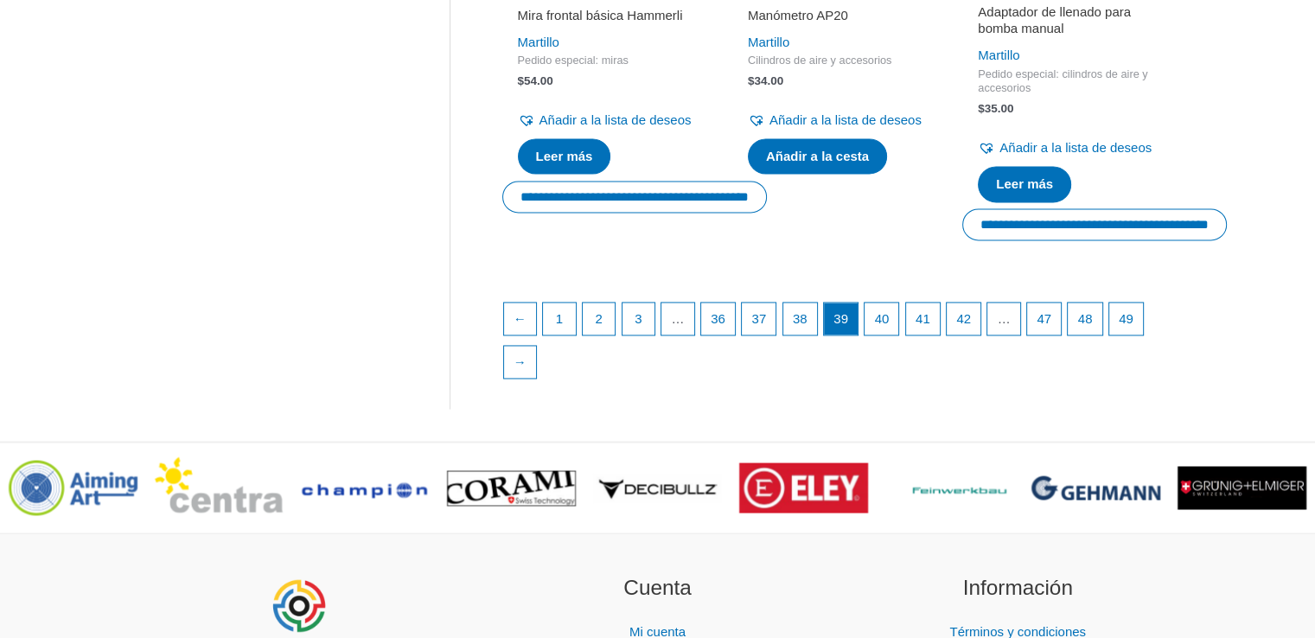
scroll to position [2729, 0]
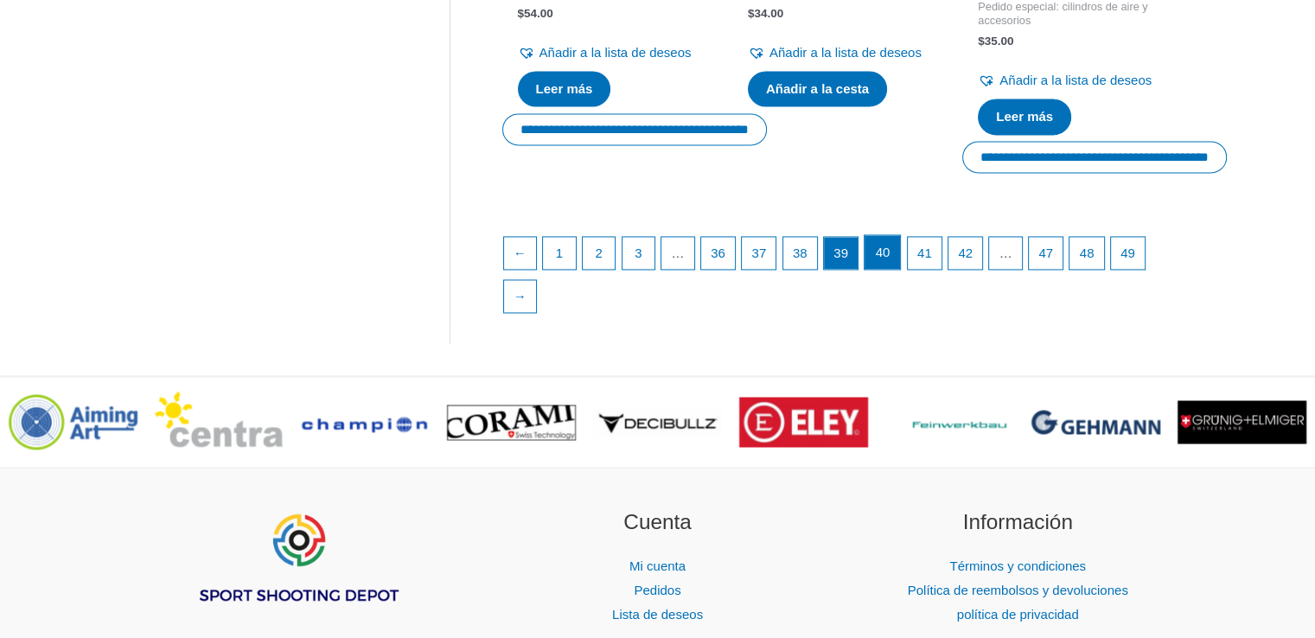
click at [891, 259] on font "40" at bounding box center [883, 252] width 15 height 15
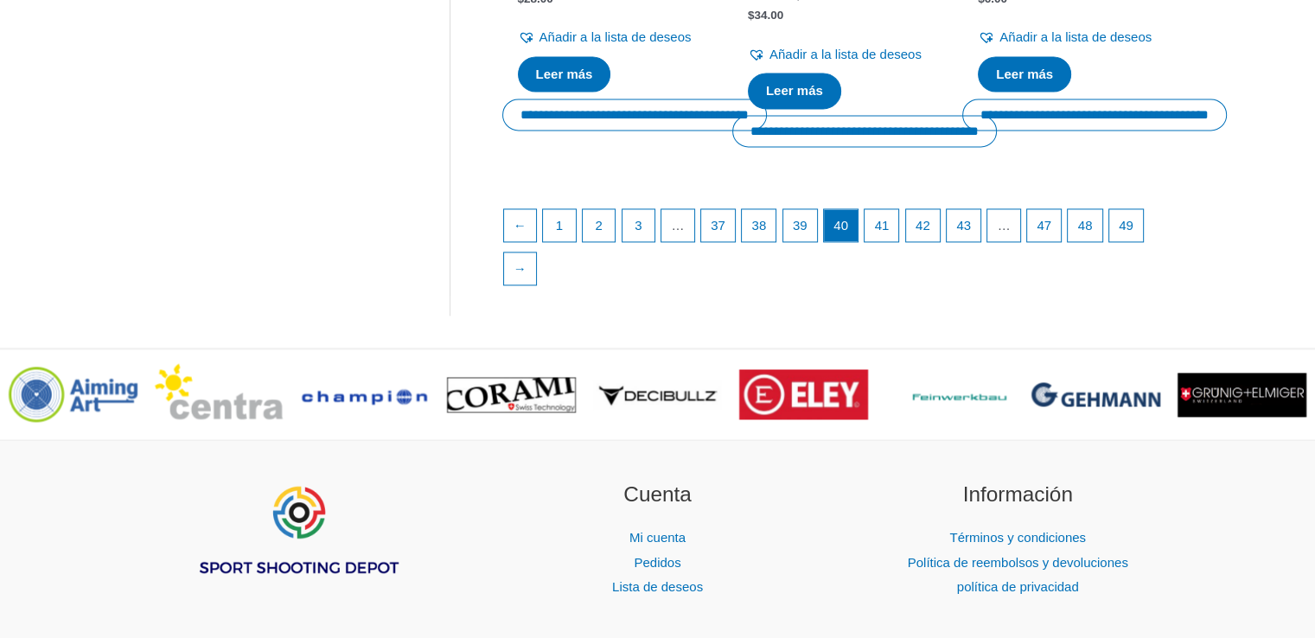
scroll to position [2759, 0]
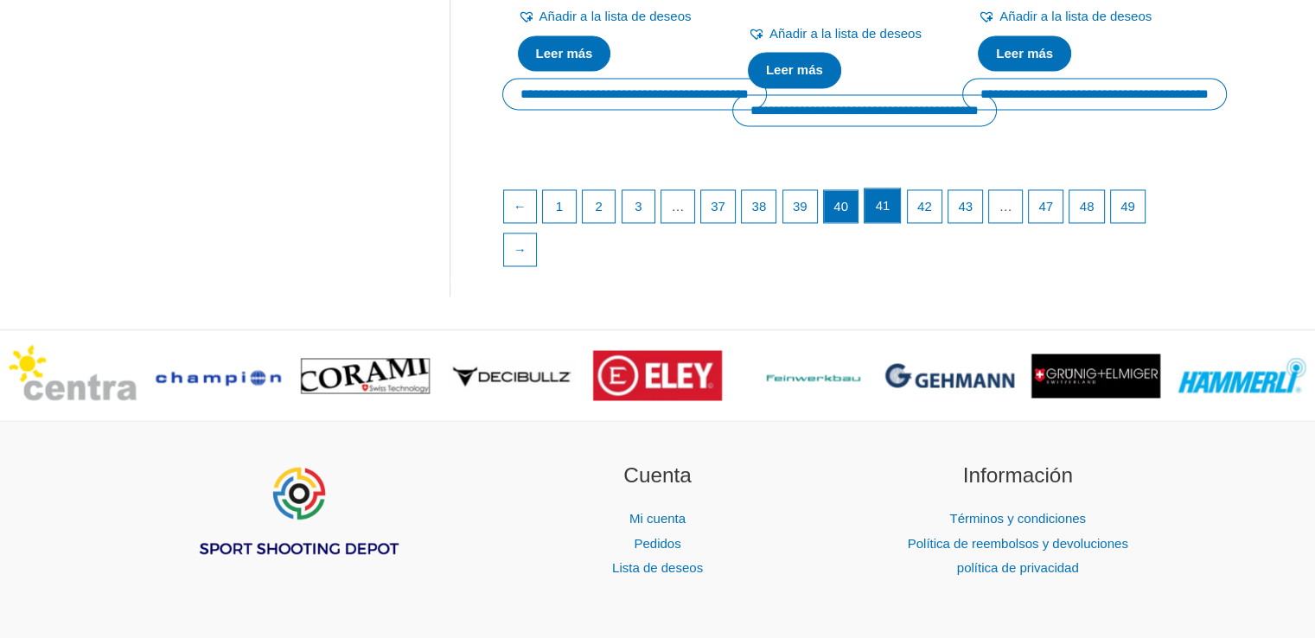
click at [892, 223] on link "41" at bounding box center [882, 206] width 35 height 35
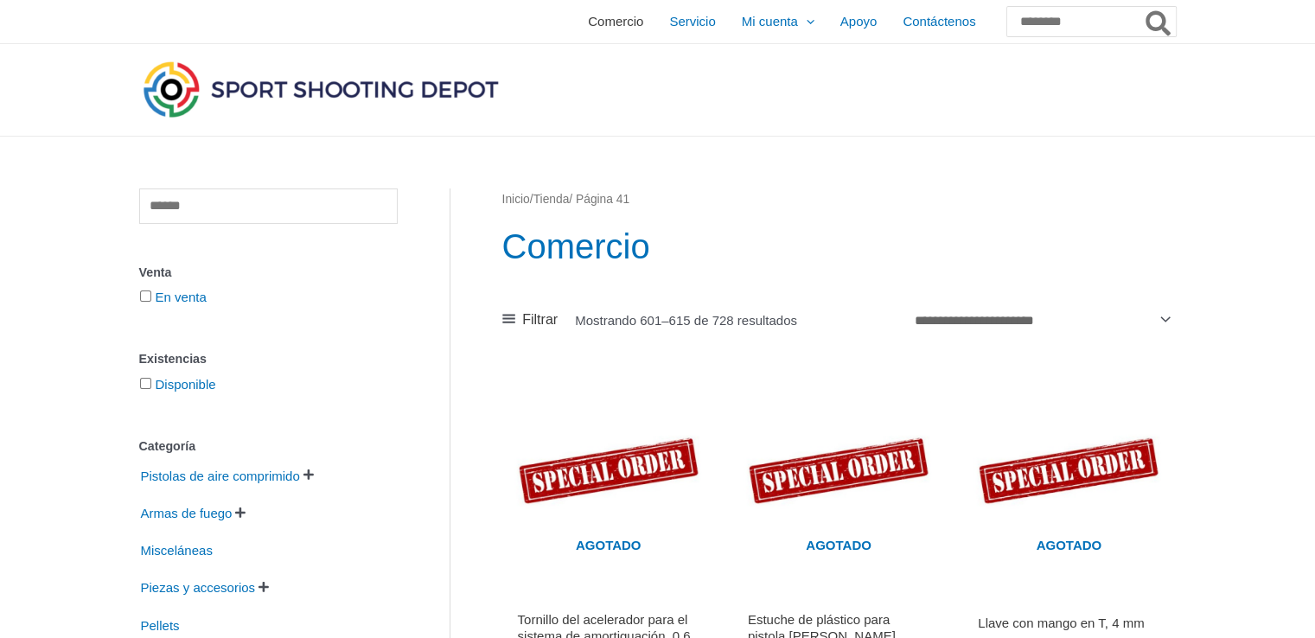
click at [588, 29] on span "Comercio" at bounding box center [615, 21] width 55 height 43
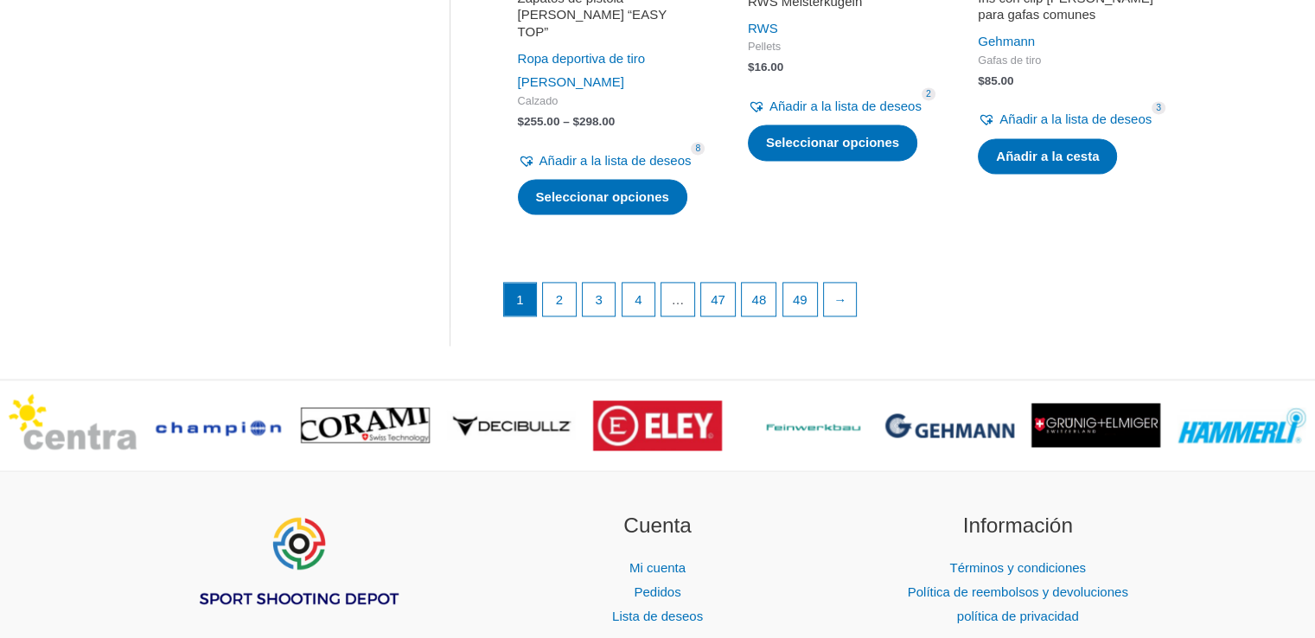
scroll to position [2563, 0]
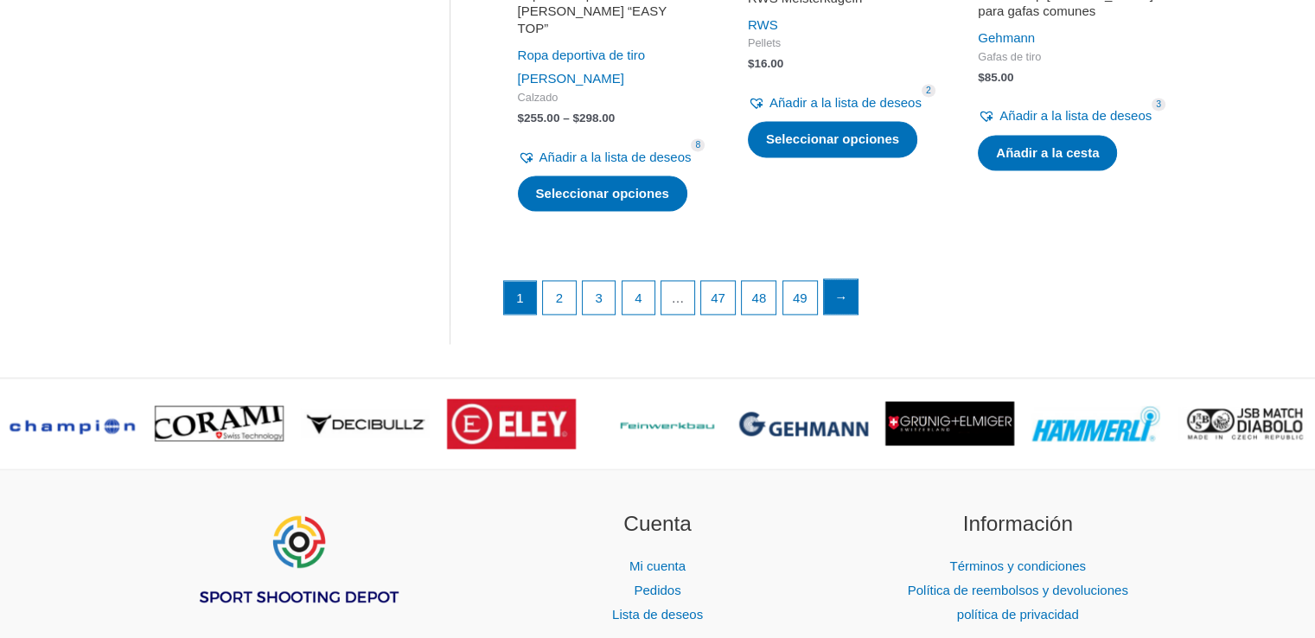
click at [848, 304] on font "→" at bounding box center [841, 297] width 13 height 15
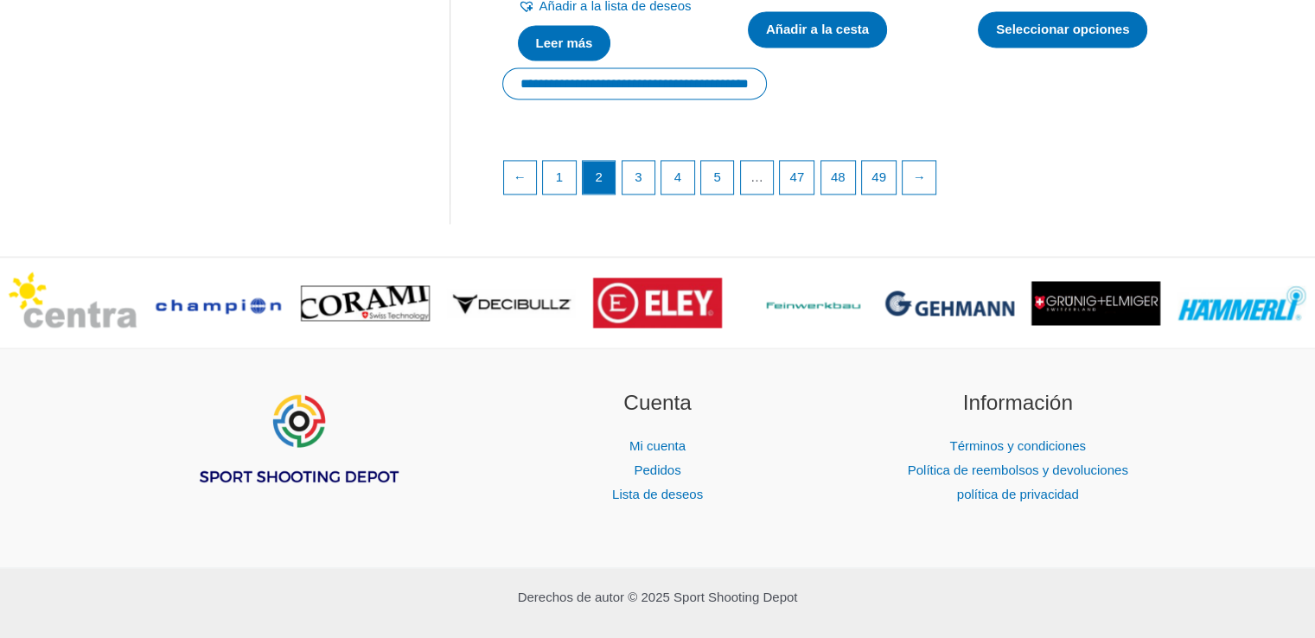
scroll to position [2688, 0]
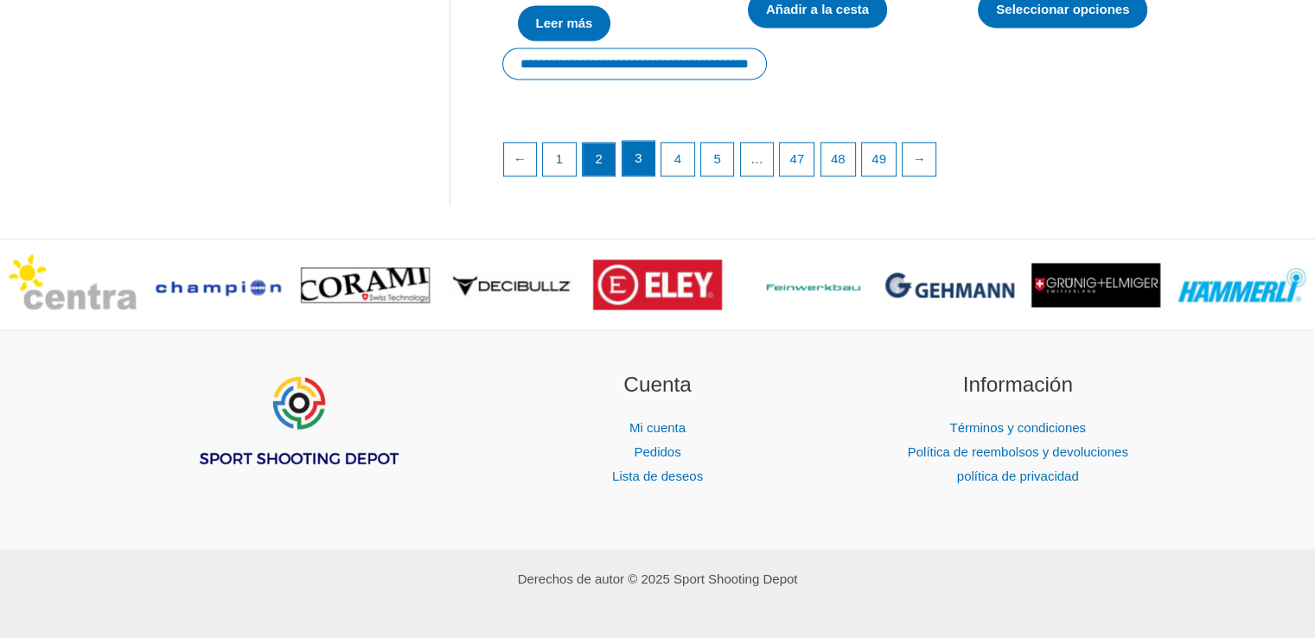
click at [625, 176] on link "3" at bounding box center [639, 158] width 33 height 35
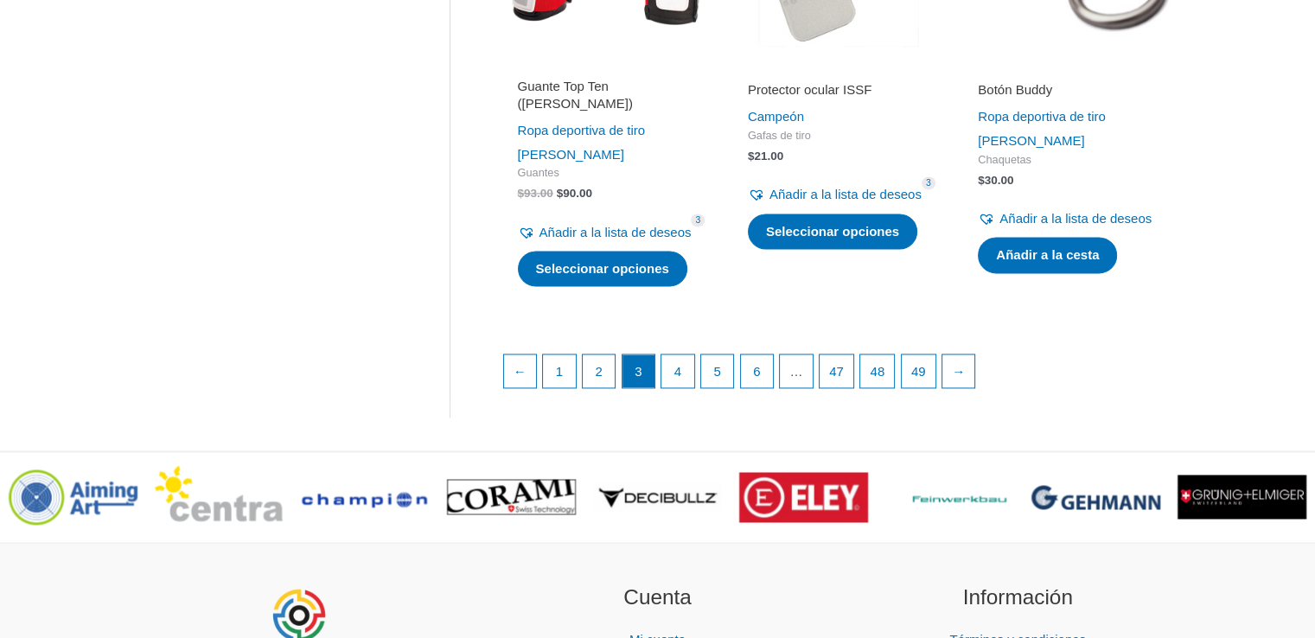
scroll to position [2590, 0]
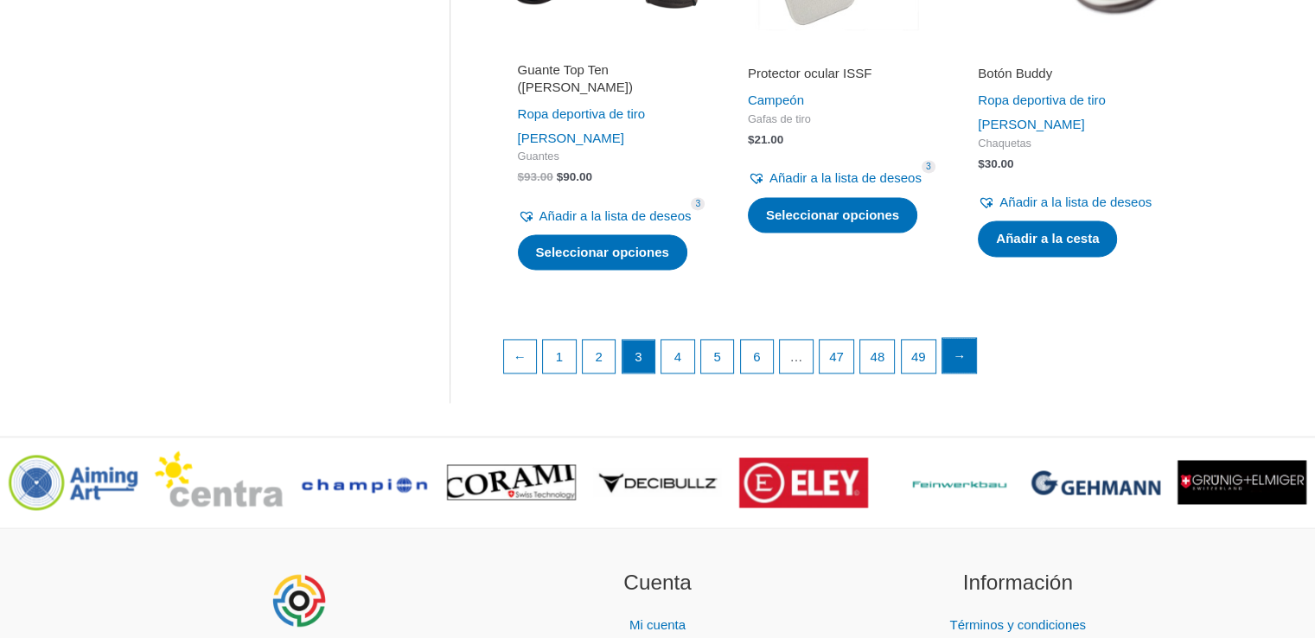
click at [977, 373] on link "→" at bounding box center [960, 355] width 35 height 35
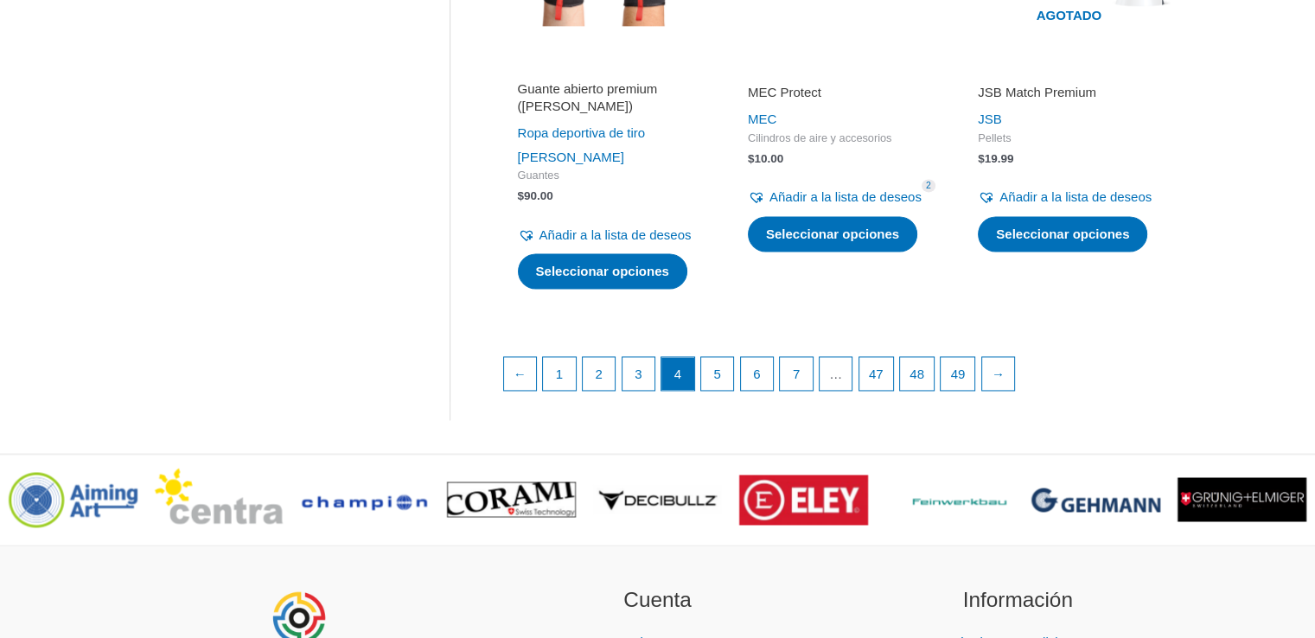
scroll to position [2551, 0]
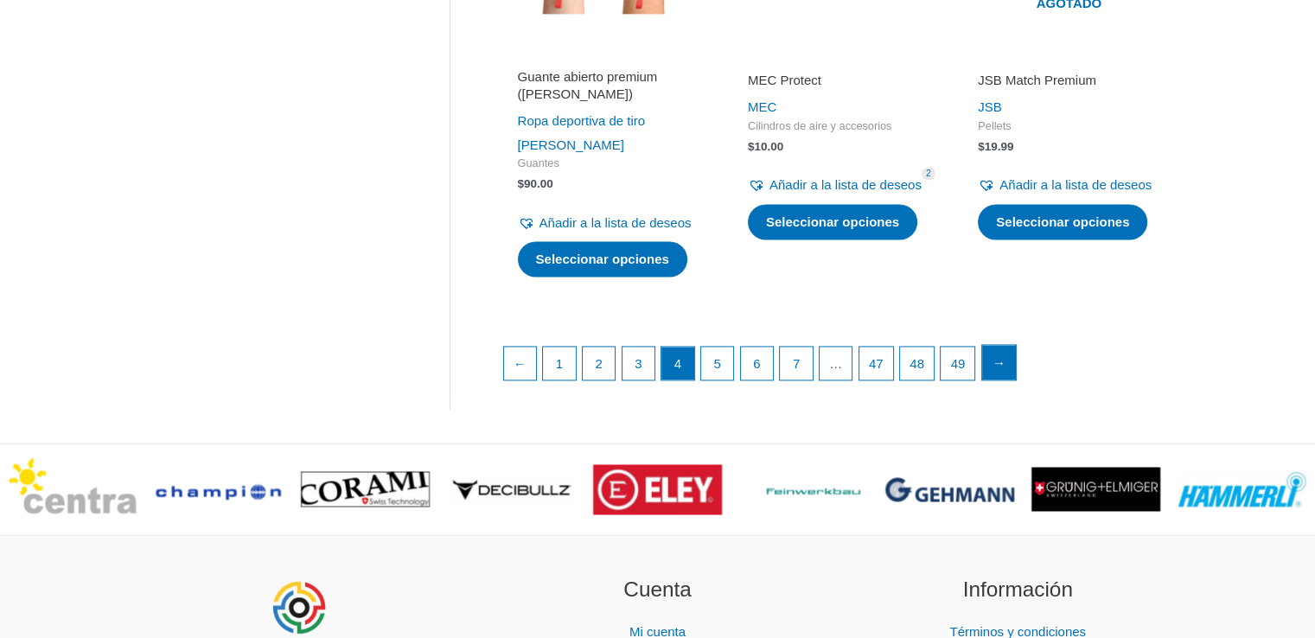
click at [1017, 380] on link "→" at bounding box center [999, 362] width 35 height 35
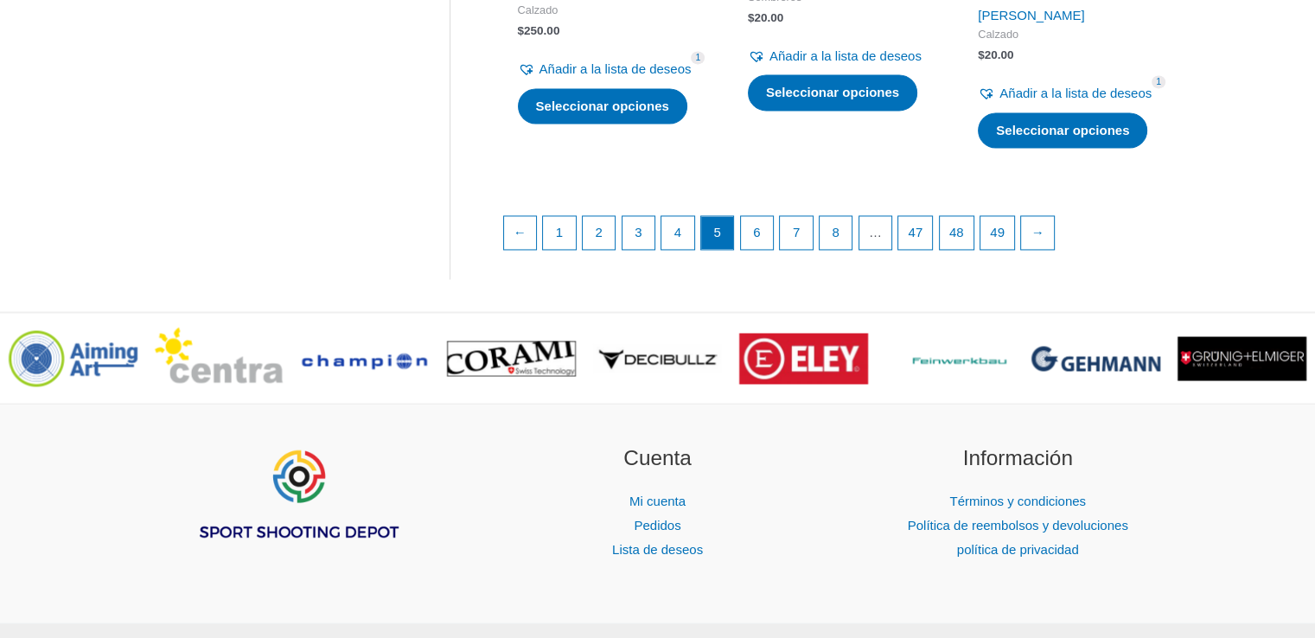
scroll to position [2760, 0]
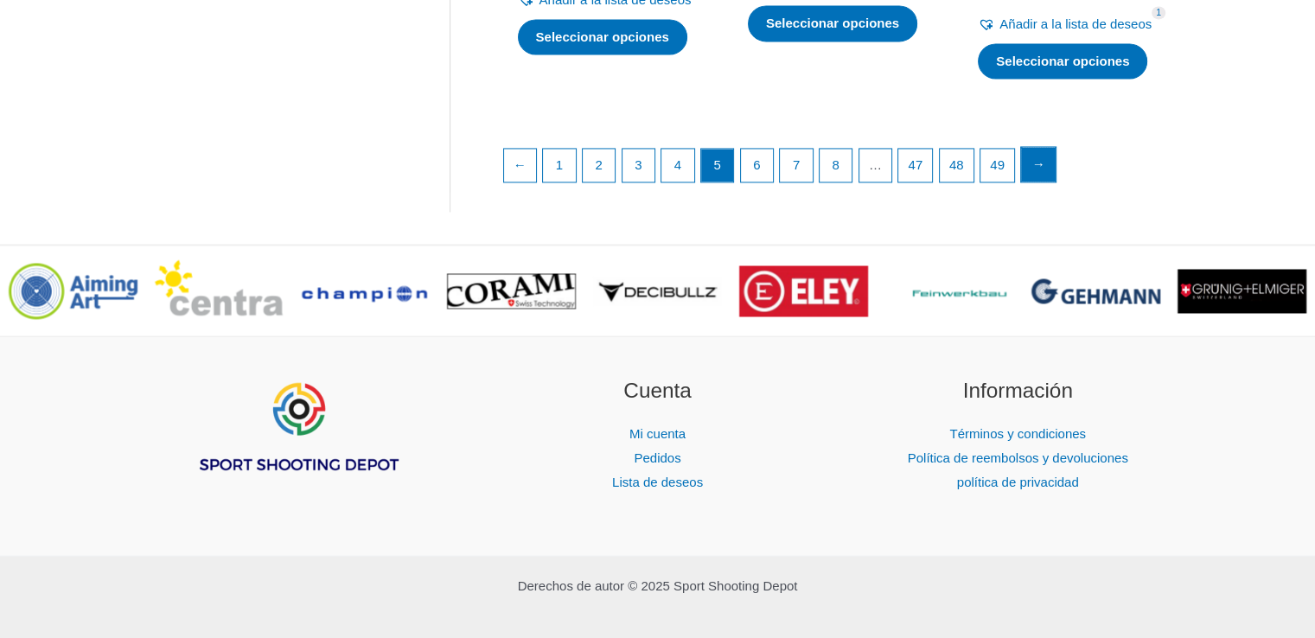
click at [1046, 171] on font "→" at bounding box center [1039, 164] width 13 height 15
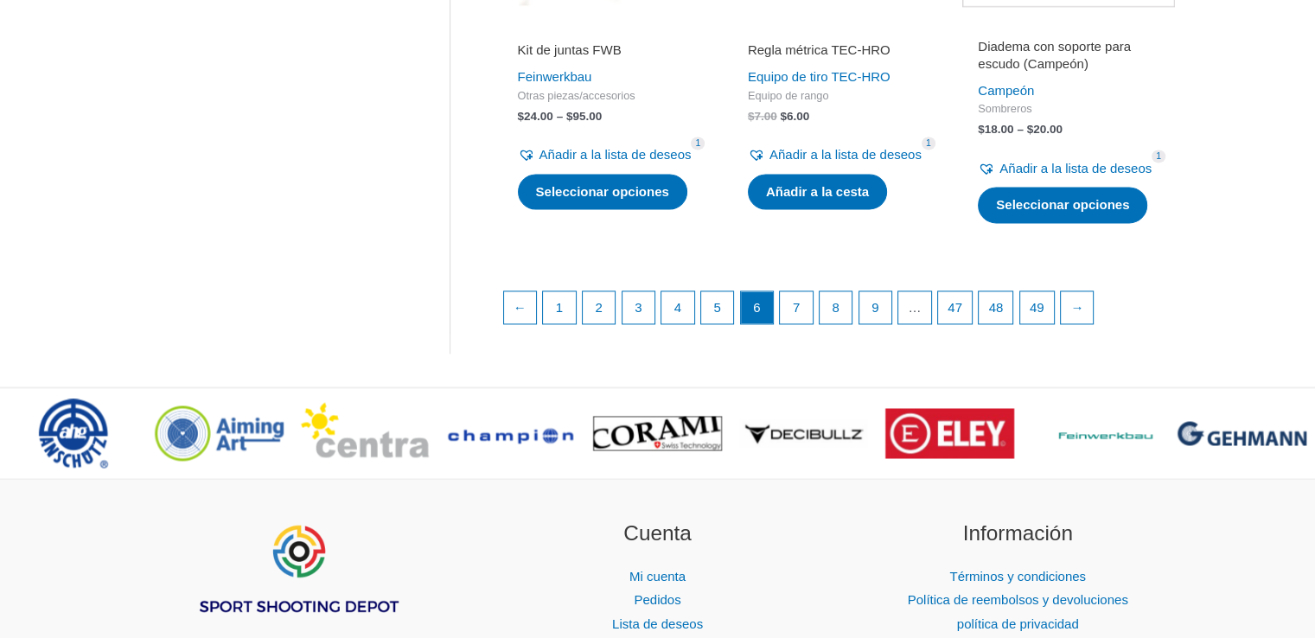
scroll to position [2567, 0]
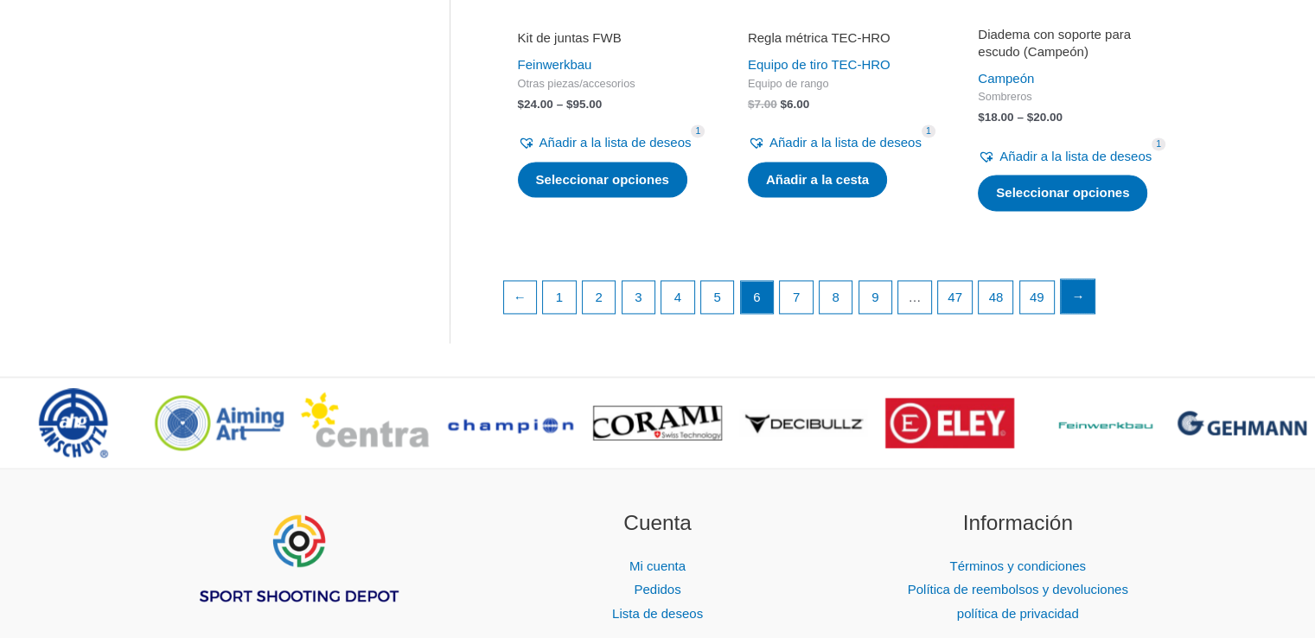
click at [1084, 304] on font "→" at bounding box center [1077, 296] width 13 height 15
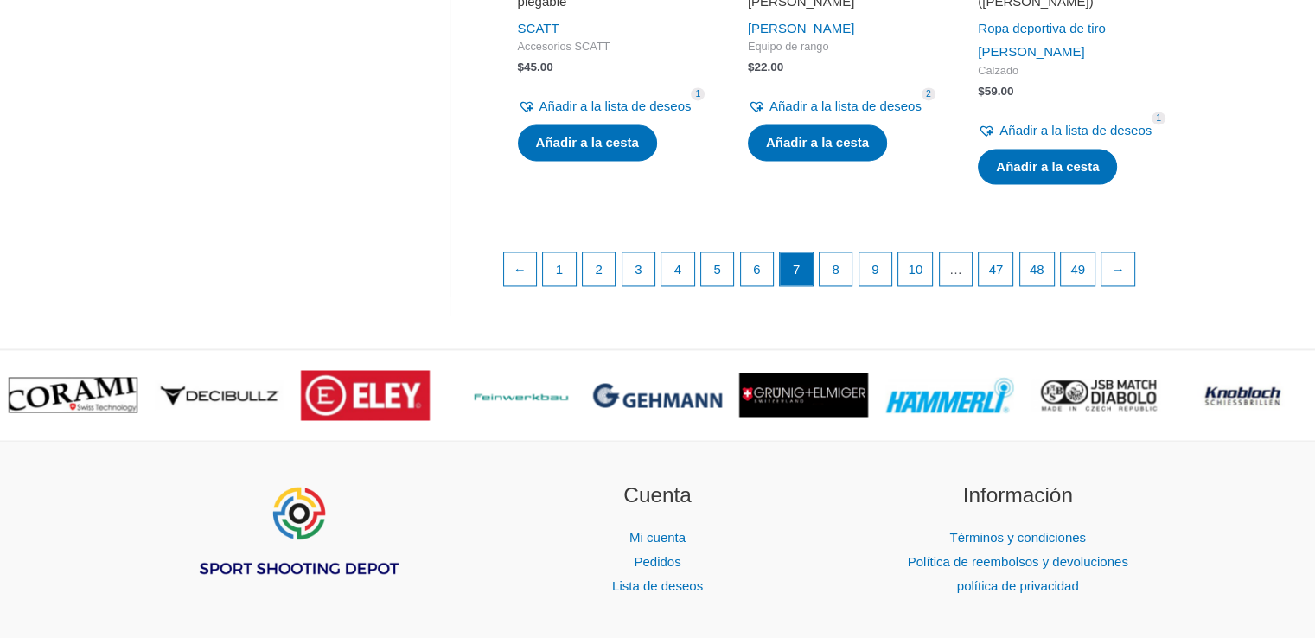
scroll to position [2622, 0]
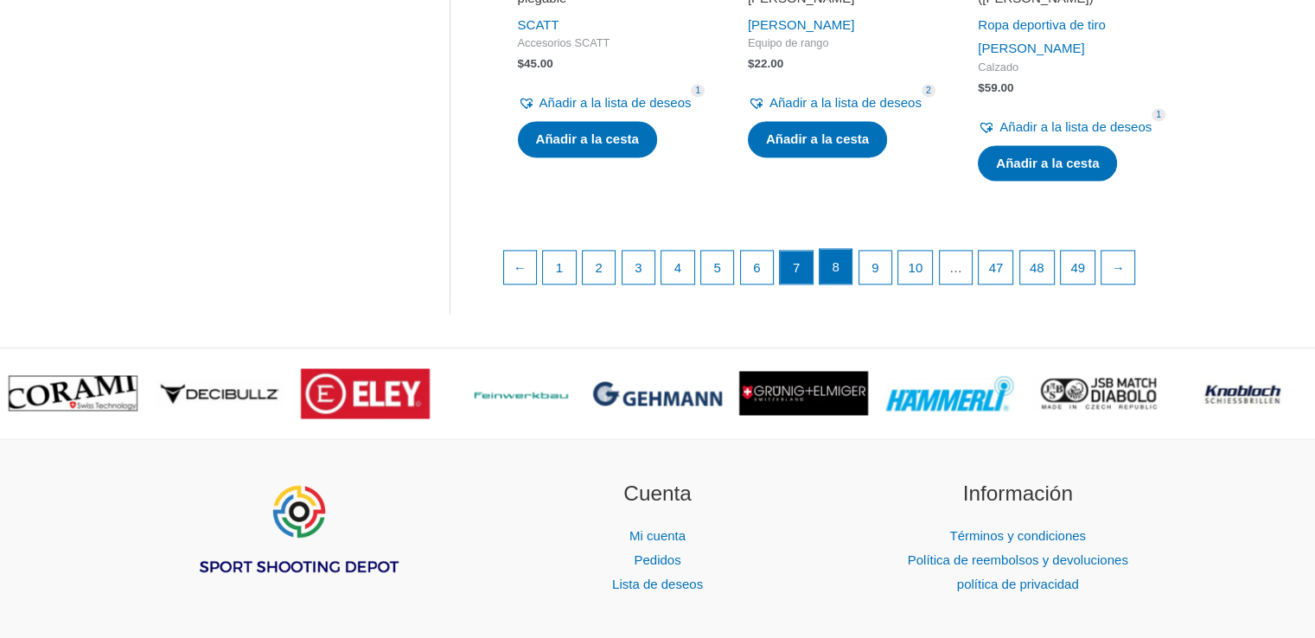
click at [836, 274] on font "8" at bounding box center [835, 266] width 7 height 15
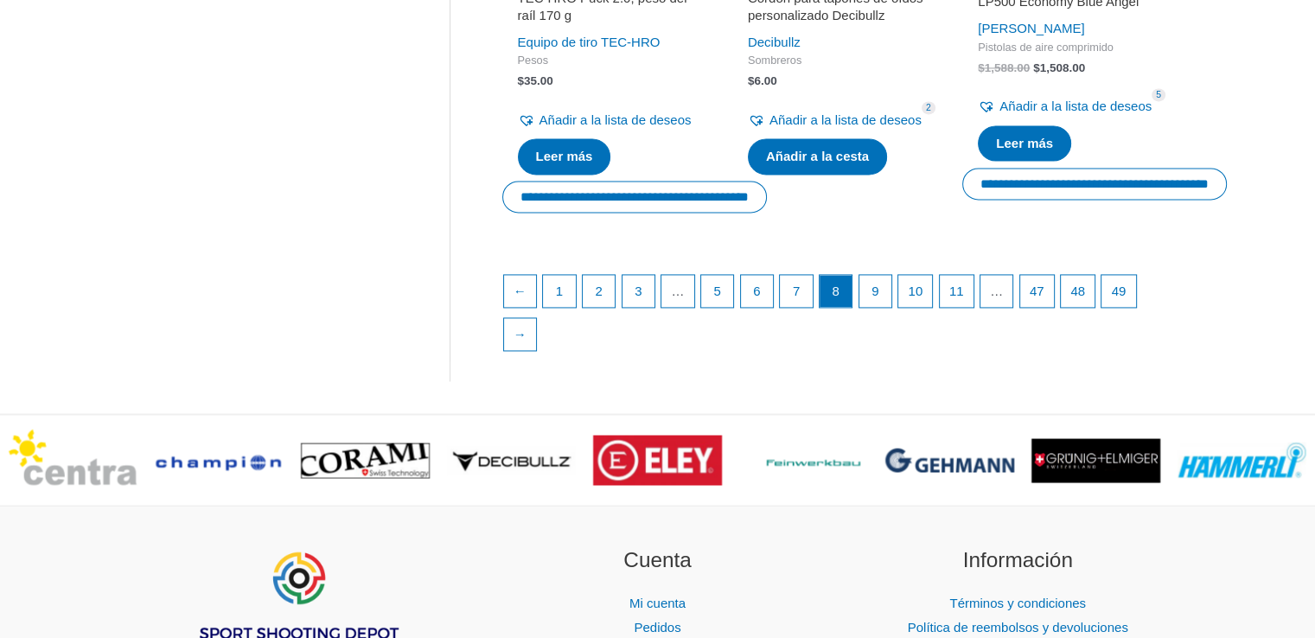
scroll to position [2597, 0]
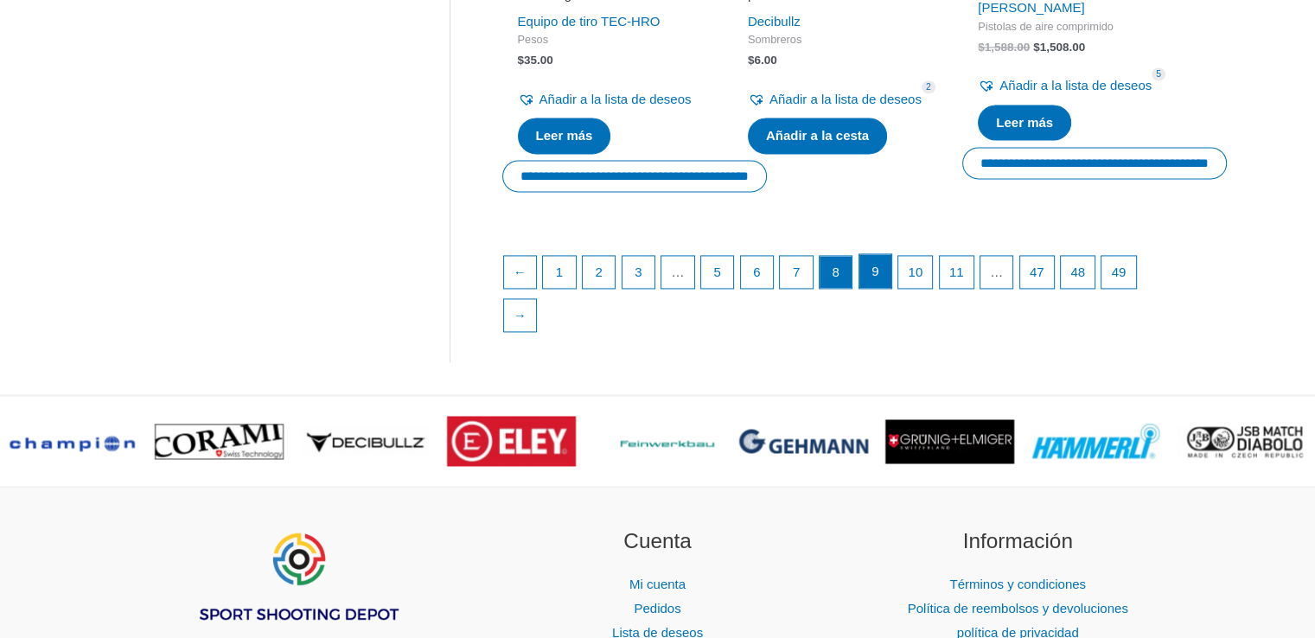
click at [879, 278] on font "9" at bounding box center [875, 271] width 7 height 15
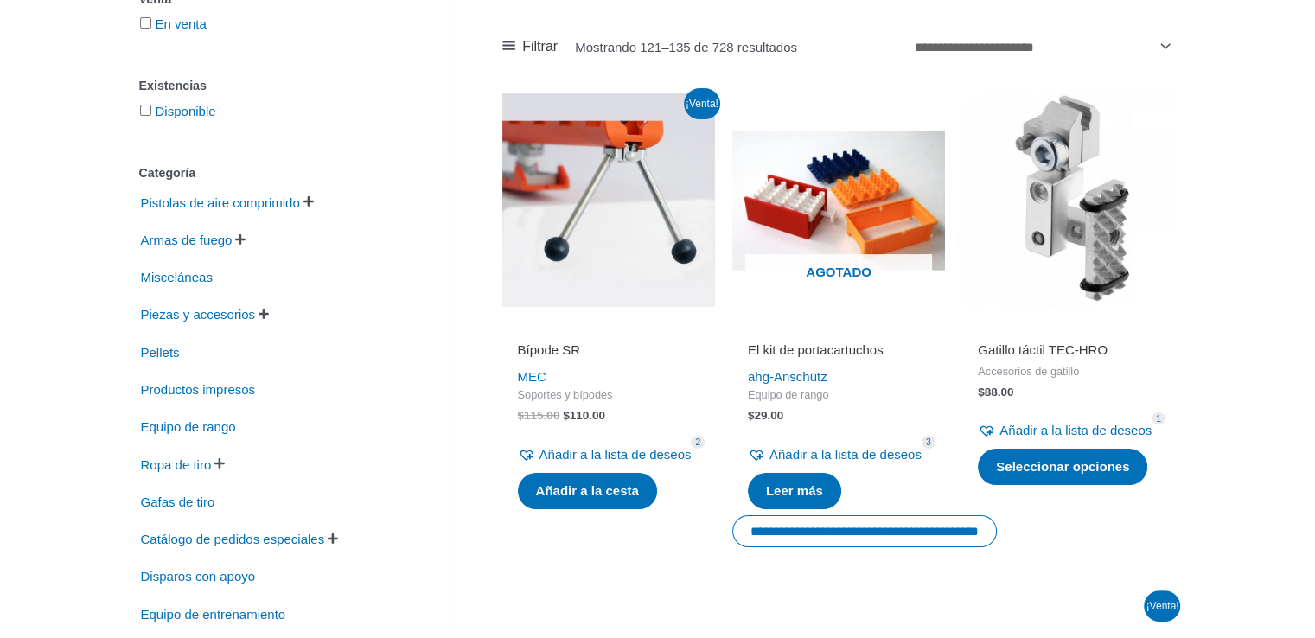
scroll to position [335, 0]
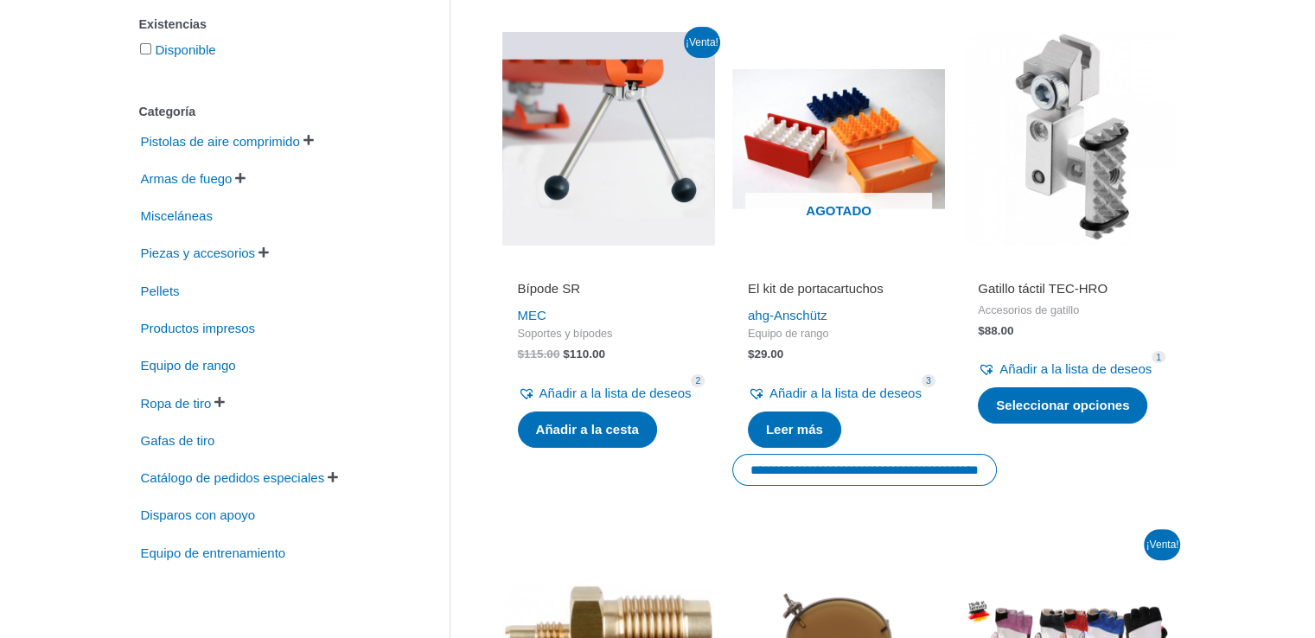
click at [809, 286] on font "El kit de portacartuchos" at bounding box center [816, 288] width 136 height 15
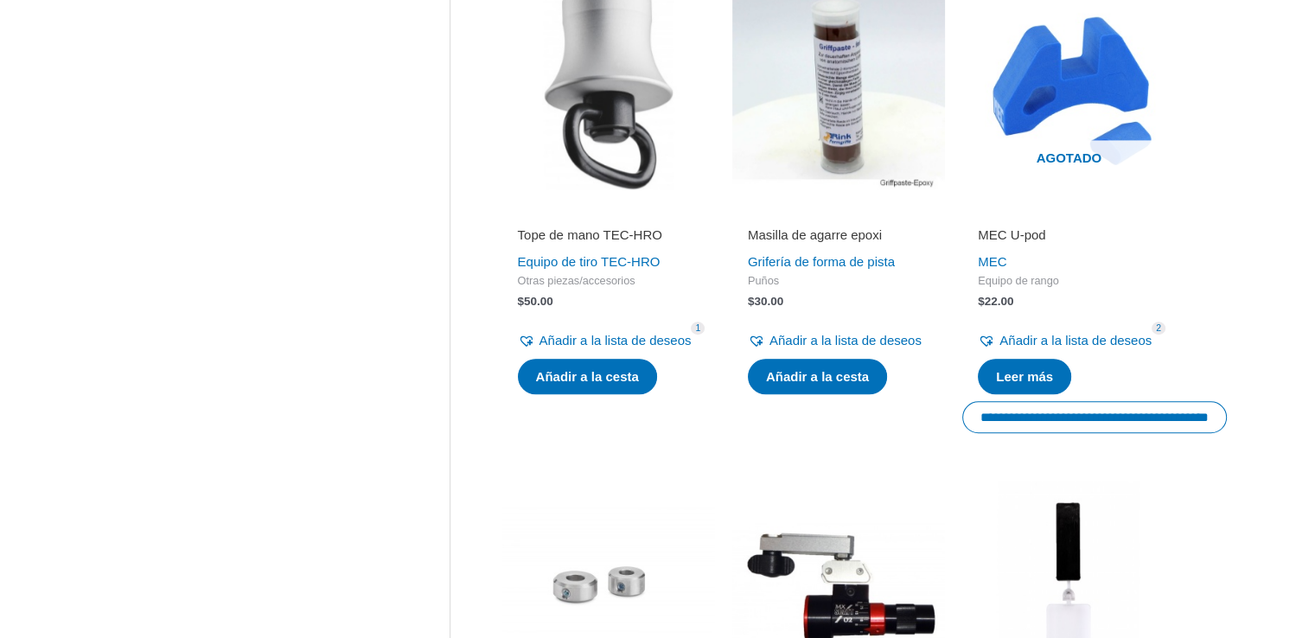
scroll to position [1380, 0]
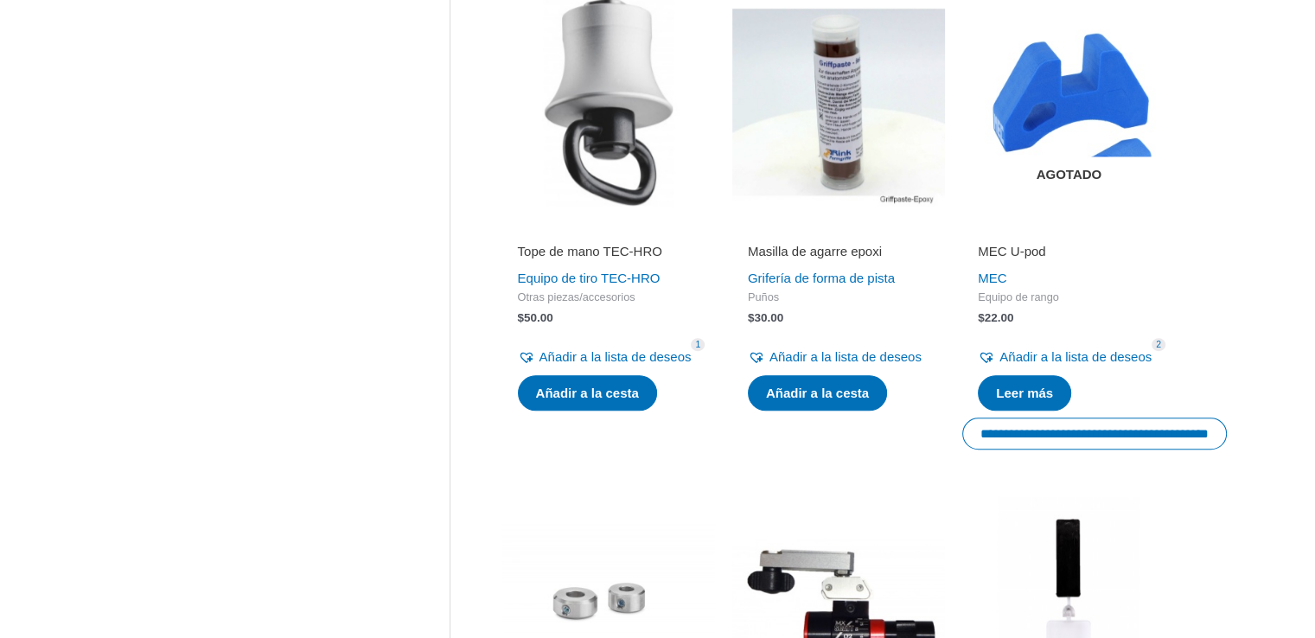
click at [1065, 160] on img at bounding box center [1069, 102] width 213 height 213
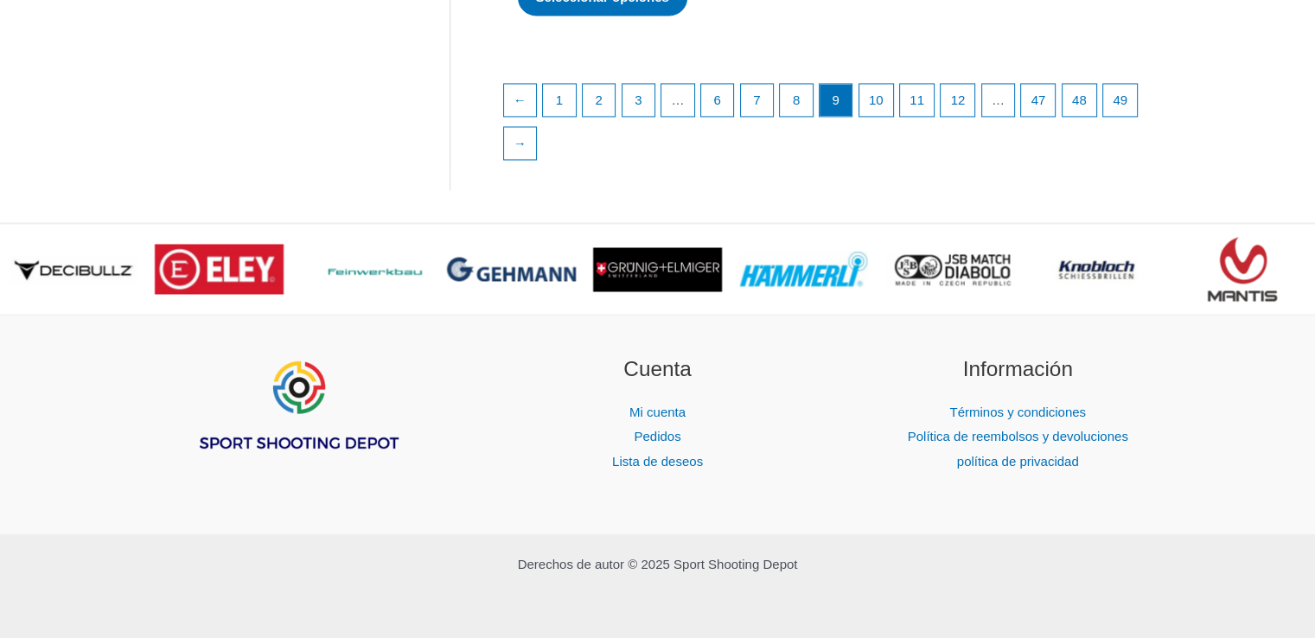
scroll to position [2842, 0]
click at [881, 117] on link "10" at bounding box center [877, 99] width 35 height 35
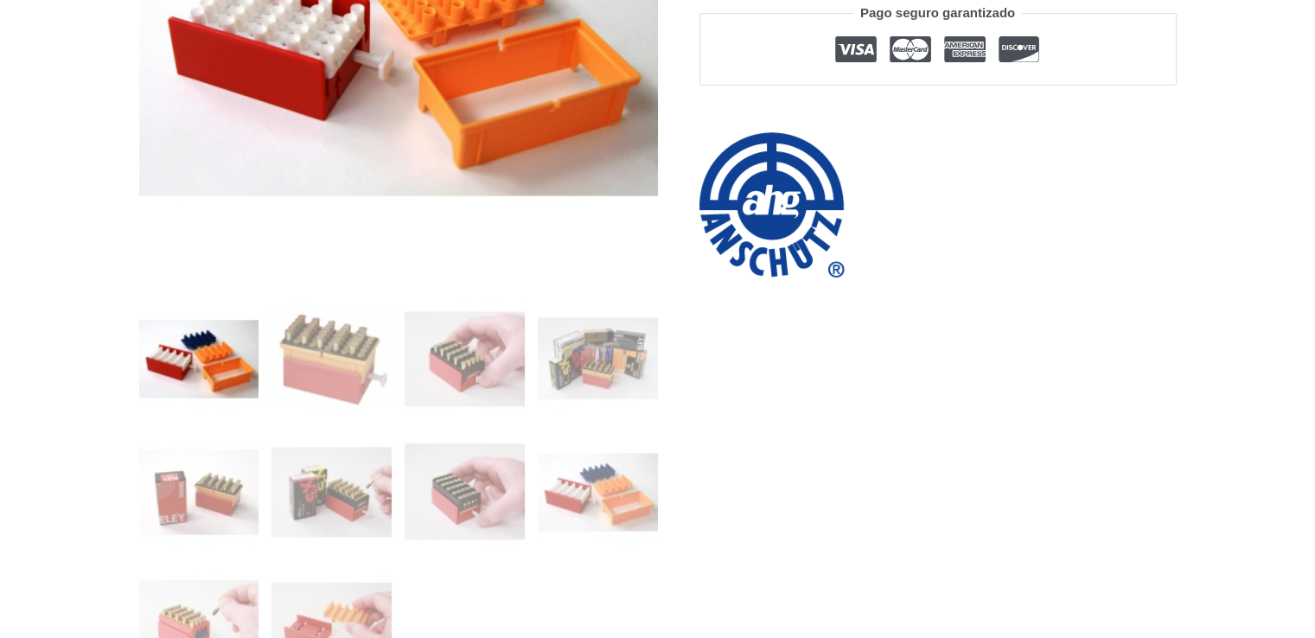
scroll to position [475, 0]
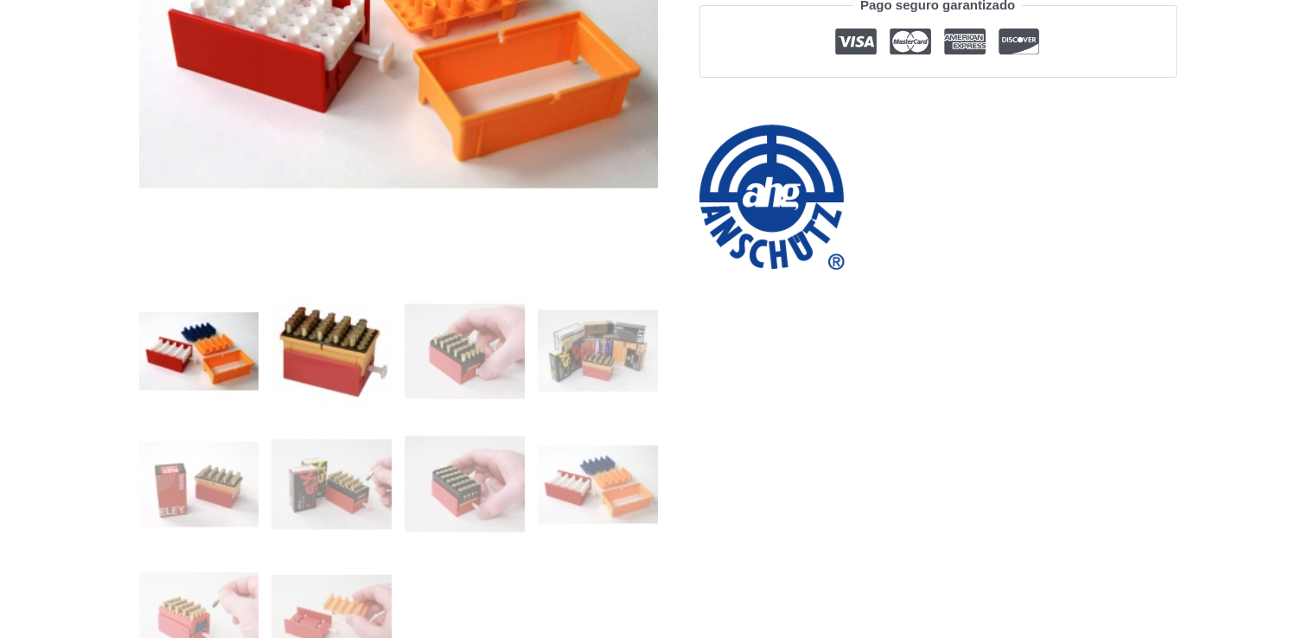
click at [367, 357] on img at bounding box center [332, 351] width 120 height 120
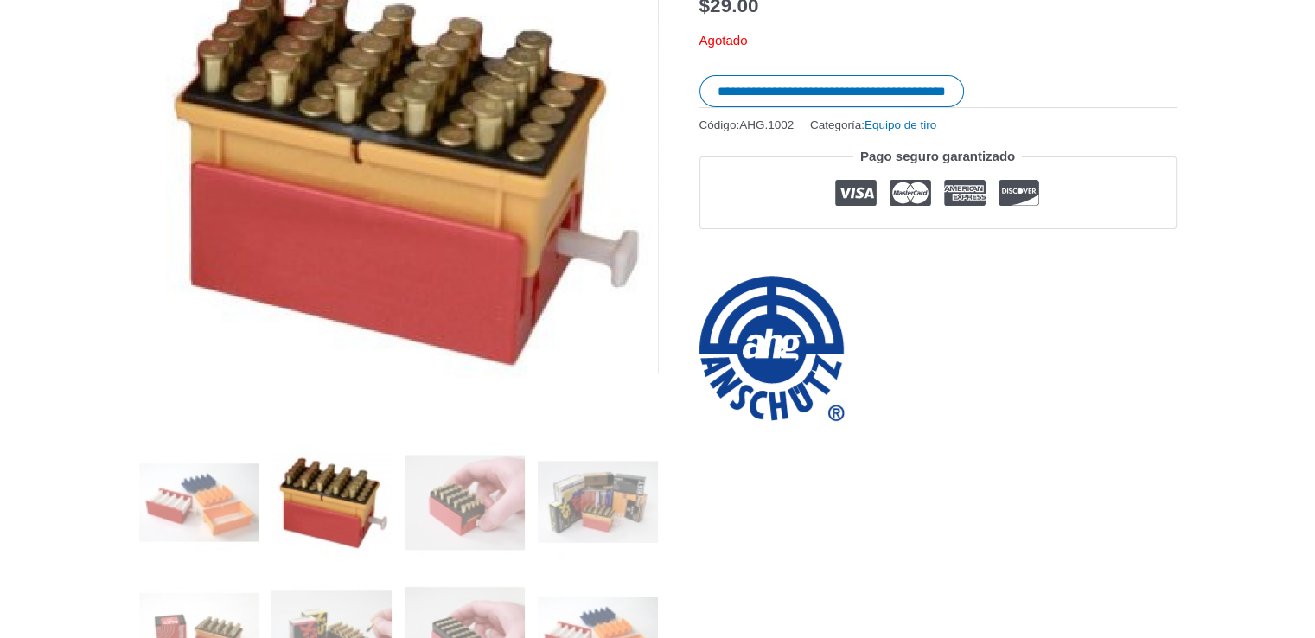
scroll to position [324, 0]
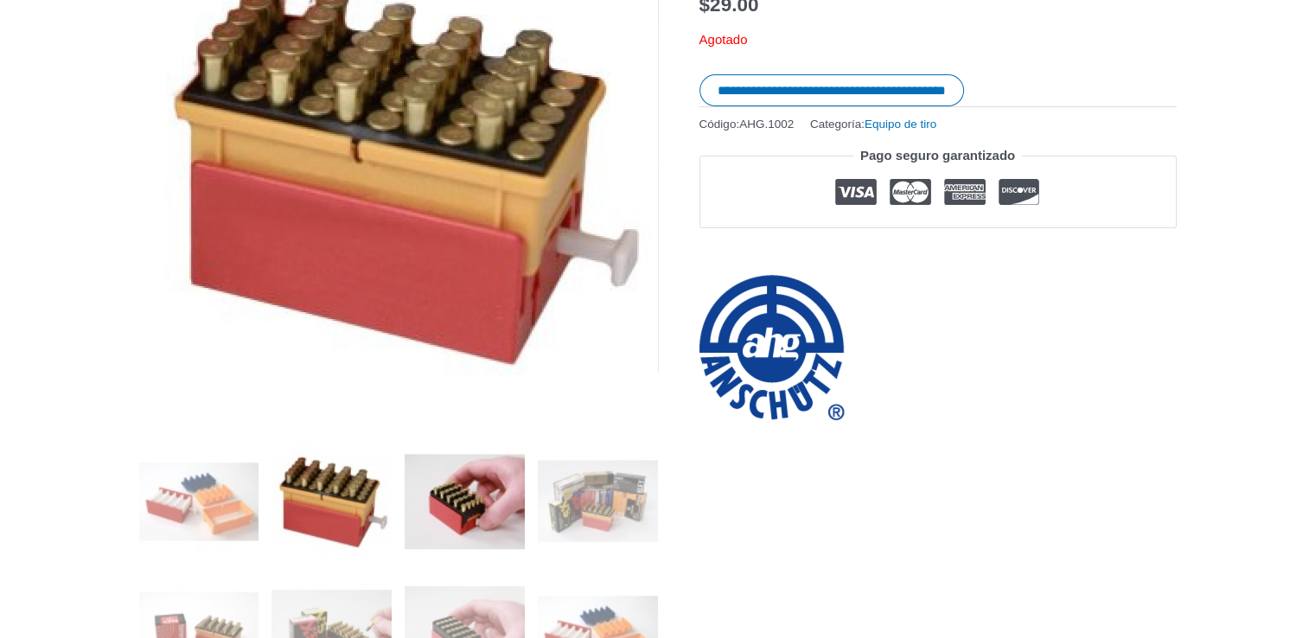
click at [450, 530] on img at bounding box center [465, 501] width 120 height 120
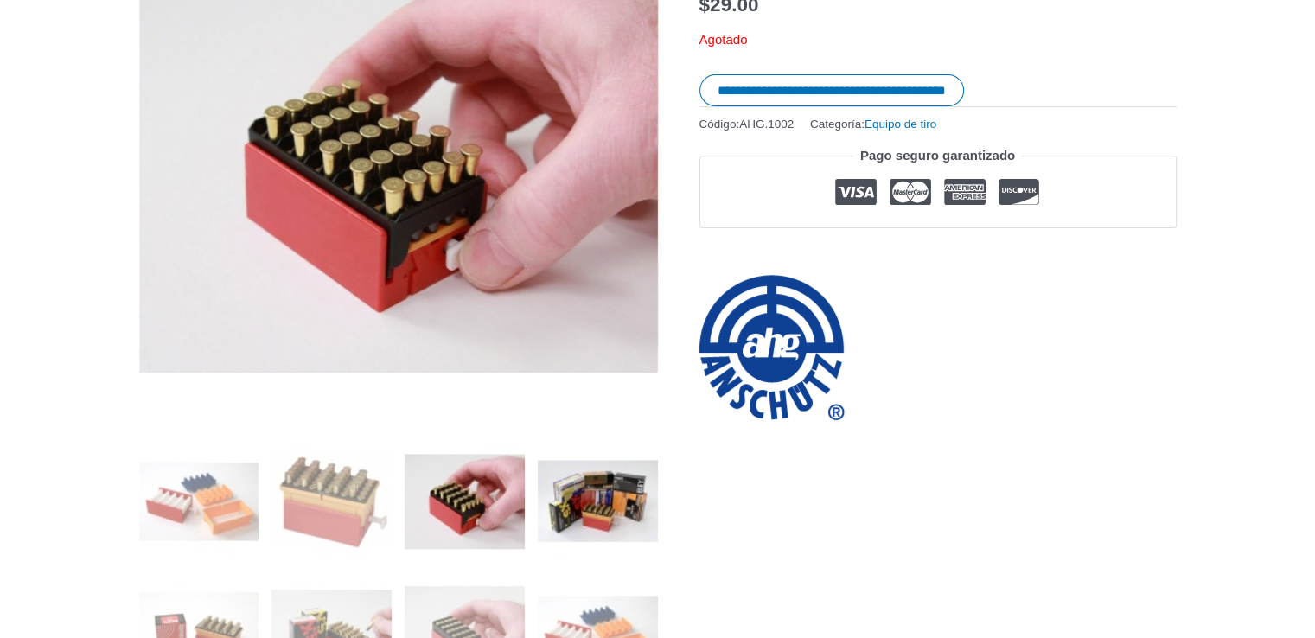
click at [598, 521] on img at bounding box center [598, 501] width 120 height 120
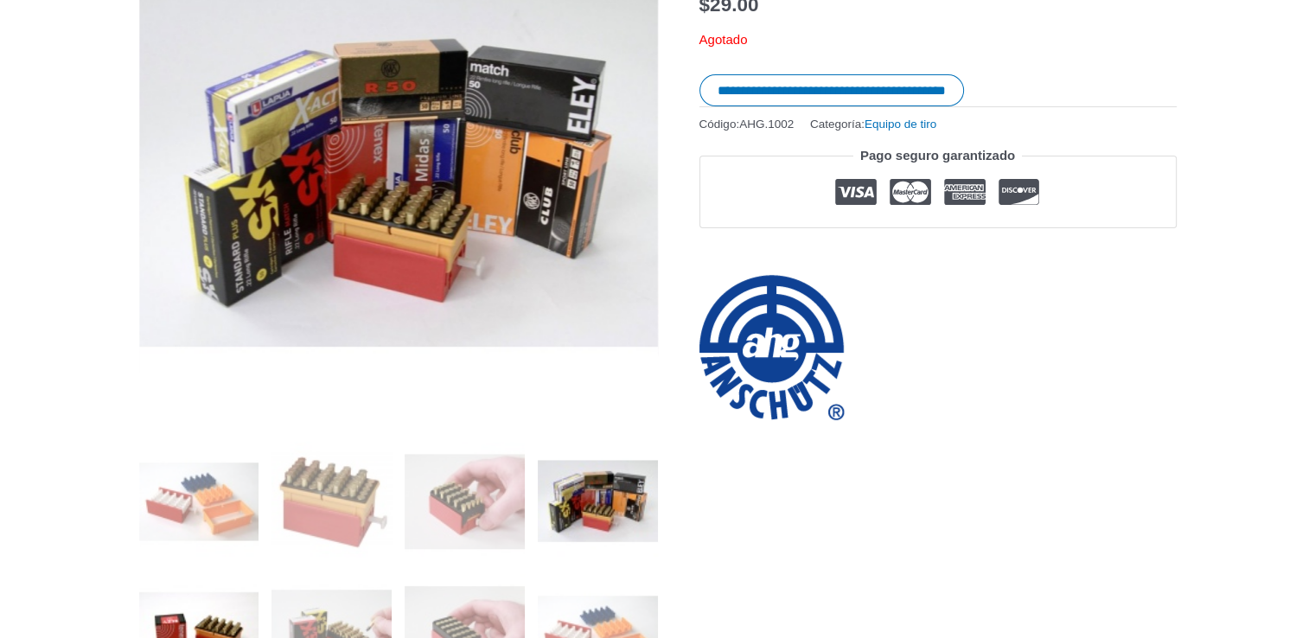
click at [180, 607] on img at bounding box center [199, 634] width 120 height 120
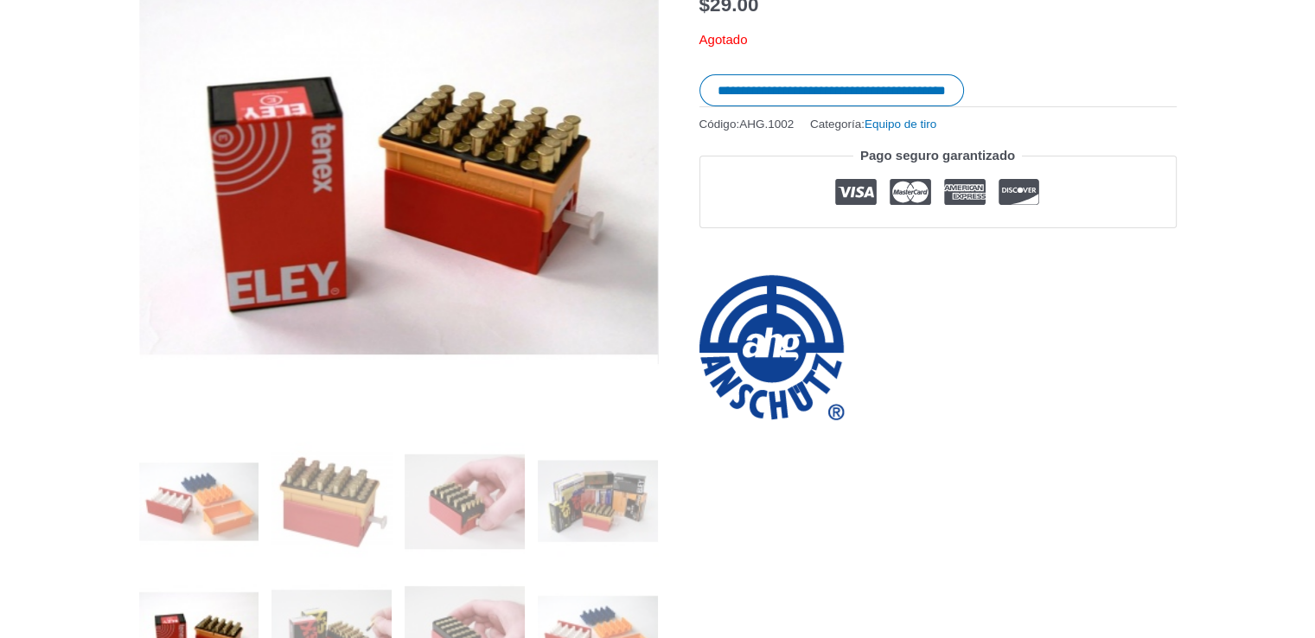
click at [238, 619] on img at bounding box center [199, 634] width 120 height 120
click at [325, 618] on img at bounding box center [332, 634] width 120 height 120
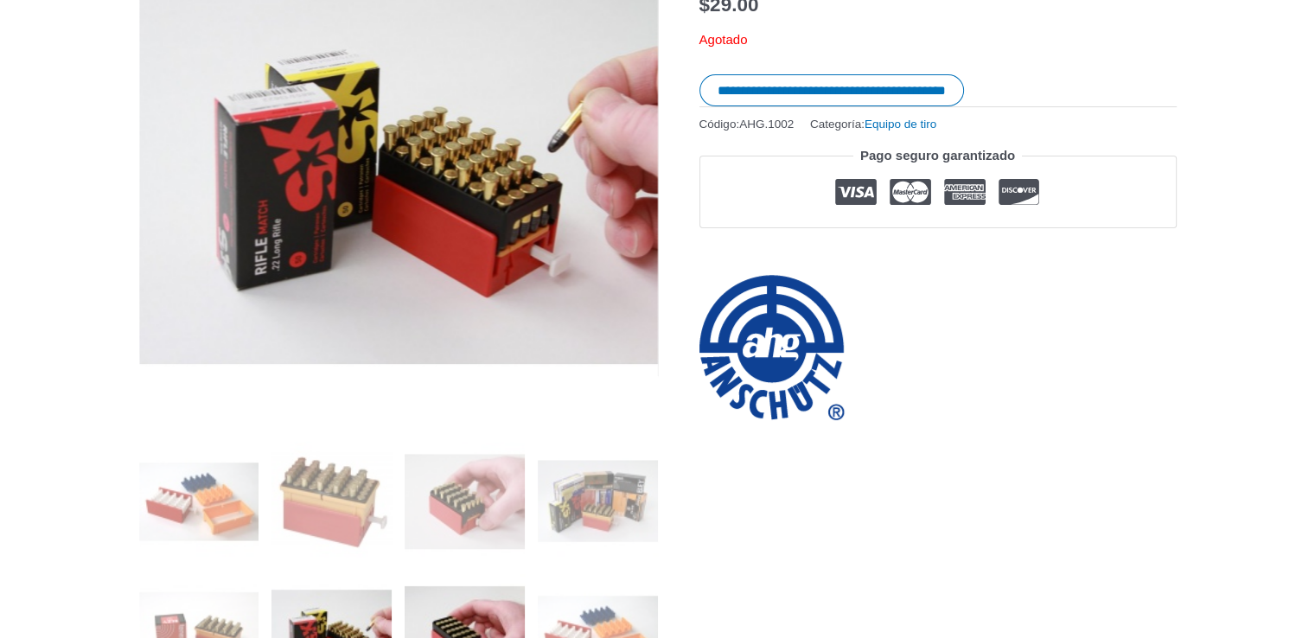
click at [467, 611] on img at bounding box center [465, 634] width 120 height 120
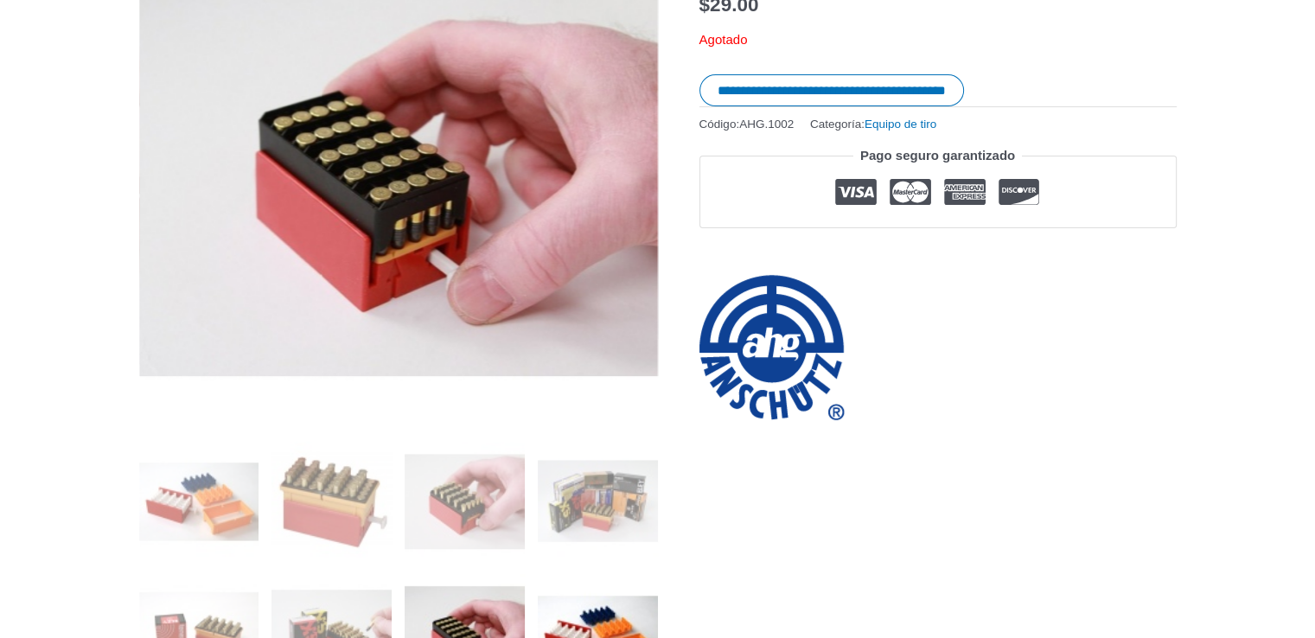
click at [598, 609] on img at bounding box center [598, 634] width 120 height 120
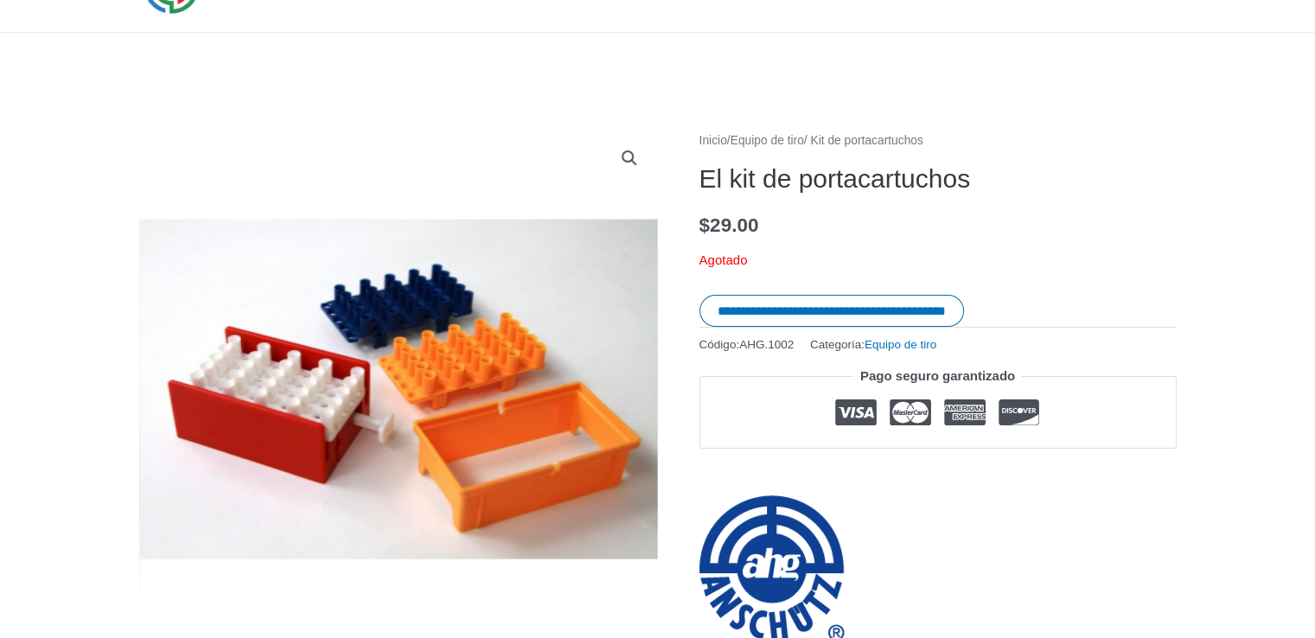
scroll to position [0, 0]
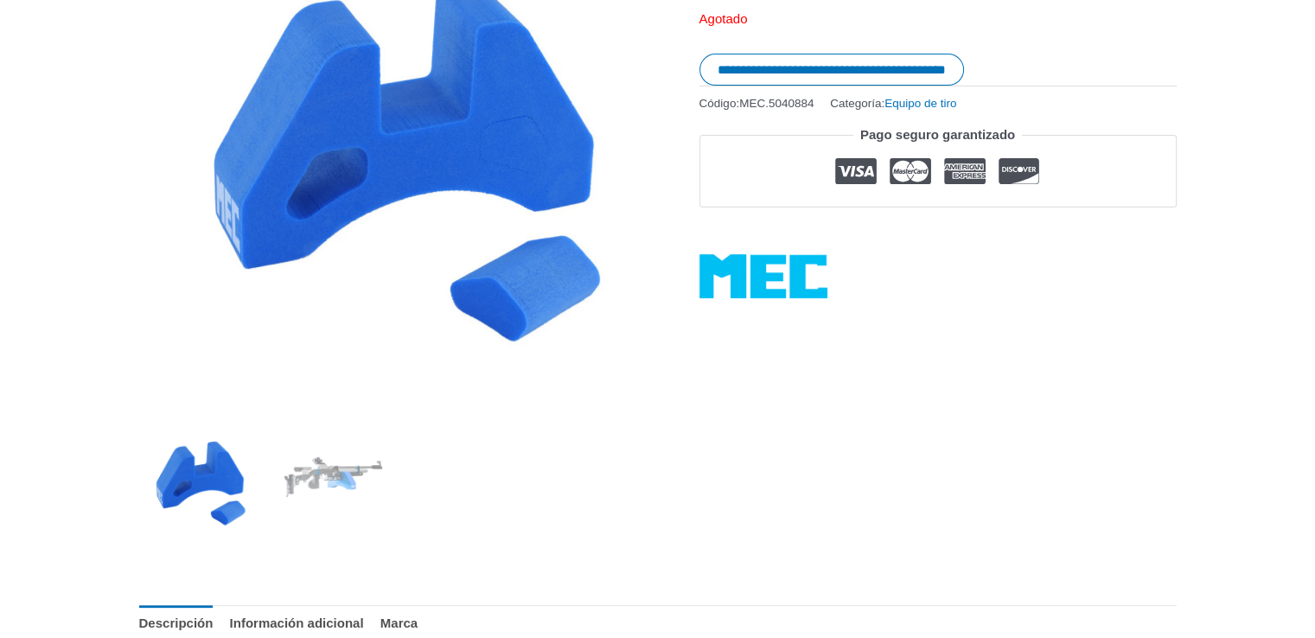
scroll to position [369, 0]
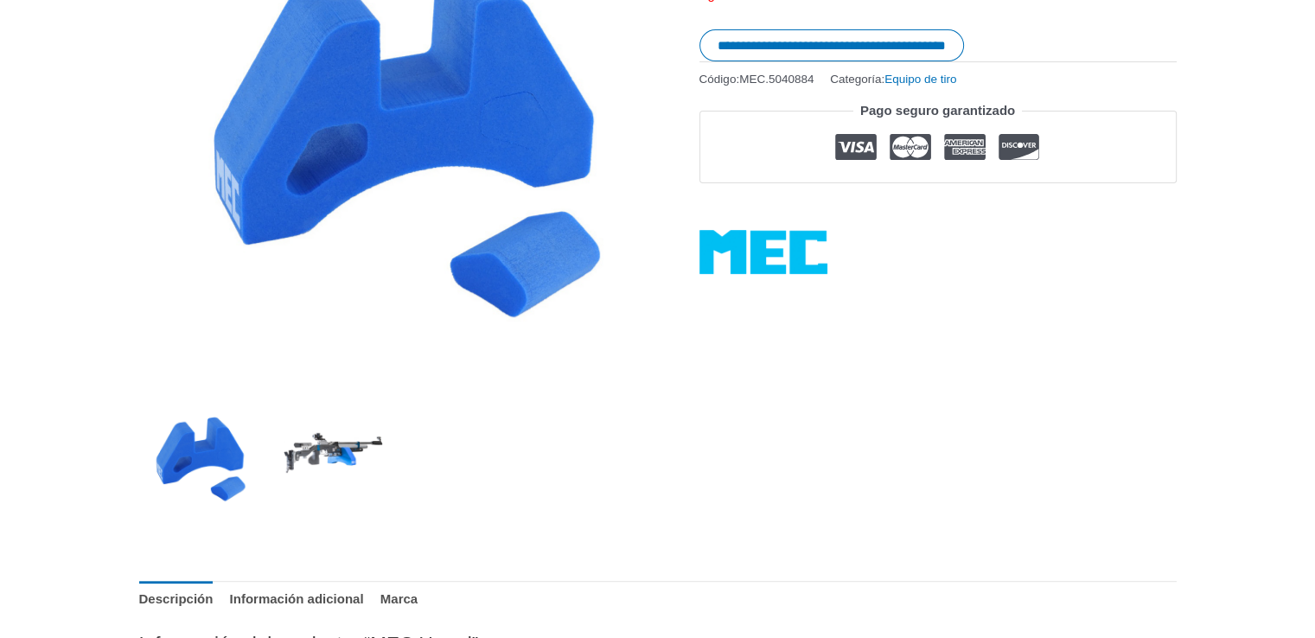
click at [337, 478] on img at bounding box center [332, 456] width 120 height 120
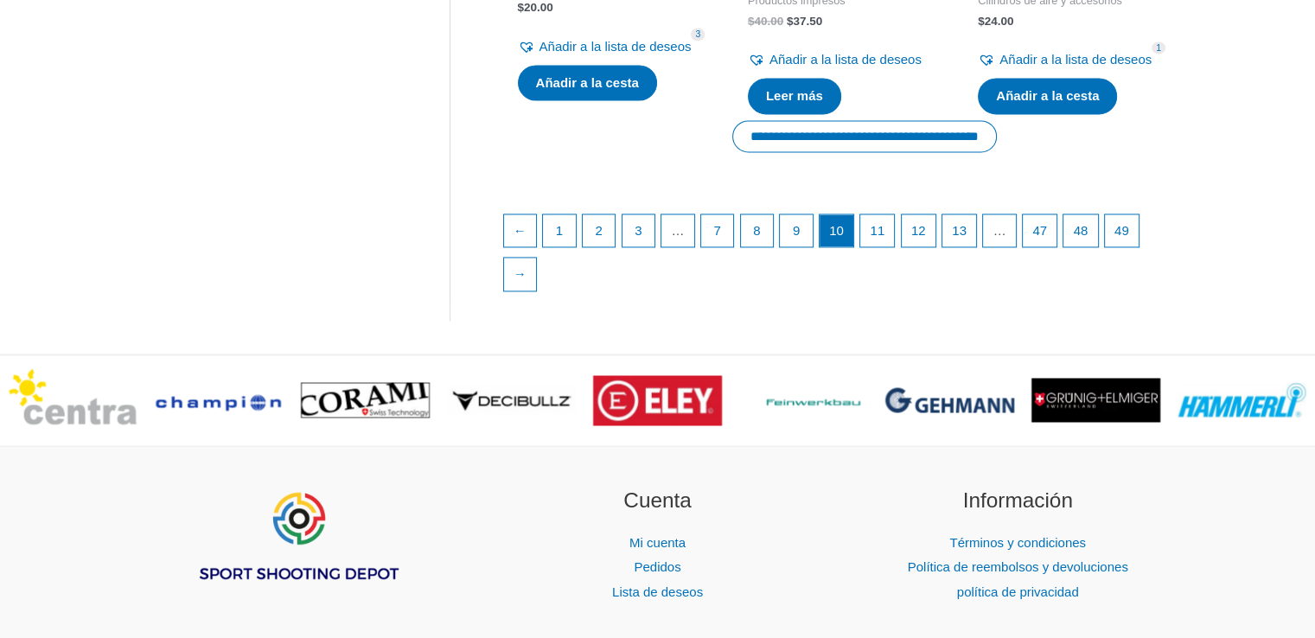
scroll to position [2724, 0]
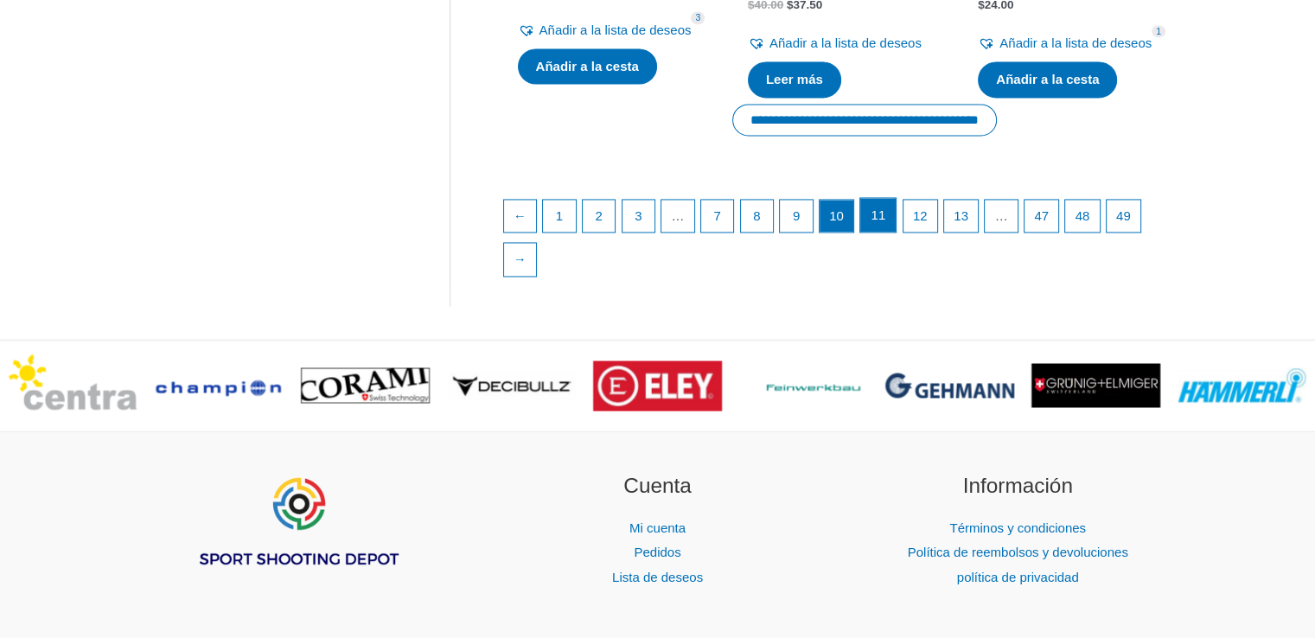
click at [882, 222] on font "11" at bounding box center [878, 215] width 15 height 15
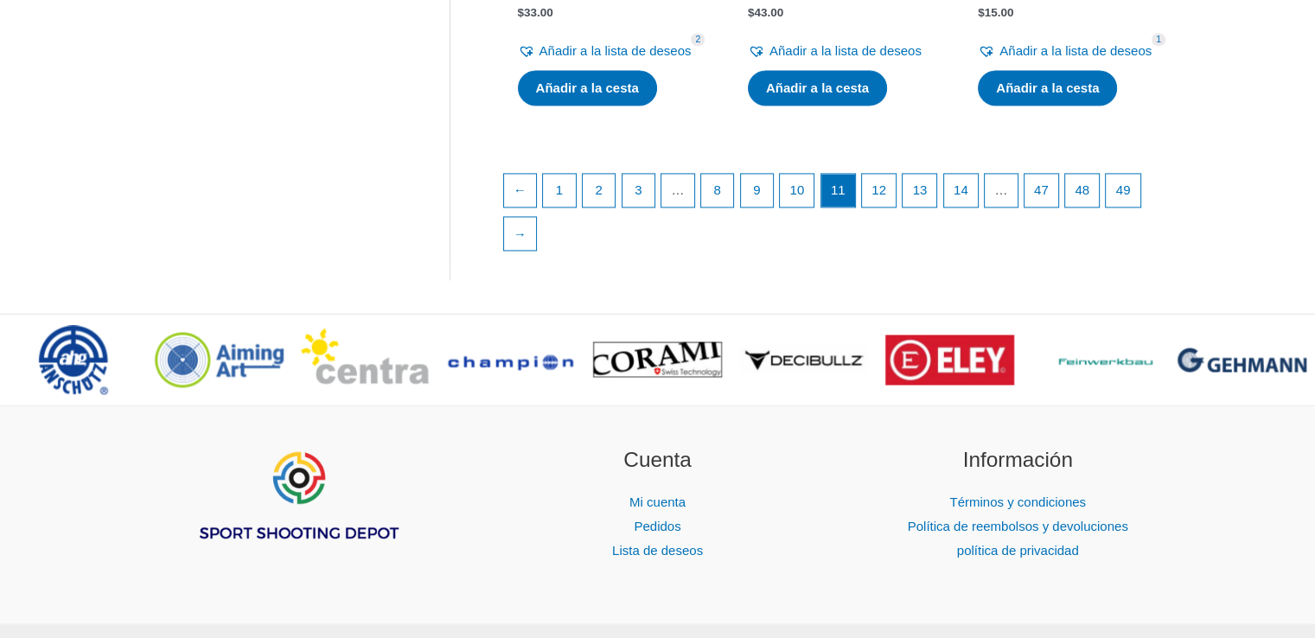
scroll to position [2674, 0]
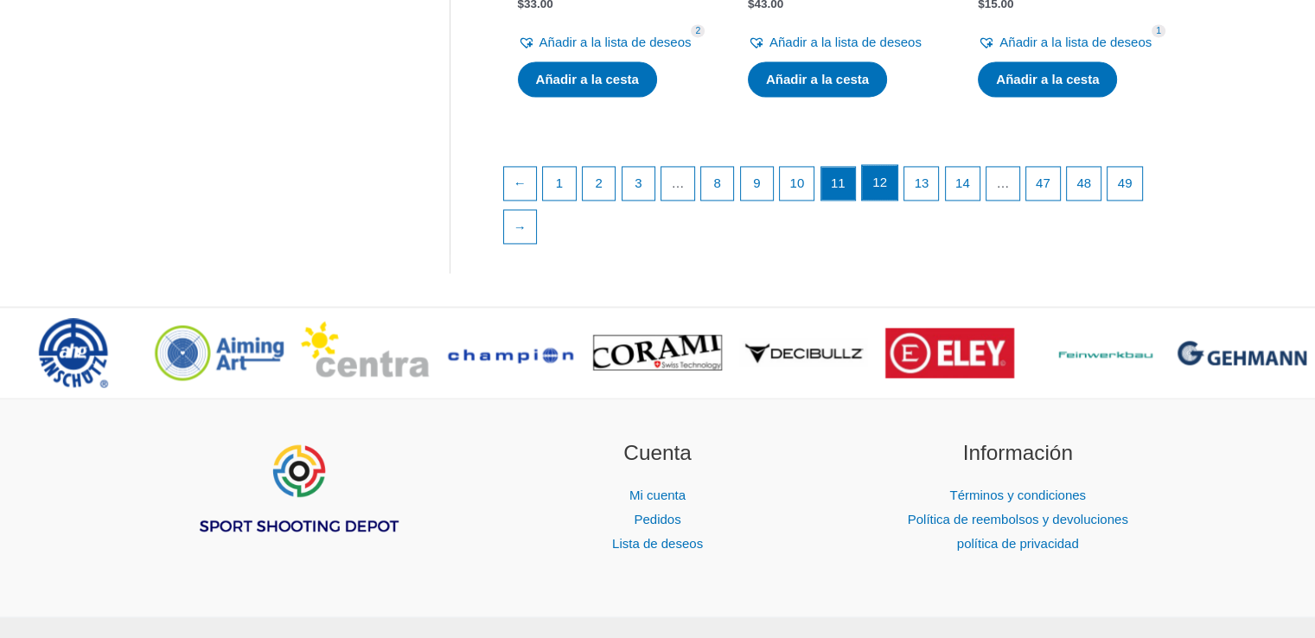
click at [898, 200] on link "12" at bounding box center [879, 182] width 35 height 35
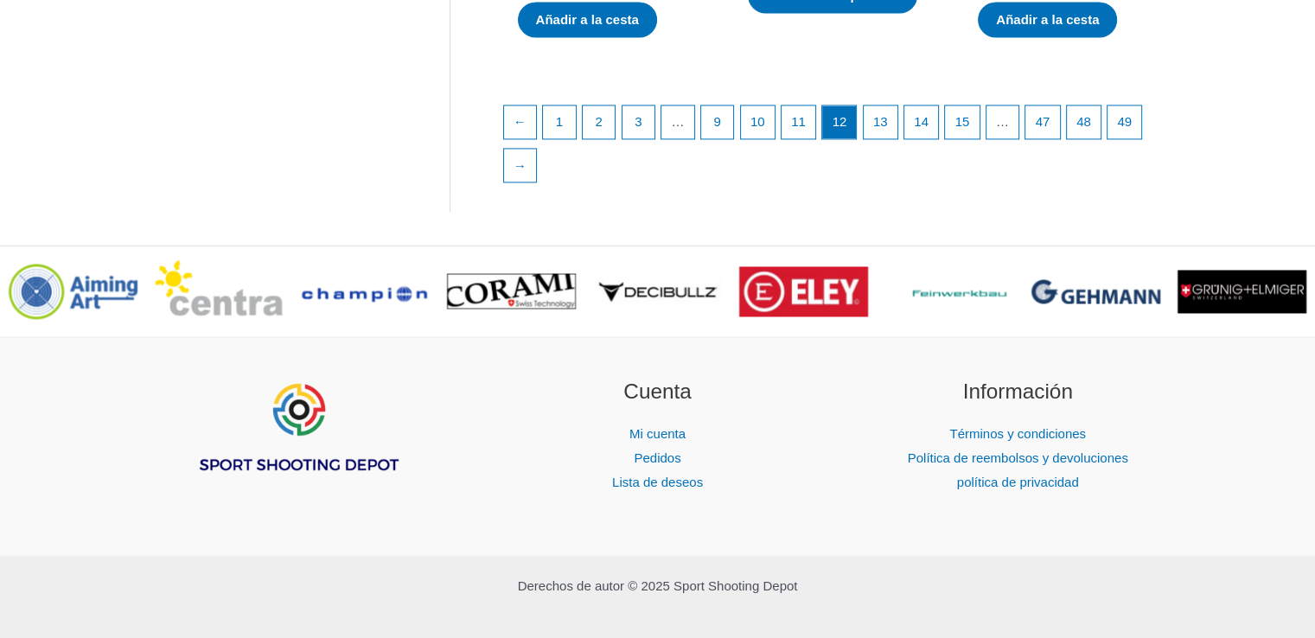
scroll to position [2798, 0]
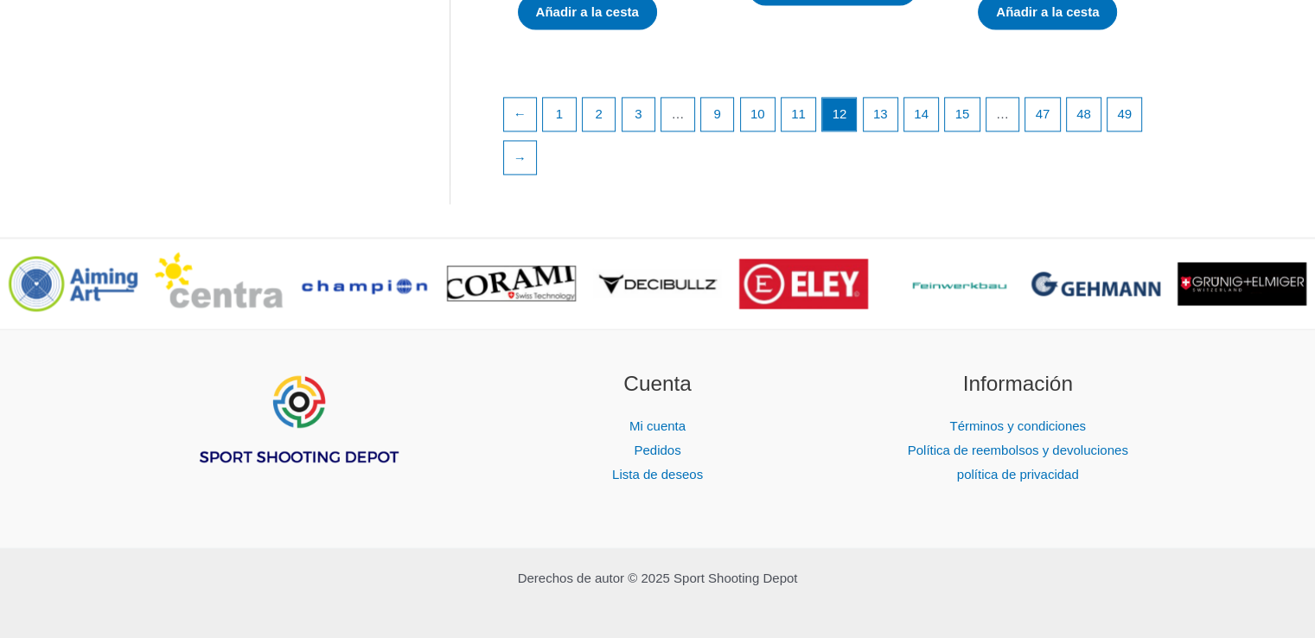
click at [892, 184] on ul "← 1 2 3 … 9 10 11 12 13 14 15 … 47 48 49 →" at bounding box center [839, 140] width 672 height 87
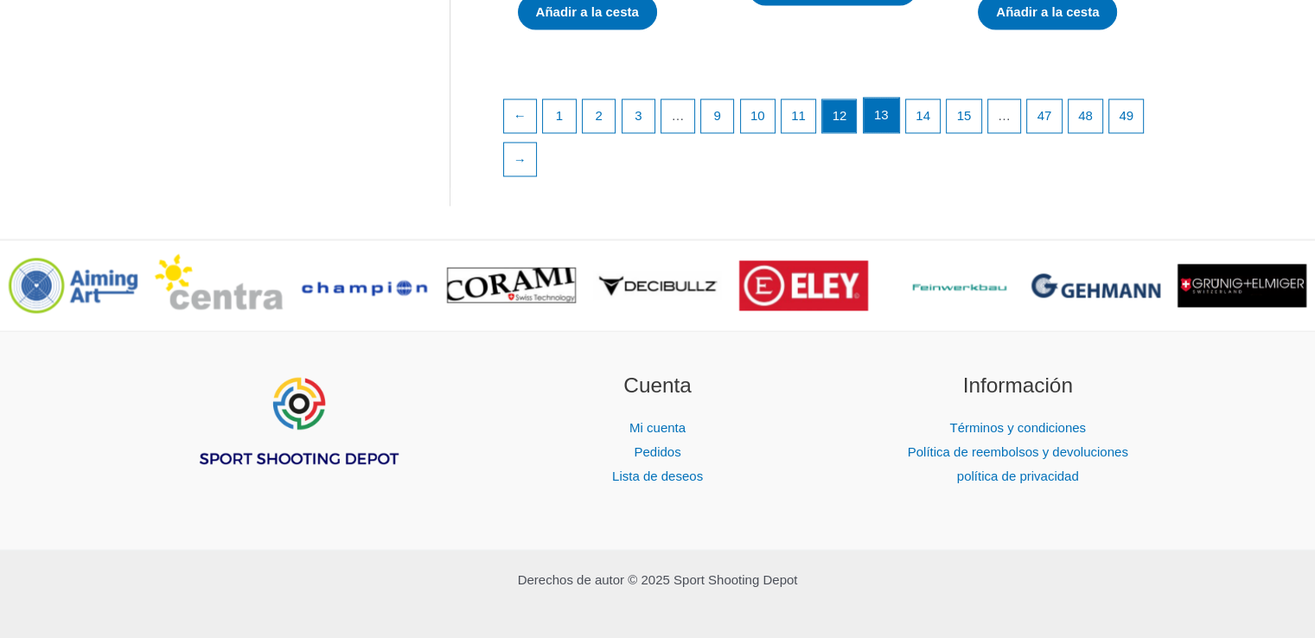
click at [891, 132] on link "13" at bounding box center [881, 115] width 35 height 35
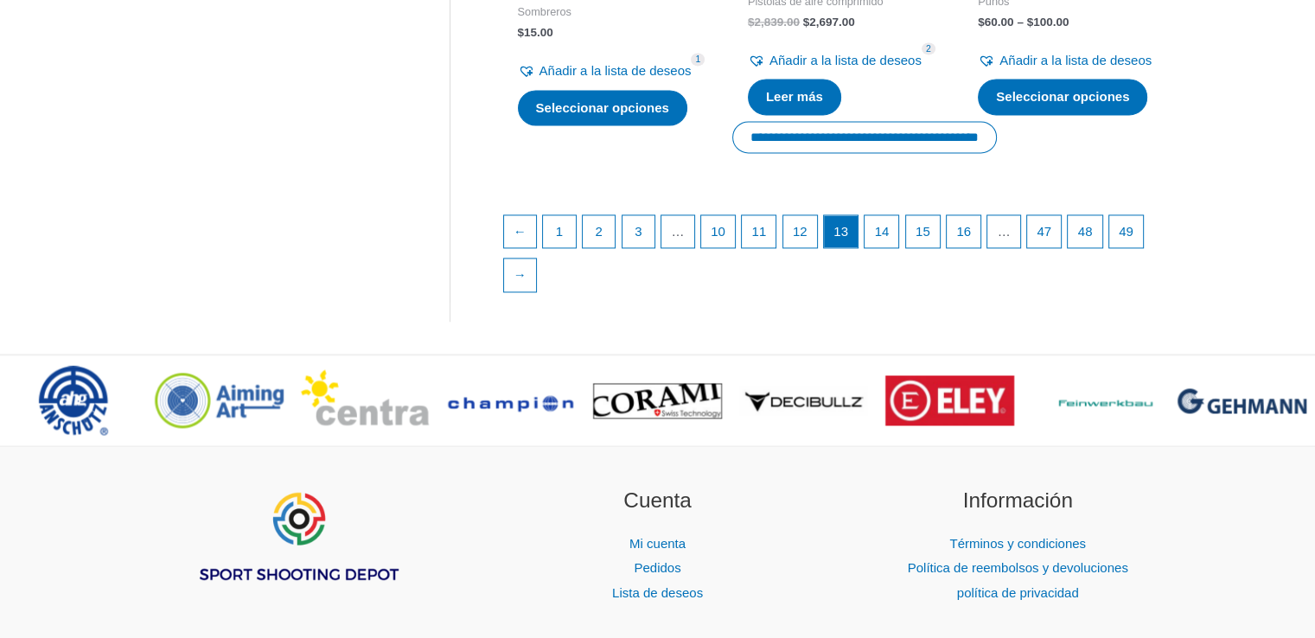
scroll to position [2718, 0]
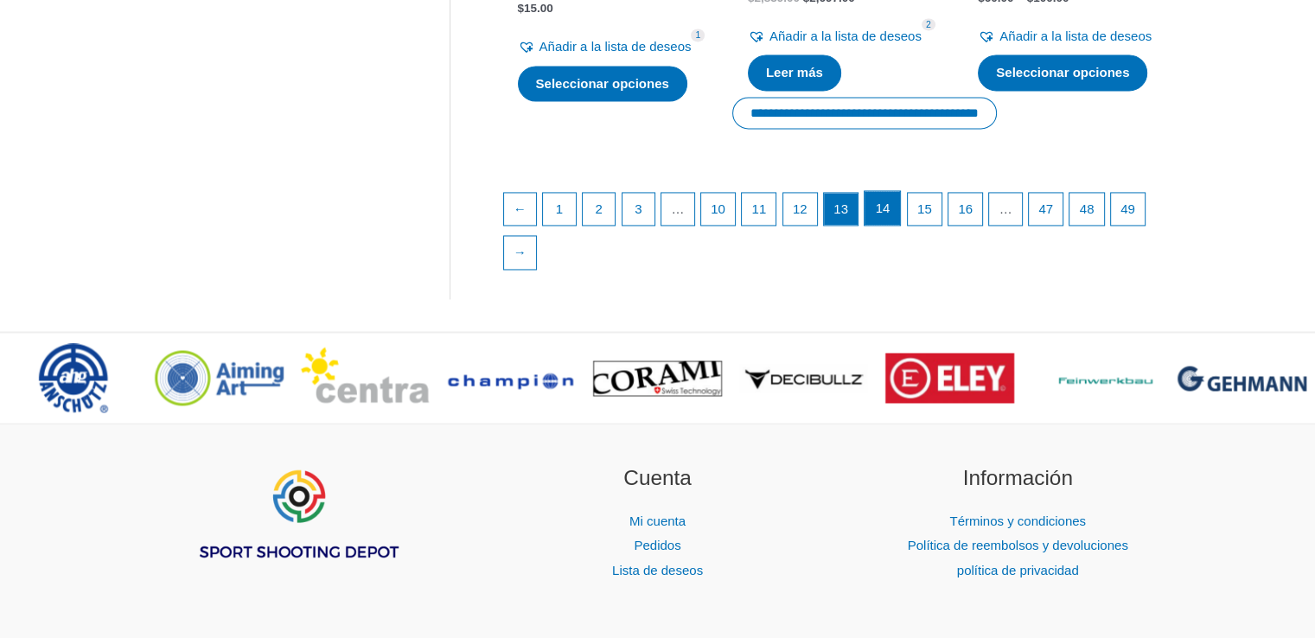
click at [891, 215] on font "14" at bounding box center [883, 208] width 15 height 15
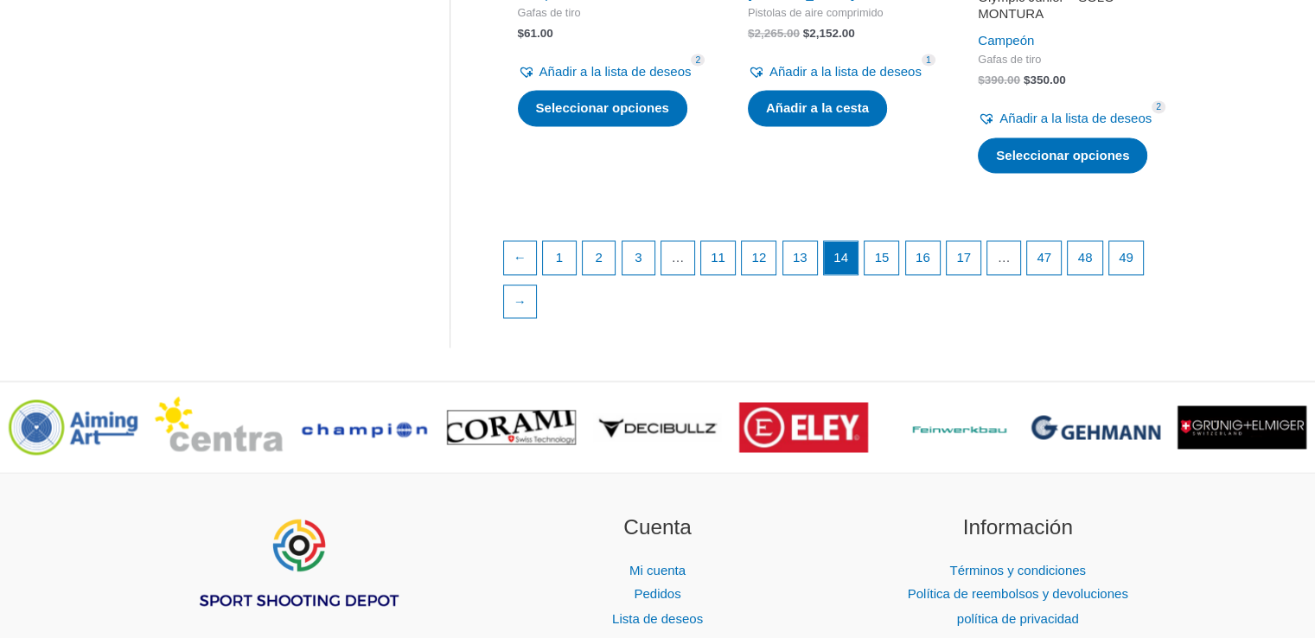
scroll to position [2690, 0]
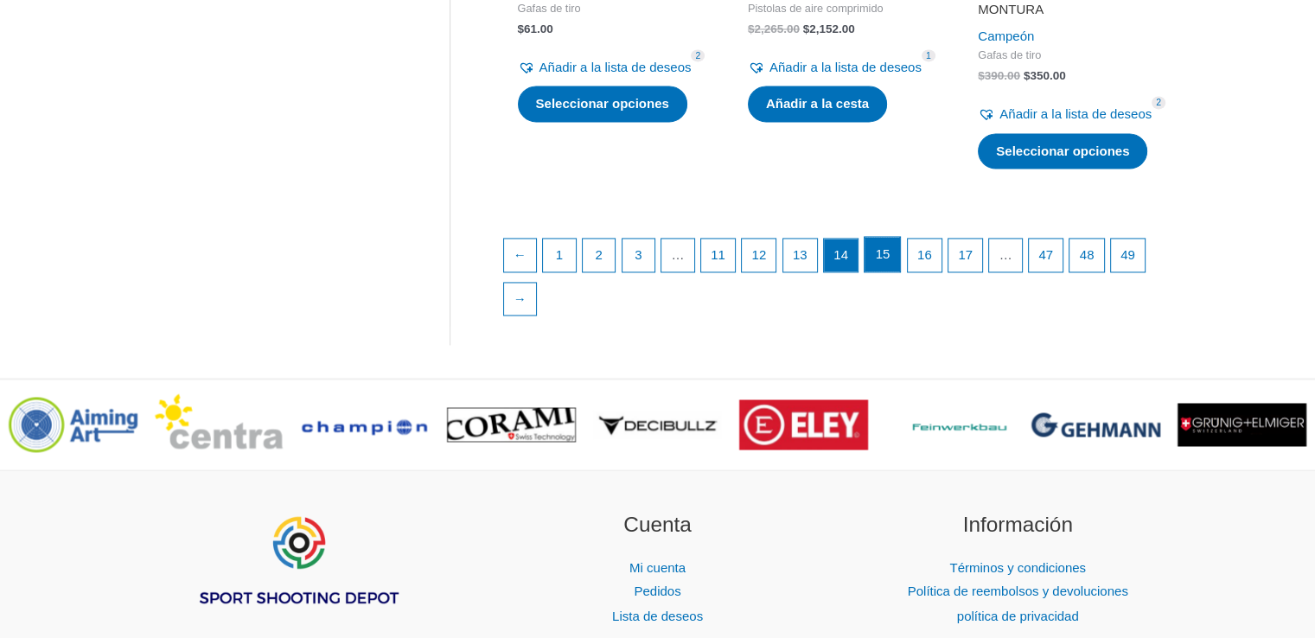
click at [891, 261] on font "15" at bounding box center [883, 253] width 15 height 15
